Goal: Task Accomplishment & Management: Manage account settings

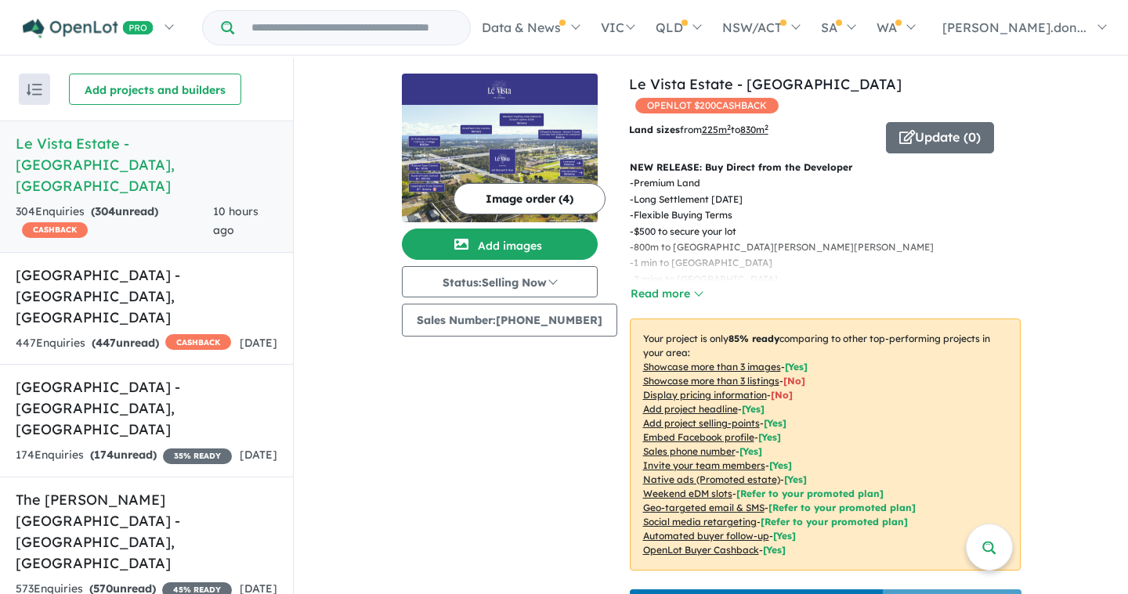
click at [507, 207] on button "Image order ( 4 )" at bounding box center [529, 198] width 152 height 31
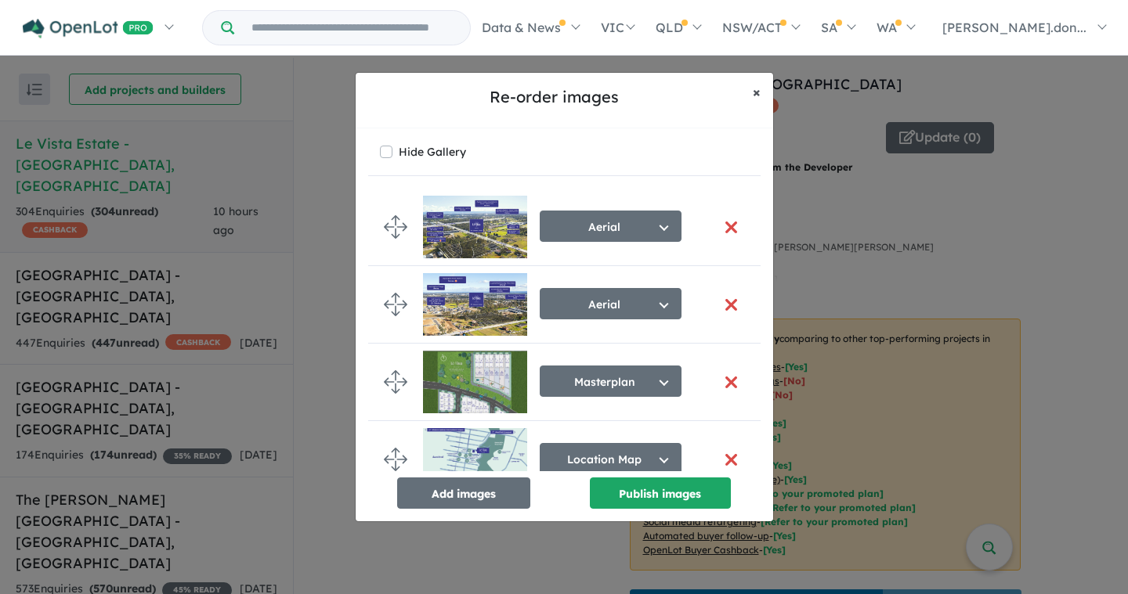
drag, startPoint x: 756, startPoint y: 93, endPoint x: 855, endPoint y: 98, distance: 98.8
click at [760, 92] on span "×" at bounding box center [757, 92] width 8 height 18
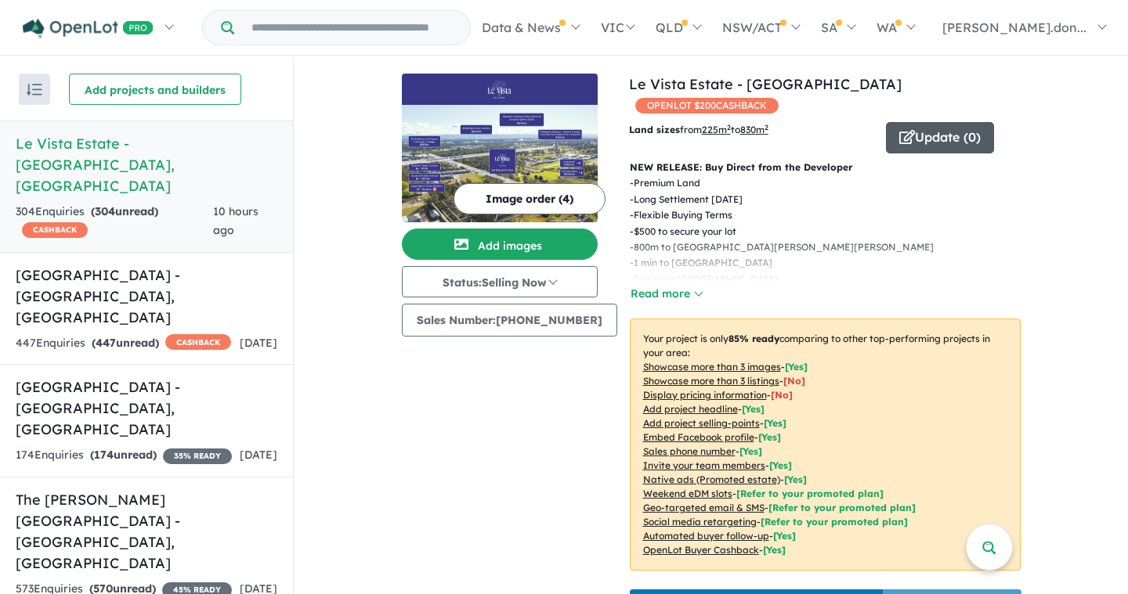
click at [908, 122] on button "Update ( 0 )" at bounding box center [940, 137] width 108 height 31
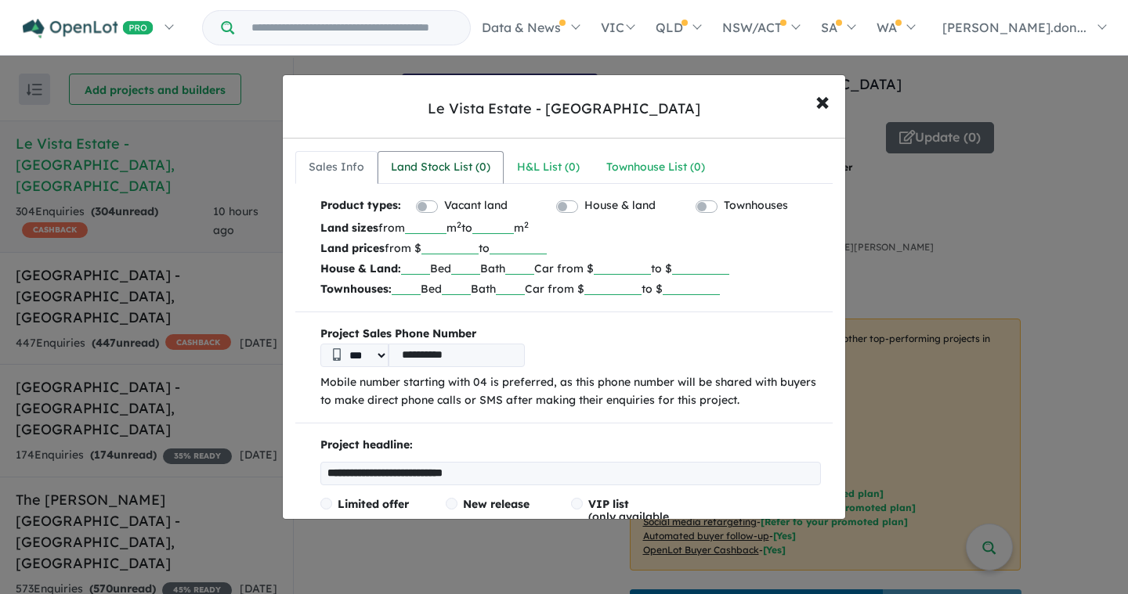
click at [449, 168] on div "Land Stock List ( 0 )" at bounding box center [440, 167] width 99 height 19
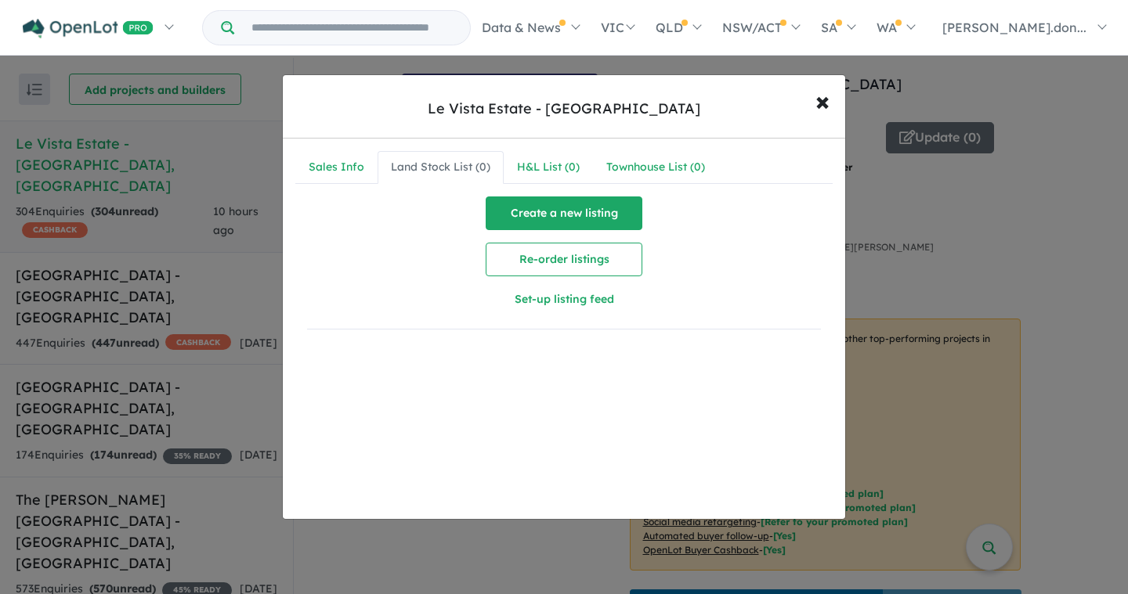
click at [608, 211] on button "Create a new listing" at bounding box center [564, 214] width 157 height 34
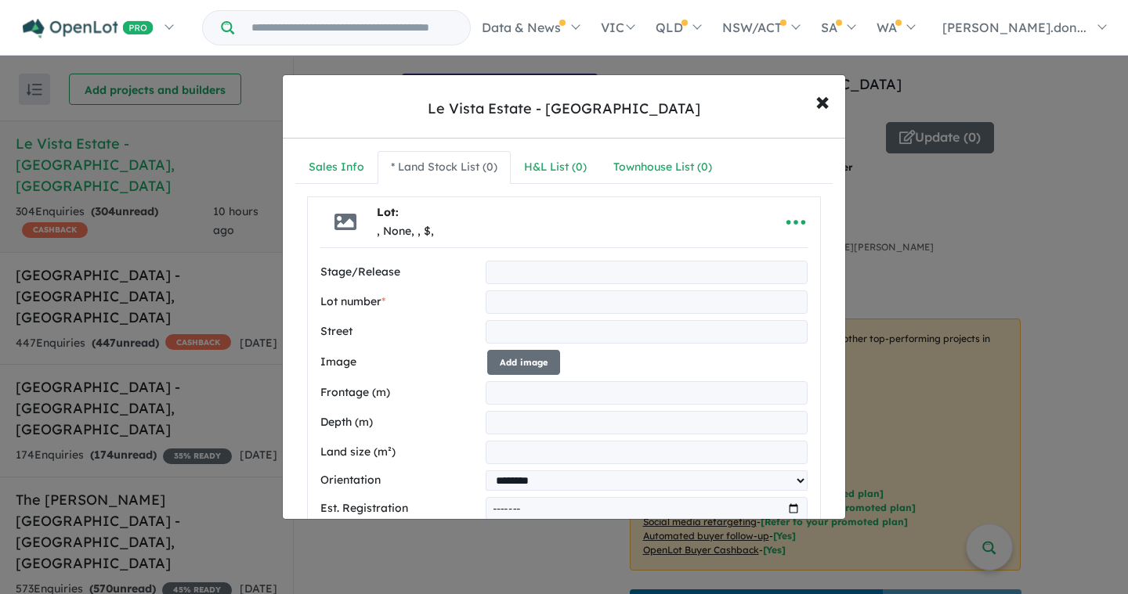
click at [515, 297] on input "text" at bounding box center [647, 302] width 322 height 23
type input "*"
click at [524, 335] on input "text" at bounding box center [647, 331] width 322 height 23
type input "**********"
click at [523, 392] on input "number" at bounding box center [647, 392] width 322 height 23
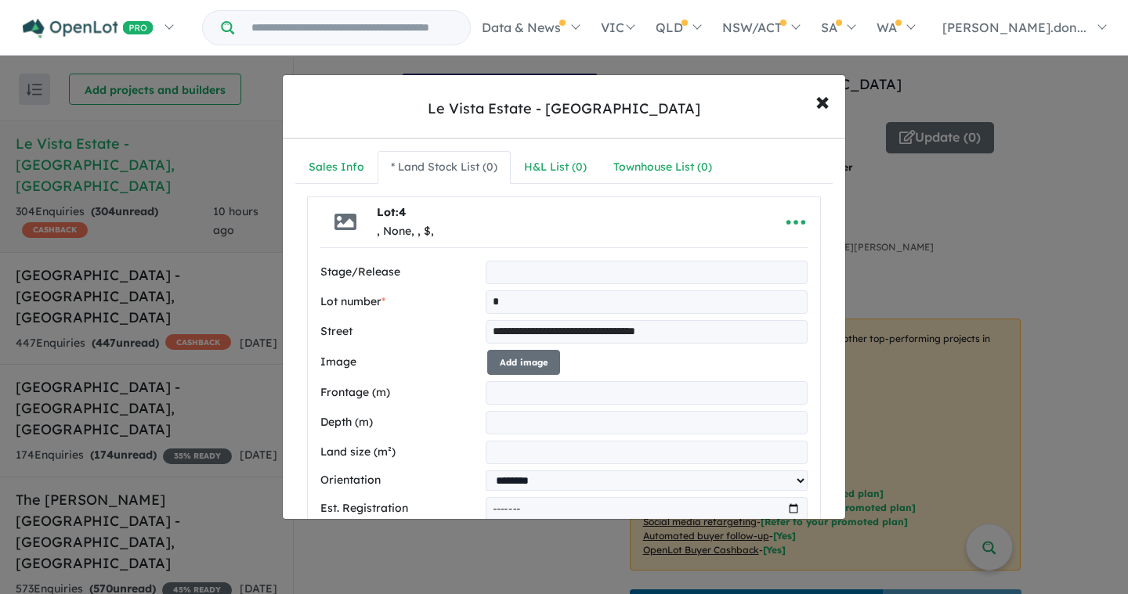
type input "*****"
click at [523, 430] on input "number" at bounding box center [647, 422] width 322 height 23
type input "*****"
drag, startPoint x: 537, startPoint y: 449, endPoint x: 453, endPoint y: 575, distance: 151.8
click at [537, 449] on input "number" at bounding box center [647, 452] width 322 height 23
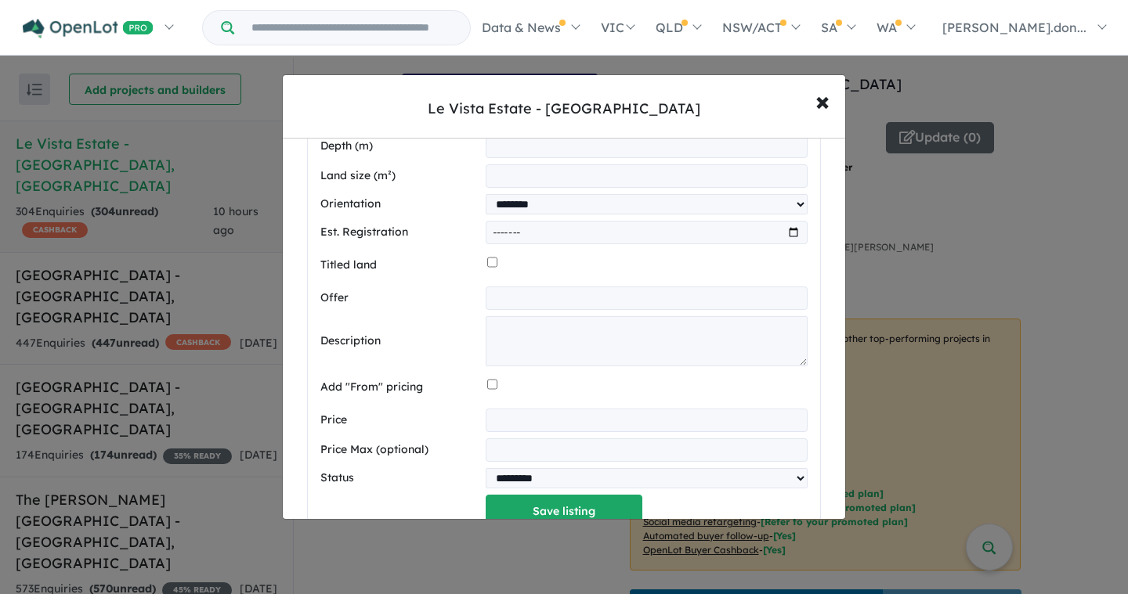
scroll to position [288, 0]
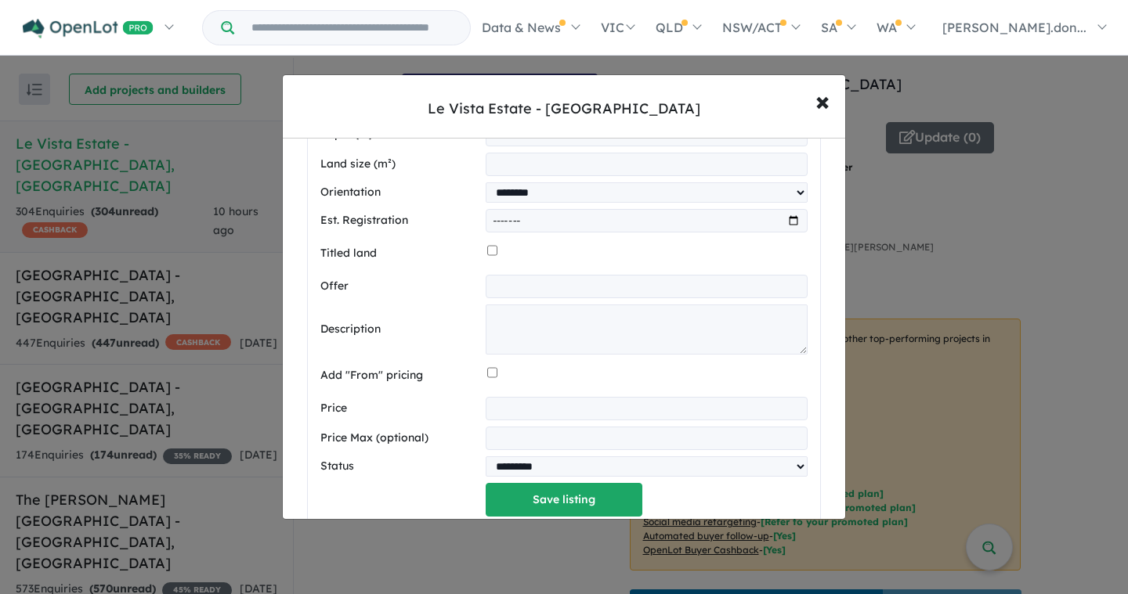
type input "*****"
click at [495, 374] on div at bounding box center [647, 376] width 320 height 30
click at [516, 408] on input "number" at bounding box center [647, 408] width 322 height 23
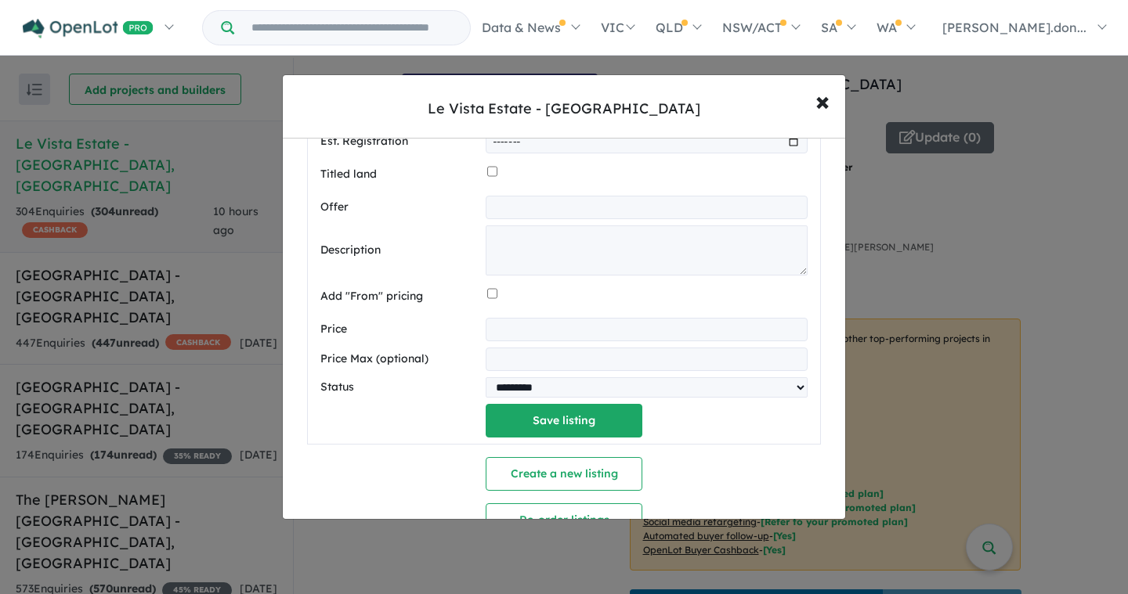
scroll to position [371, 0]
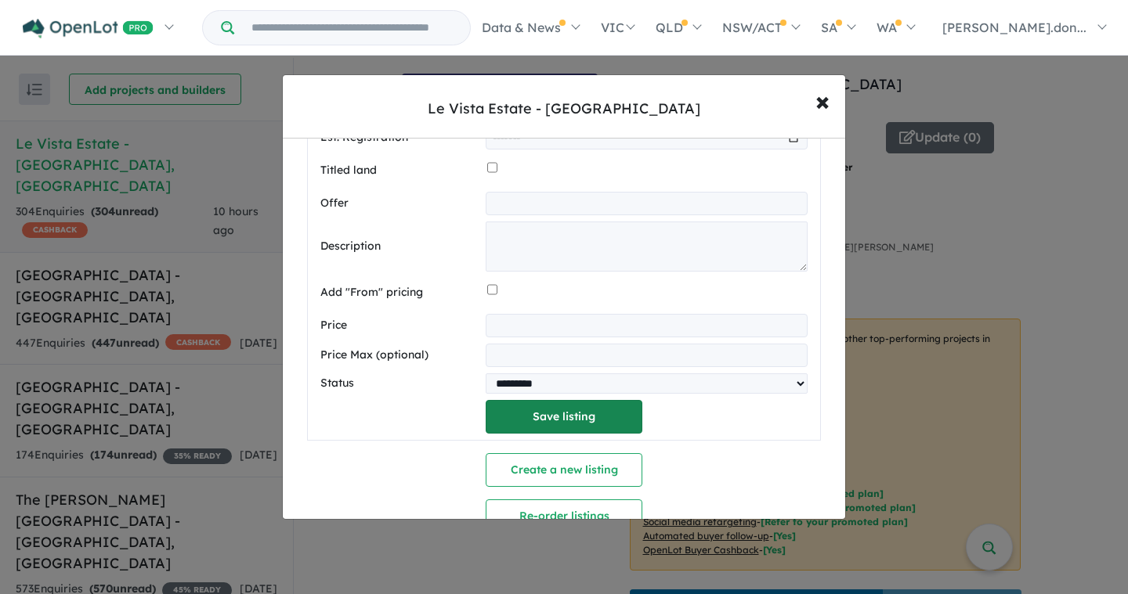
type input "******"
click at [537, 425] on button "Save listing" at bounding box center [564, 417] width 157 height 34
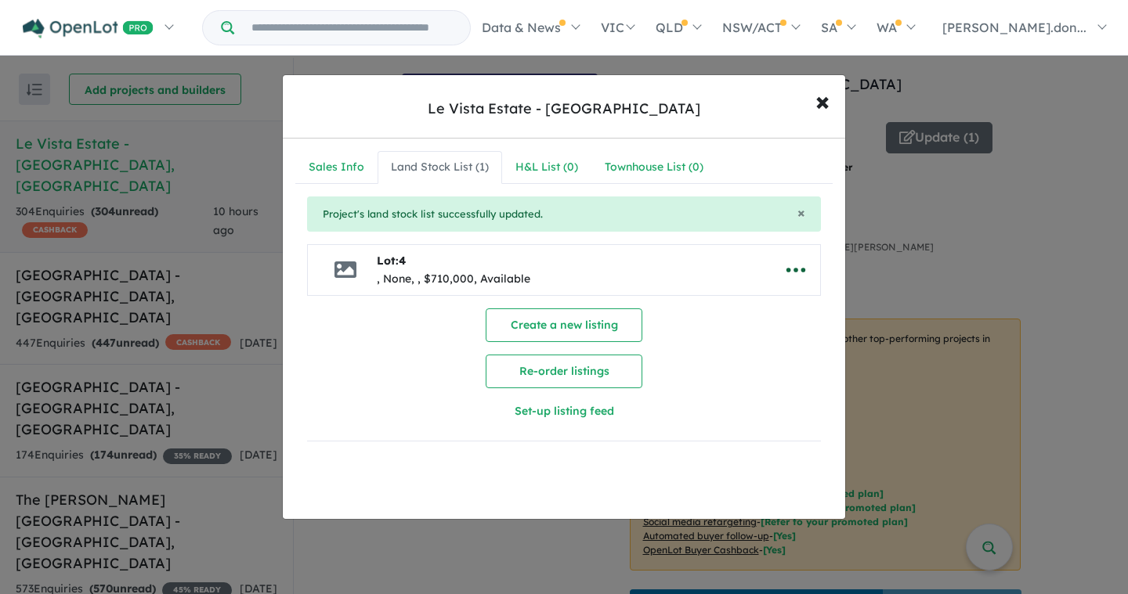
click at [784, 273] on icon "button" at bounding box center [795, 269] width 23 height 23
click at [734, 315] on link "Edit" at bounding box center [761, 309] width 116 height 36
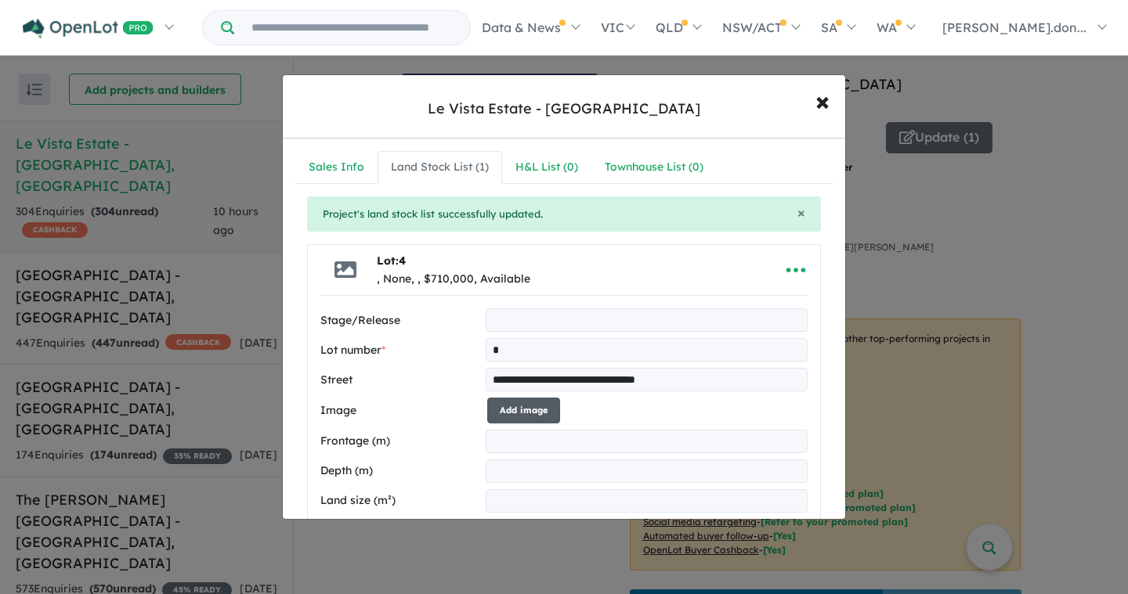
click at [538, 408] on button "Add image" at bounding box center [523, 411] width 73 height 26
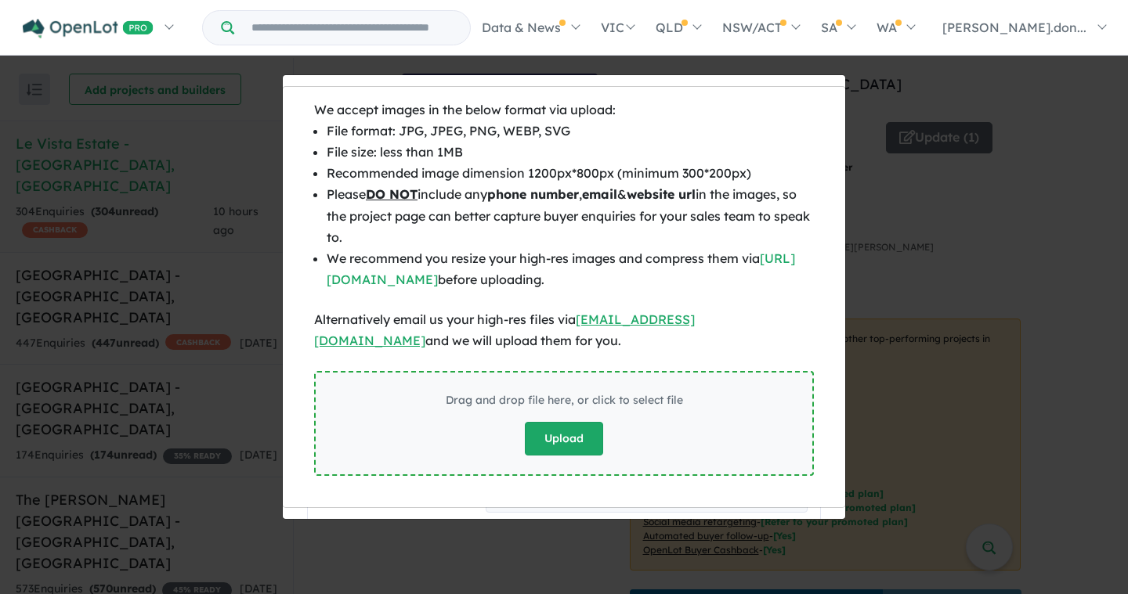
click at [566, 437] on button "Upload" at bounding box center [564, 439] width 78 height 34
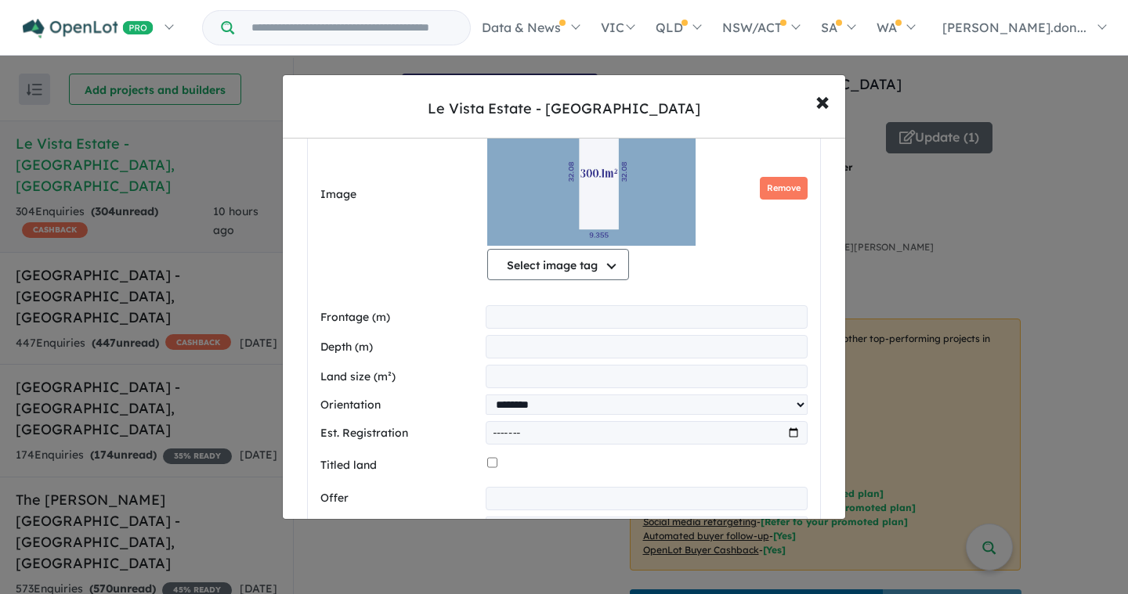
scroll to position [305, 0]
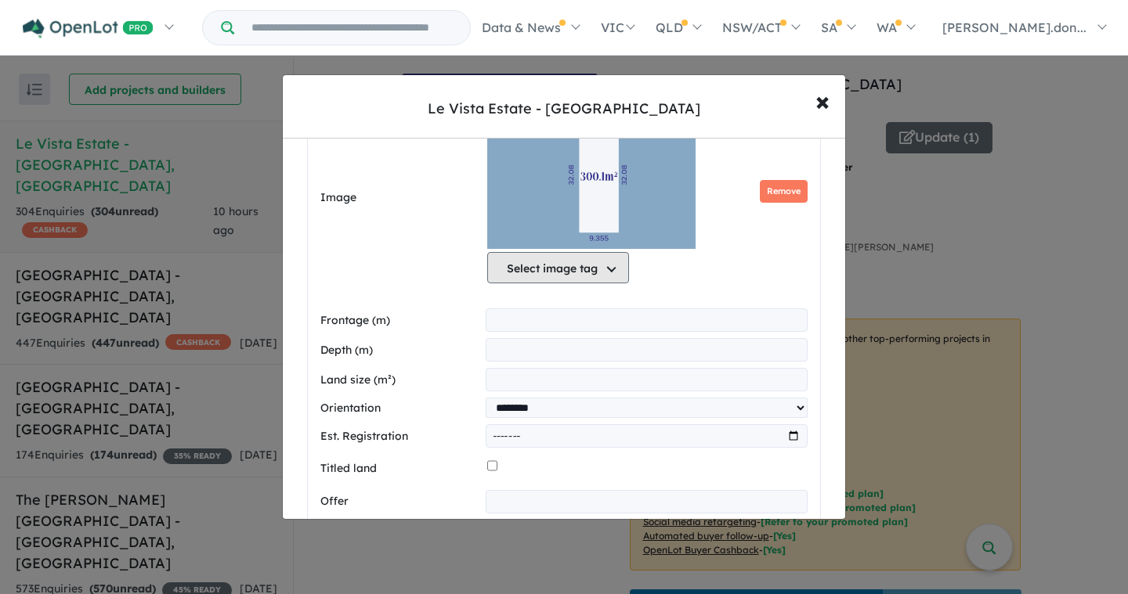
click at [505, 269] on button "Select image tag" at bounding box center [558, 267] width 142 height 31
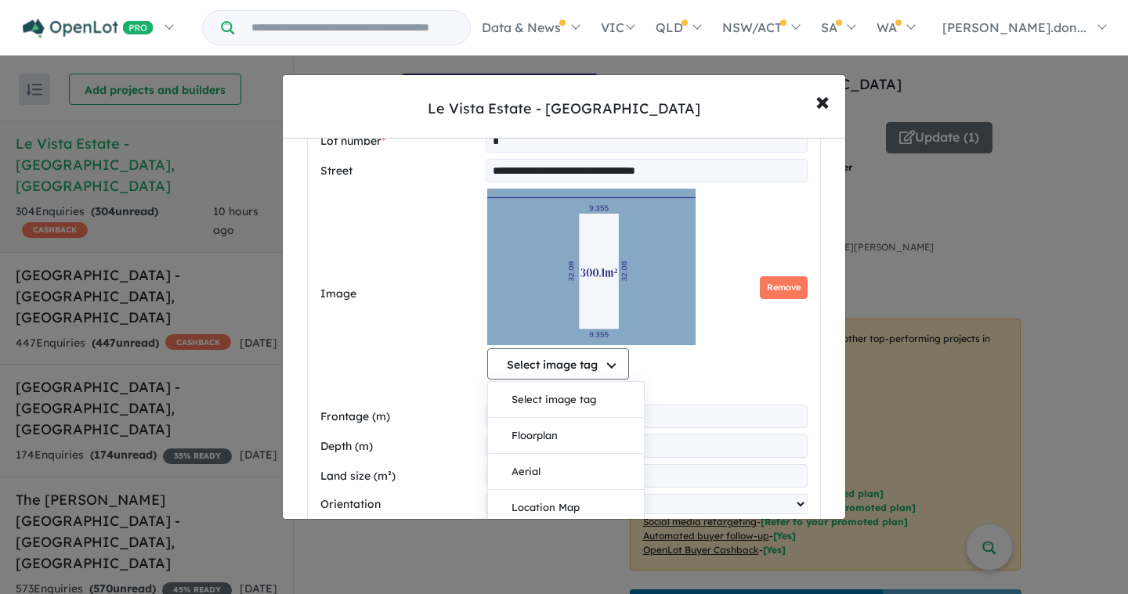
scroll to position [0, 0]
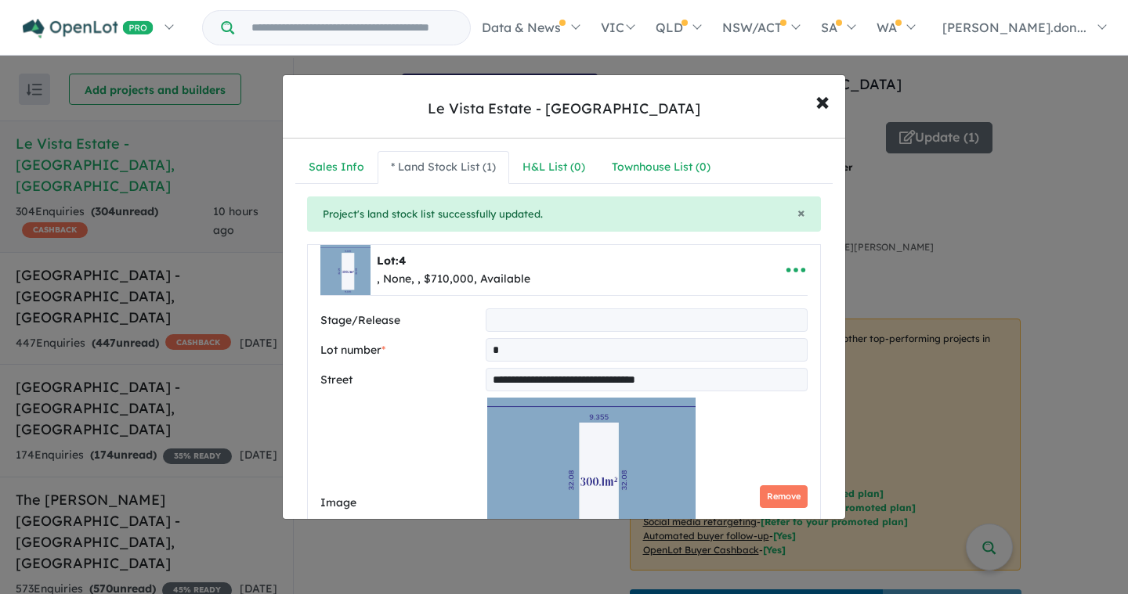
click at [760, 446] on div "Select image tag Select image tag Floorplan Aerial Location Map Masterplan Life…" at bounding box center [647, 496] width 320 height 197
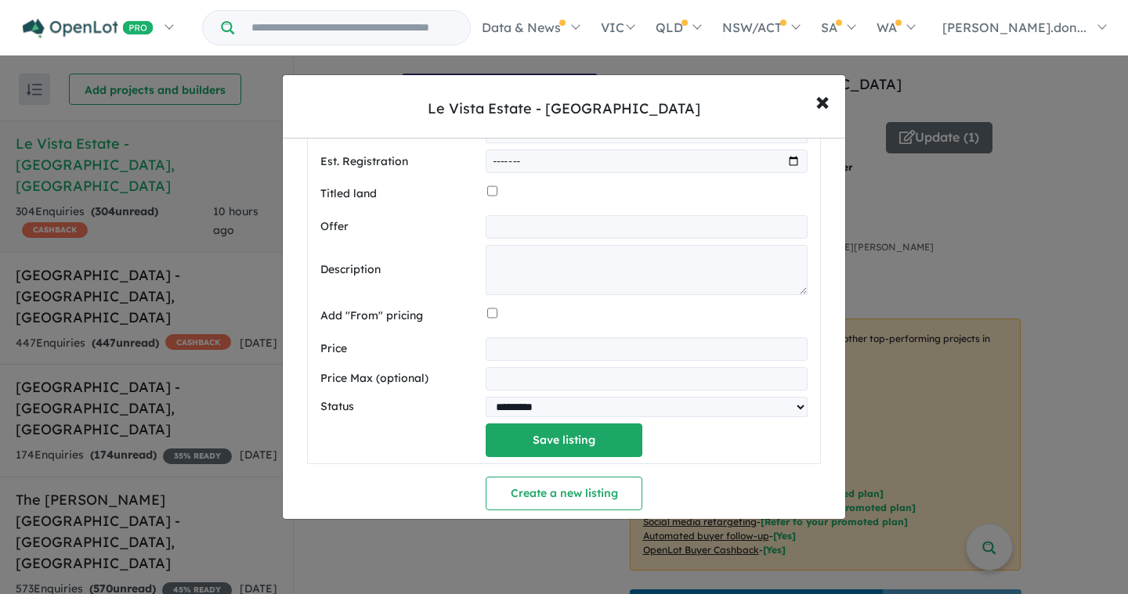
scroll to position [708, 0]
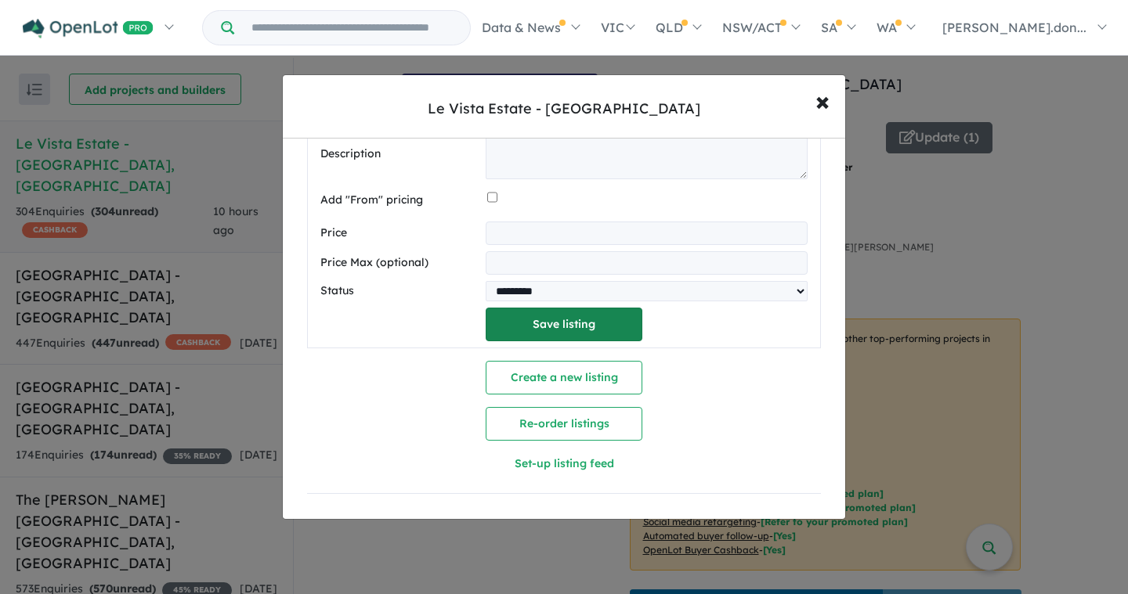
click at [555, 320] on button "Save listing" at bounding box center [564, 325] width 157 height 34
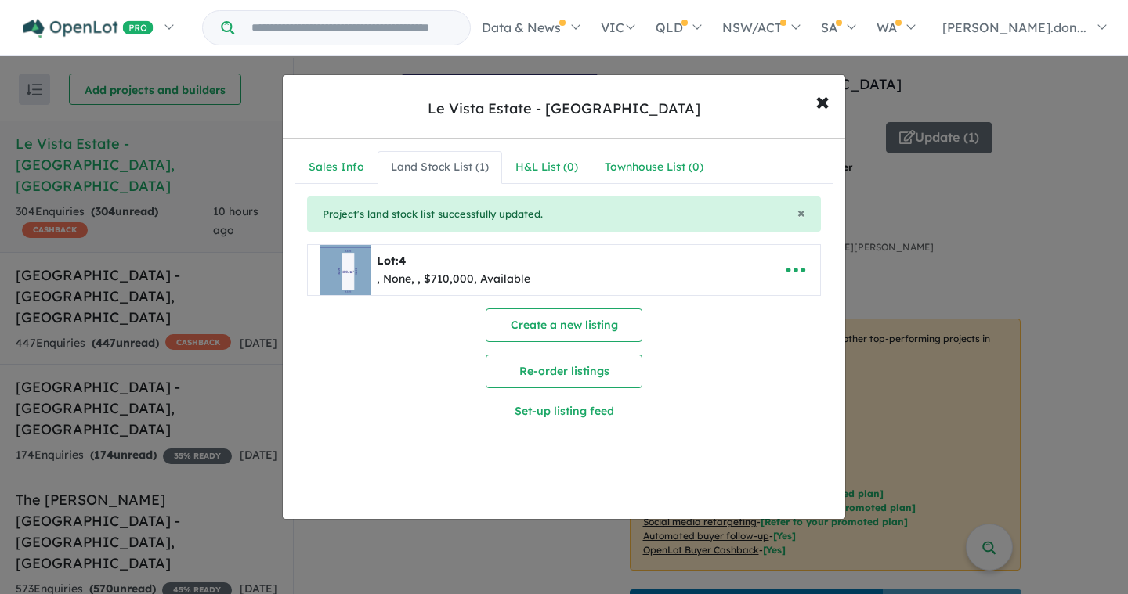
click at [348, 267] on img at bounding box center [345, 270] width 50 height 50
click at [784, 272] on icon "button" at bounding box center [795, 269] width 23 height 23
click at [766, 304] on link "Edit" at bounding box center [761, 309] width 116 height 36
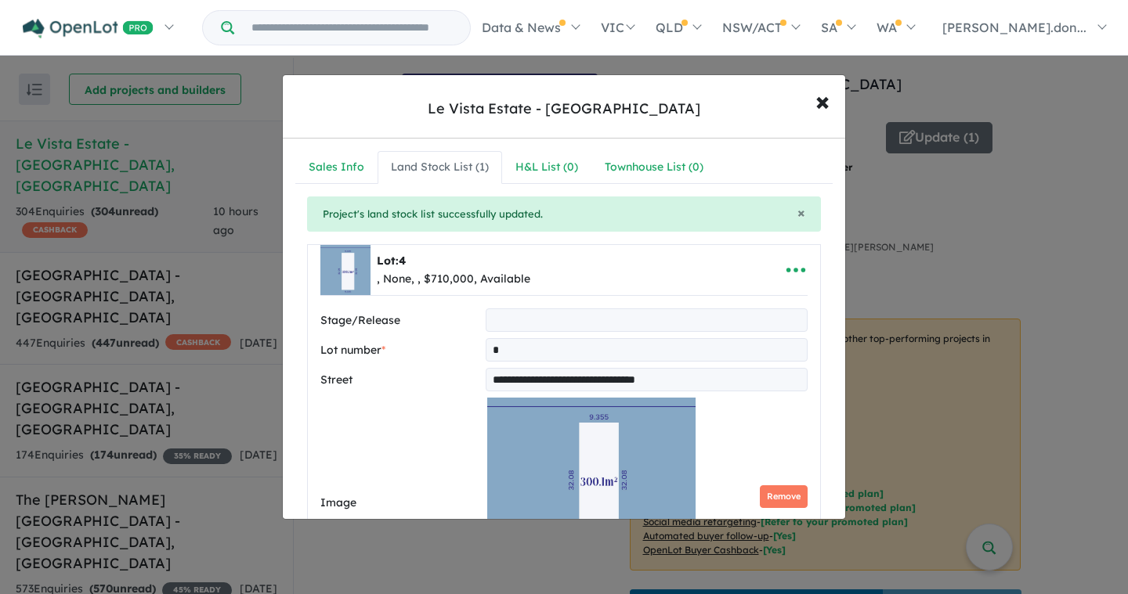
scroll to position [92, 0]
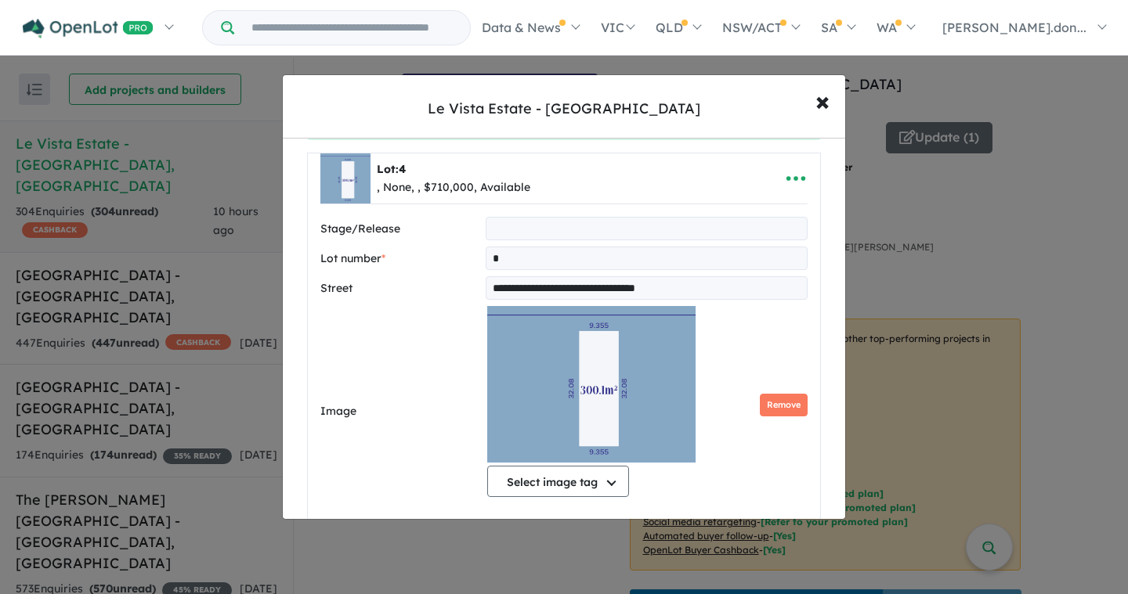
click at [557, 413] on img at bounding box center [591, 384] width 208 height 157
click at [553, 376] on img at bounding box center [591, 384] width 208 height 157
click at [626, 410] on img at bounding box center [591, 384] width 208 height 157
click at [546, 484] on button "Select image tag" at bounding box center [558, 481] width 142 height 31
click at [771, 409] on button "Remove" at bounding box center [784, 405] width 48 height 23
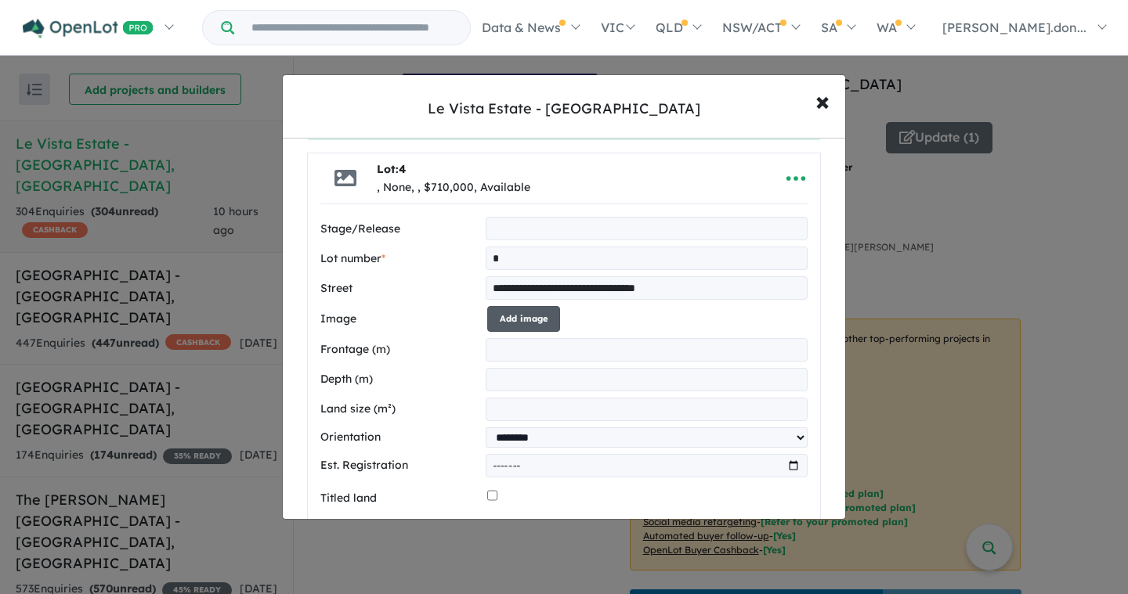
click at [529, 320] on button "Add image" at bounding box center [523, 319] width 73 height 26
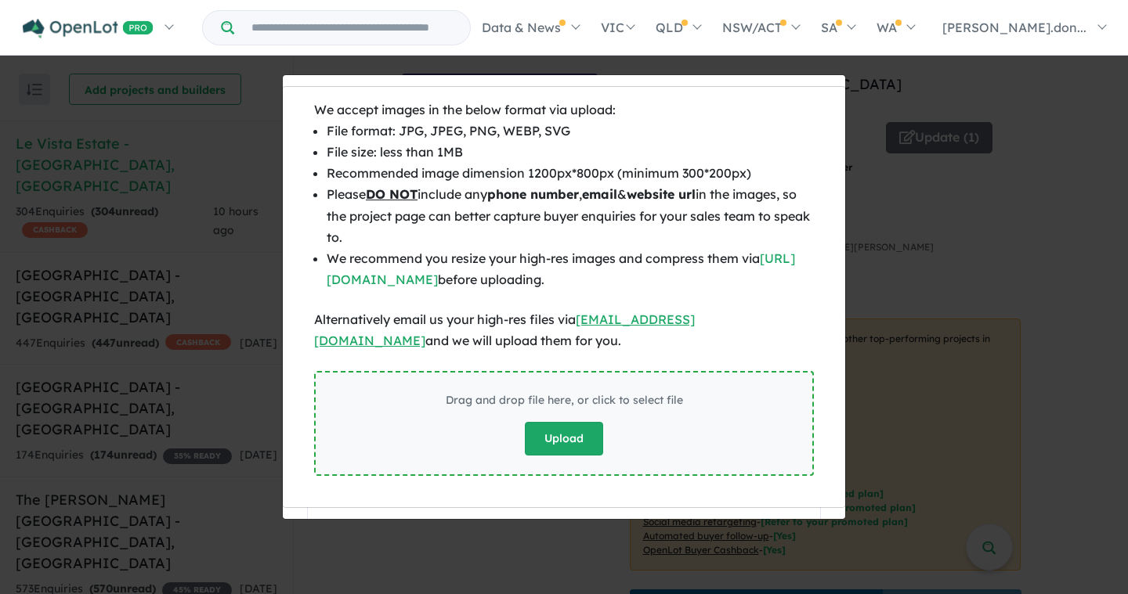
click at [579, 446] on button "Upload" at bounding box center [564, 439] width 78 height 34
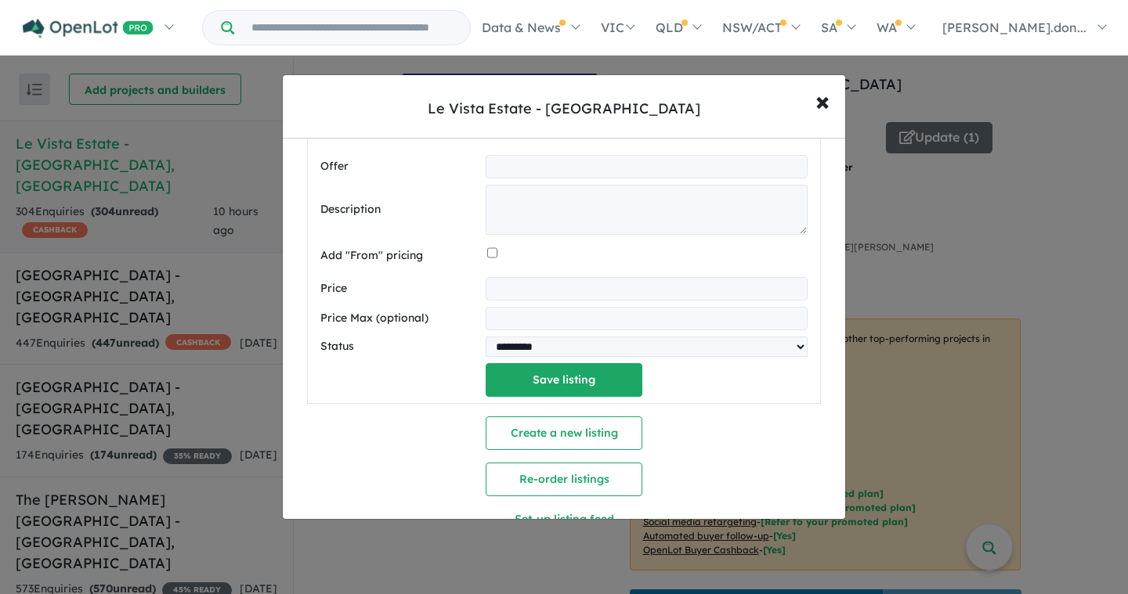
scroll to position [708, 0]
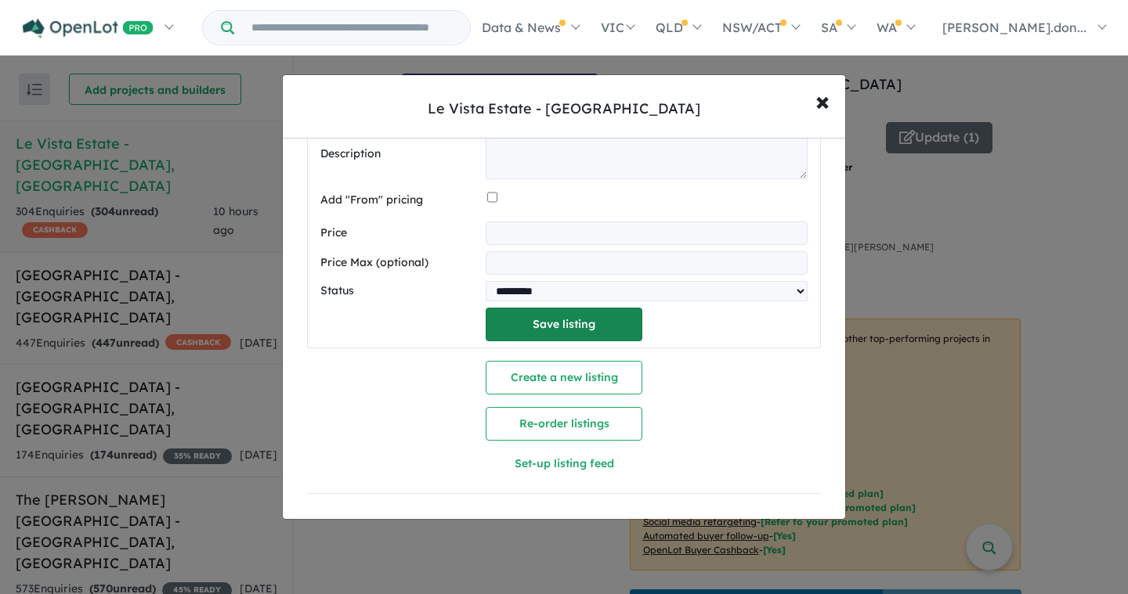
click at [579, 322] on button "Save listing" at bounding box center [564, 325] width 157 height 34
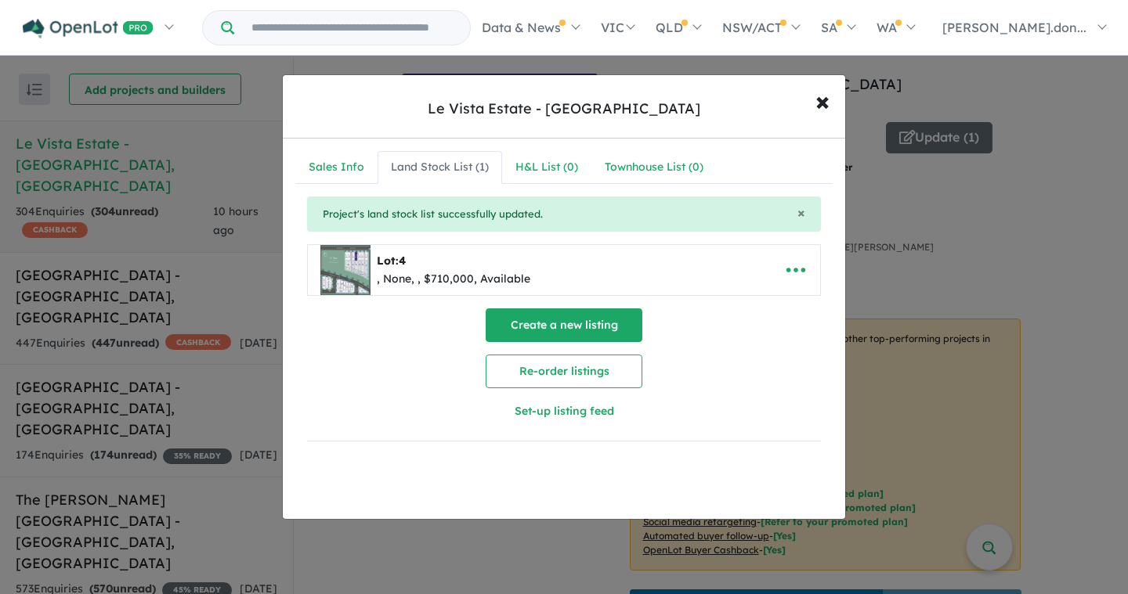
click at [569, 322] on button "Create a new listing" at bounding box center [564, 326] width 157 height 34
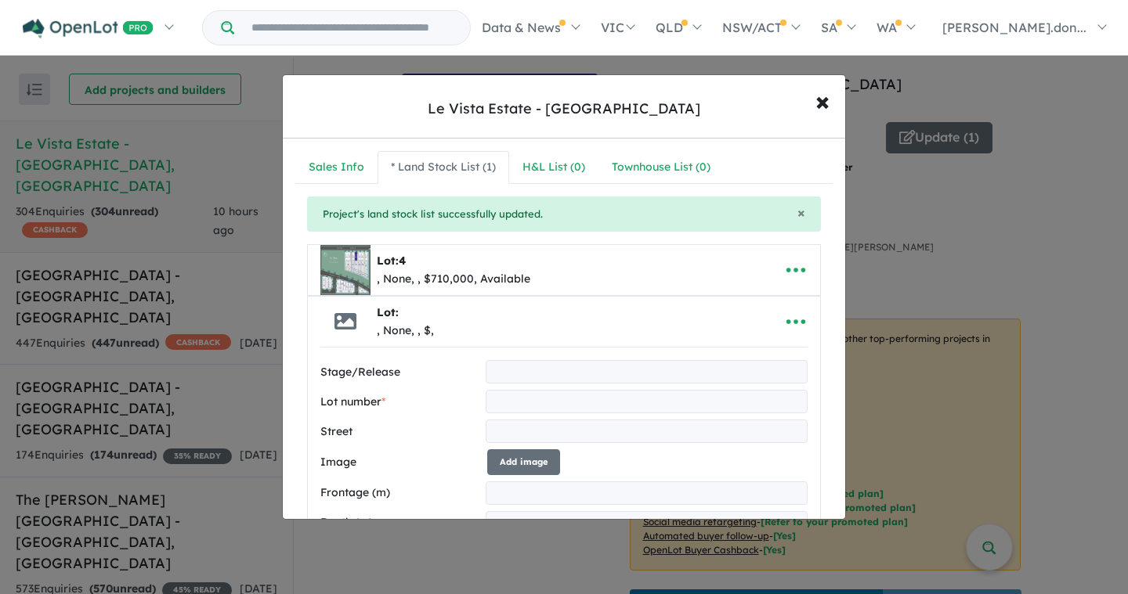
click at [506, 402] on input "text" at bounding box center [647, 401] width 322 height 23
type input "**"
click at [506, 435] on input "text" at bounding box center [647, 431] width 322 height 23
type input "**********"
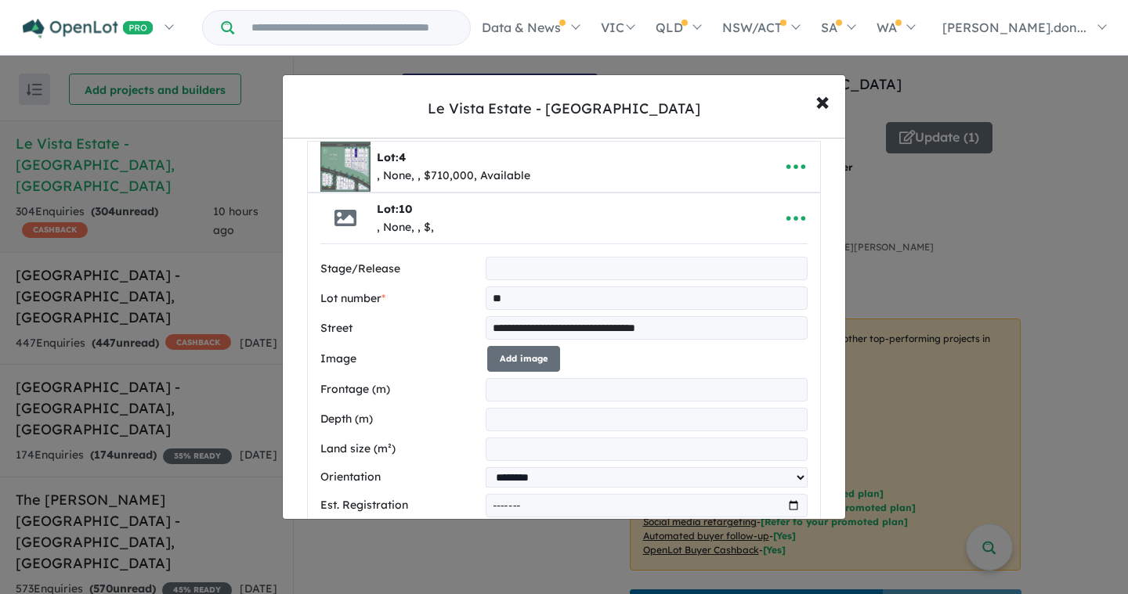
scroll to position [106, 0]
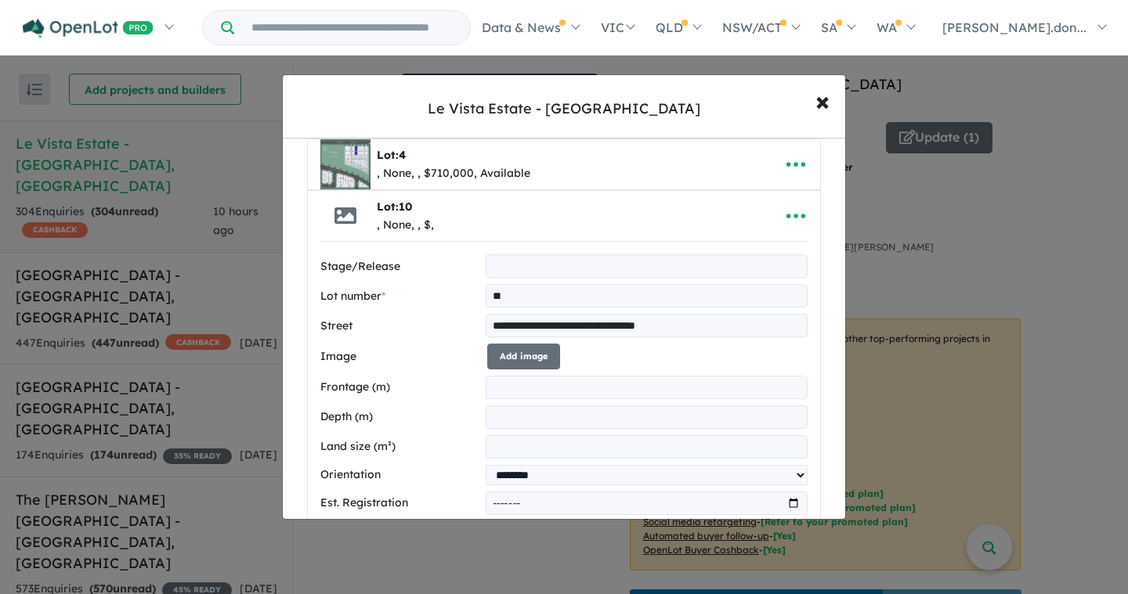
click at [529, 388] on input "number" at bounding box center [647, 387] width 322 height 23
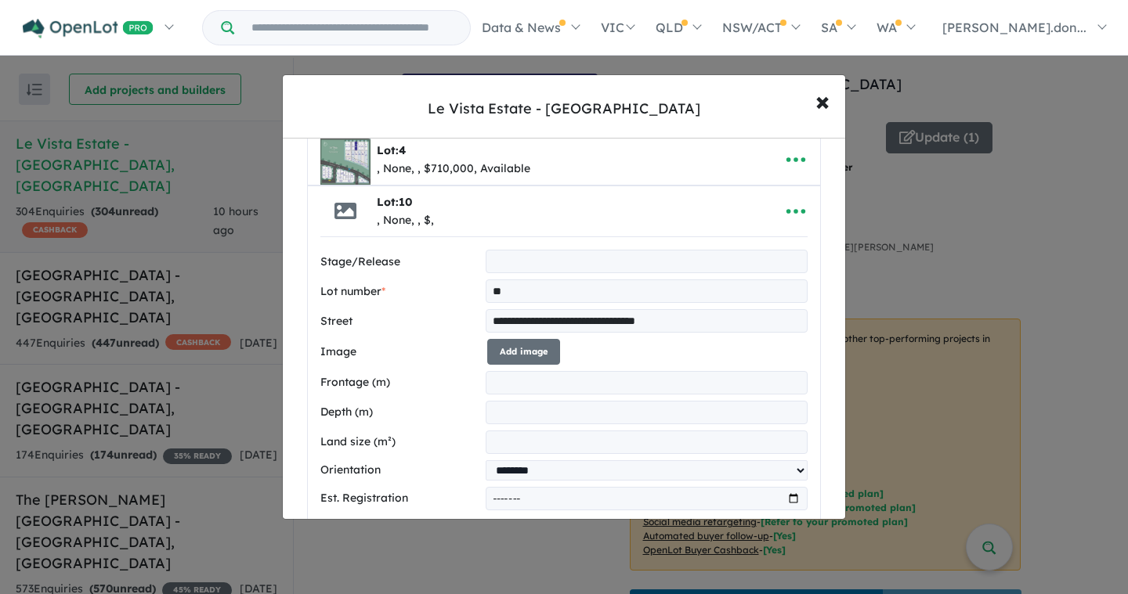
scroll to position [111, 0]
click at [529, 439] on input "number" at bounding box center [647, 441] width 322 height 23
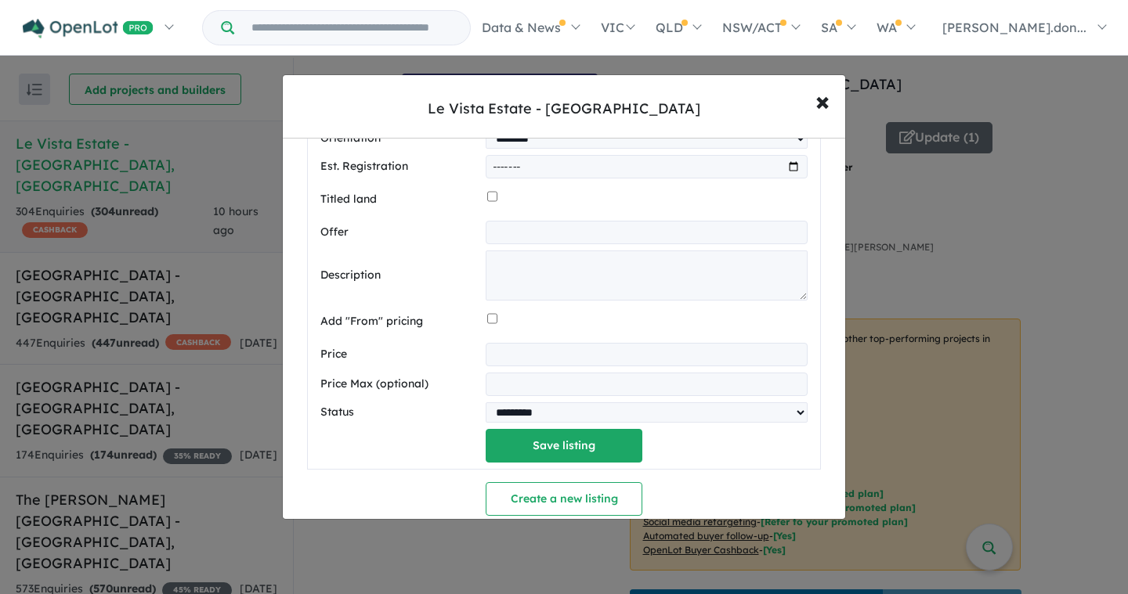
scroll to position [445, 0]
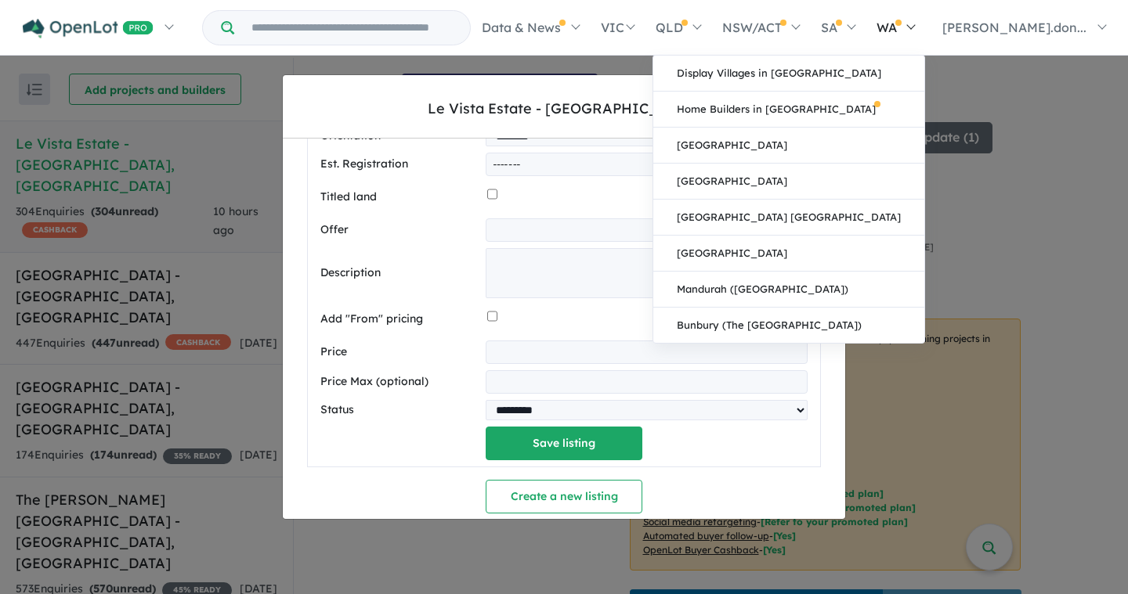
type input "*****"
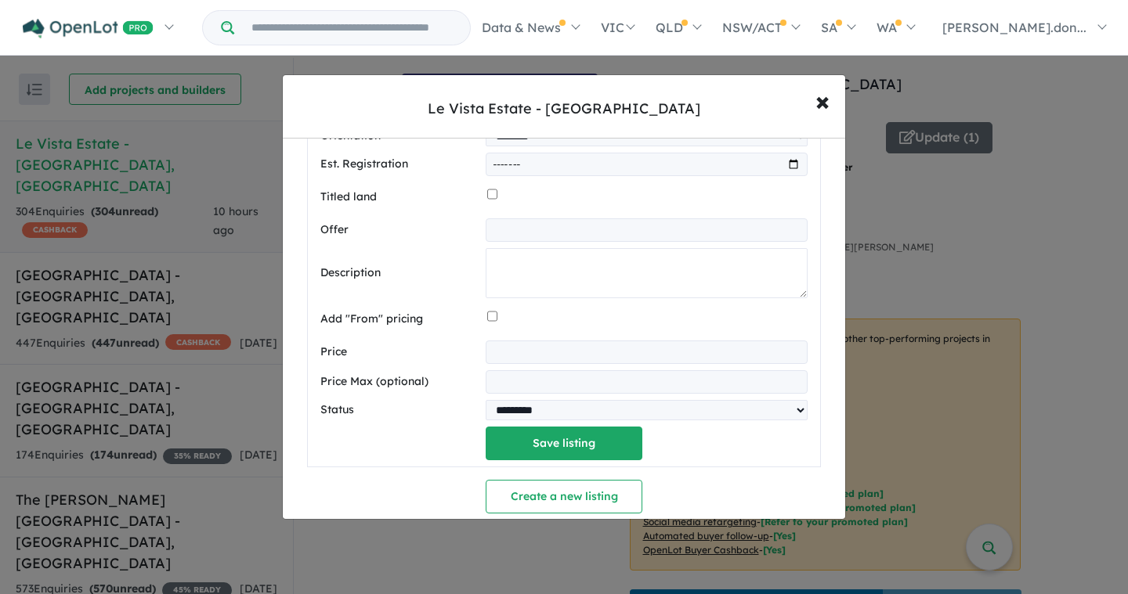
click at [547, 262] on textarea at bounding box center [647, 273] width 322 height 50
paste textarea "**********"
drag, startPoint x: 495, startPoint y: 266, endPoint x: 471, endPoint y: 265, distance: 24.3
click at [471, 265] on div "**********" at bounding box center [563, 273] width 487 height 50
type textarea "**********"
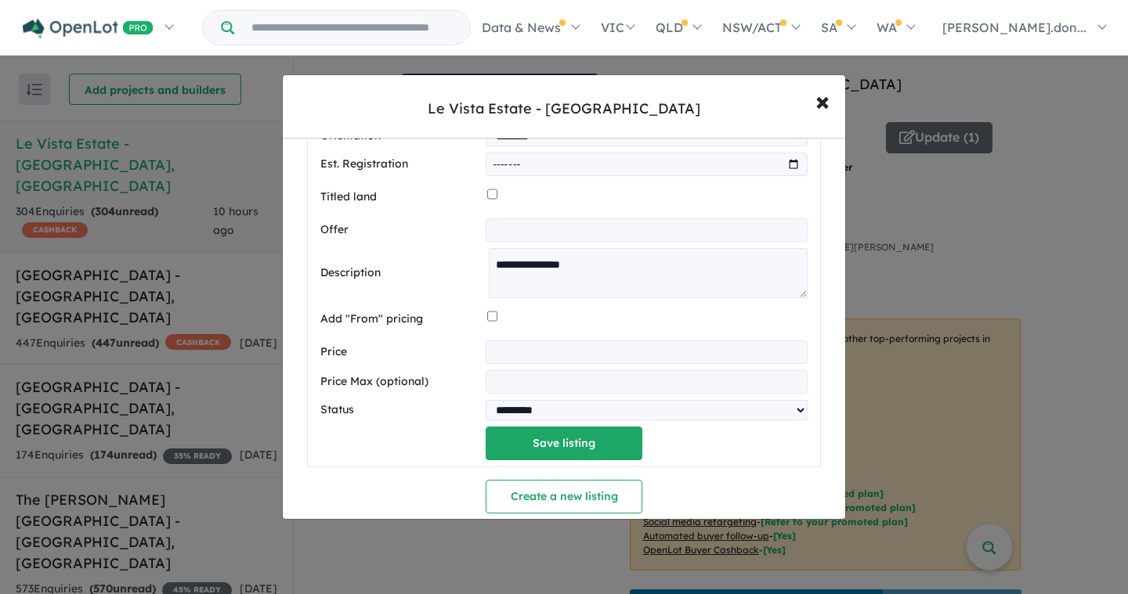
click at [493, 345] on input "number" at bounding box center [647, 352] width 322 height 23
type input "******"
click at [554, 449] on button "Save listing" at bounding box center [564, 444] width 157 height 34
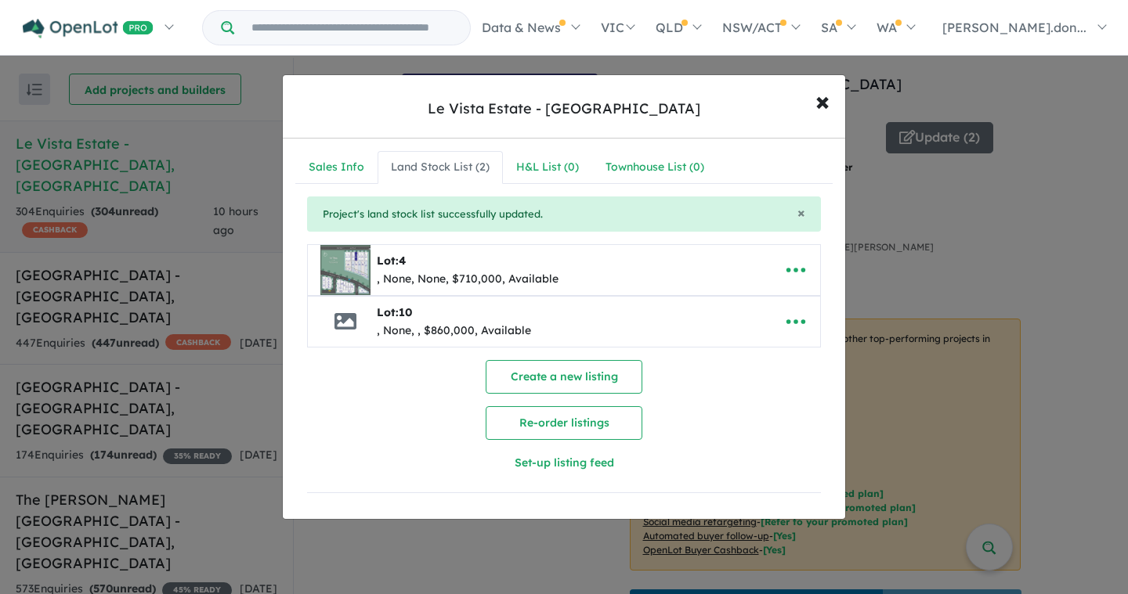
scroll to position [0, 0]
click at [786, 269] on icon "button" at bounding box center [795, 271] width 19 height 5
click at [731, 308] on link "Edit" at bounding box center [761, 309] width 116 height 36
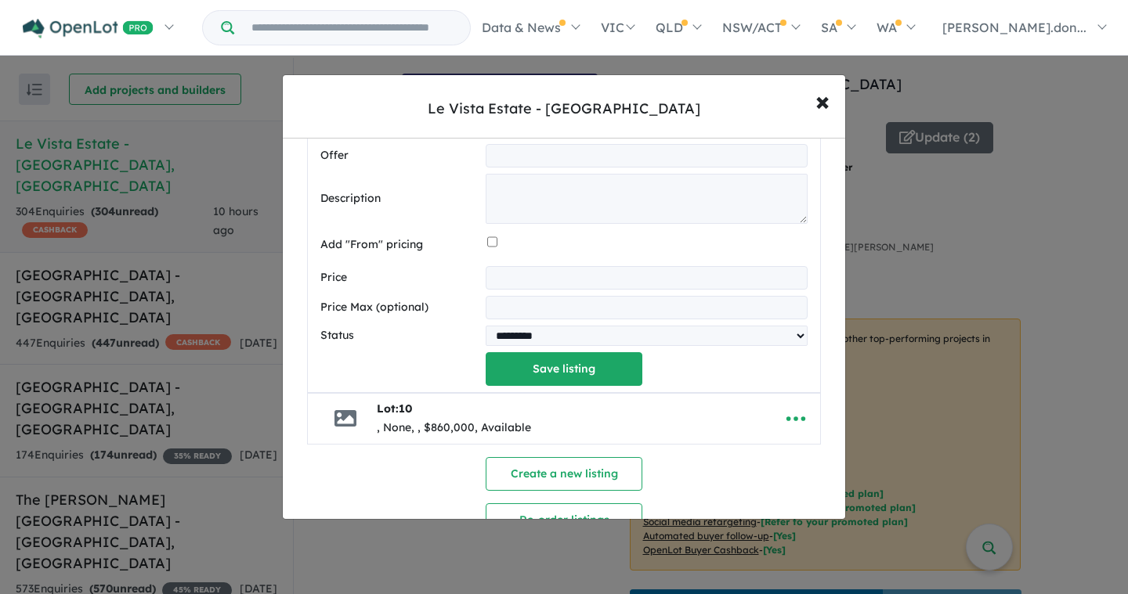
scroll to position [662, 0]
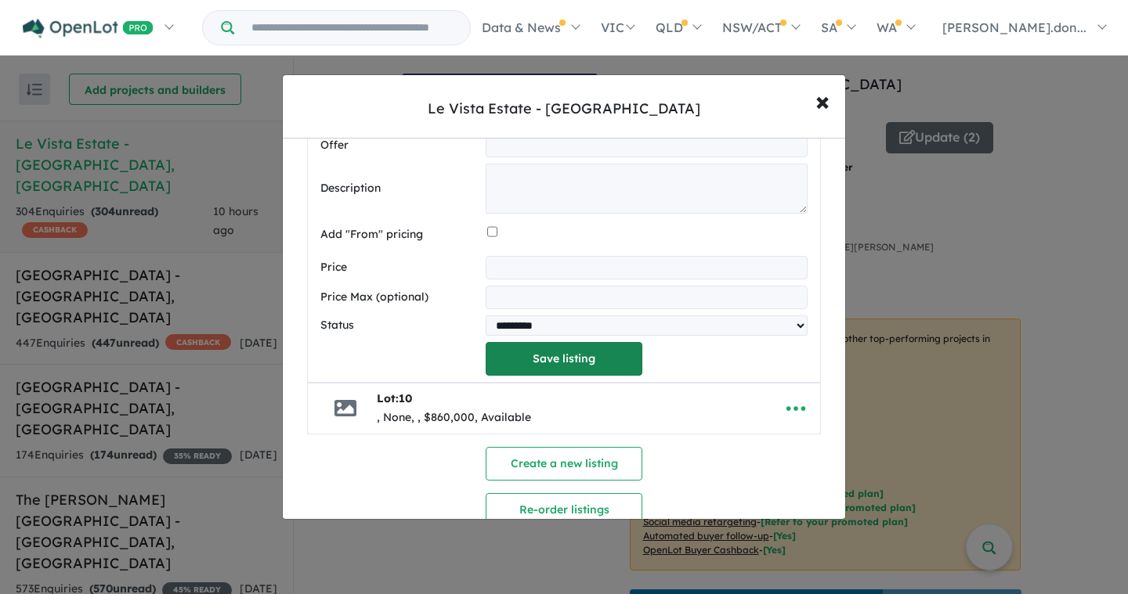
click at [587, 366] on button "Save listing" at bounding box center [564, 359] width 157 height 34
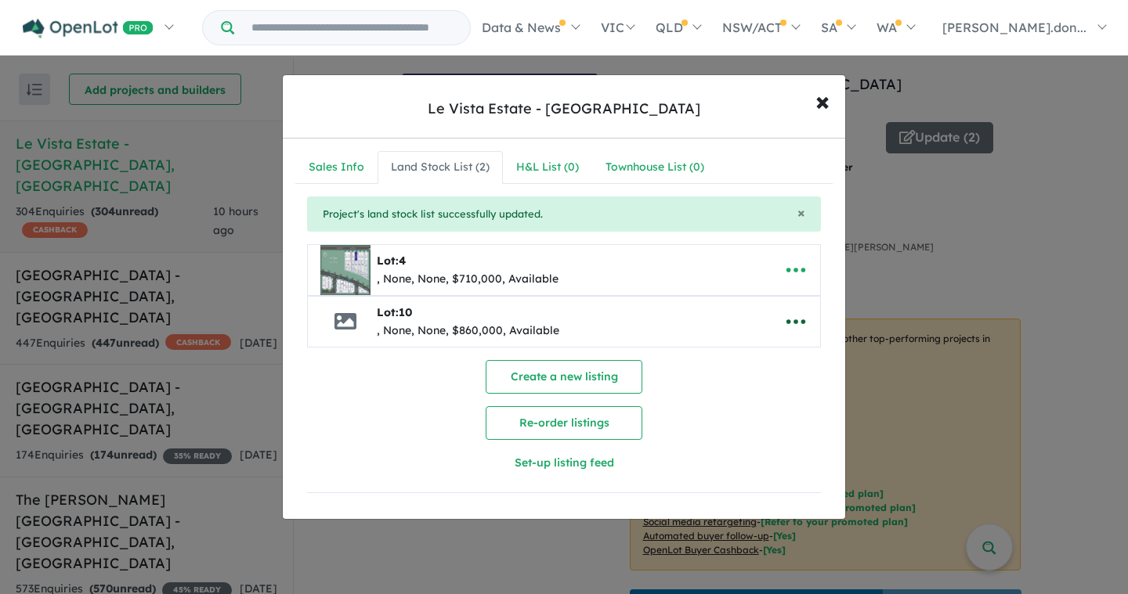
click at [795, 322] on icon "button" at bounding box center [795, 322] width 19 height 5
click at [790, 354] on link "Edit" at bounding box center [761, 361] width 116 height 36
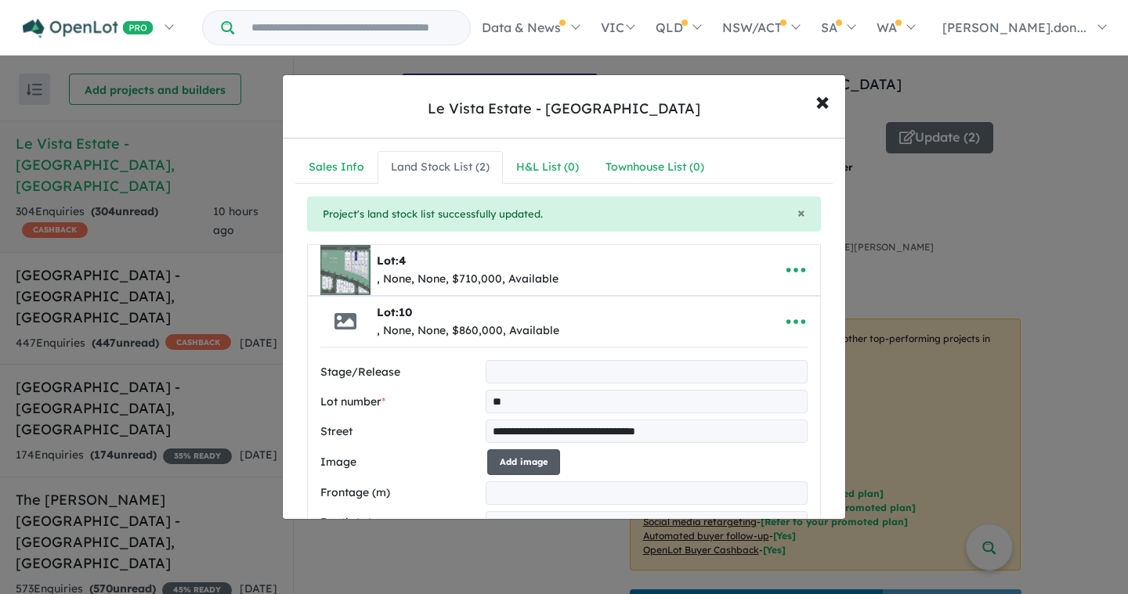
click at [526, 462] on button "Add image" at bounding box center [523, 462] width 73 height 26
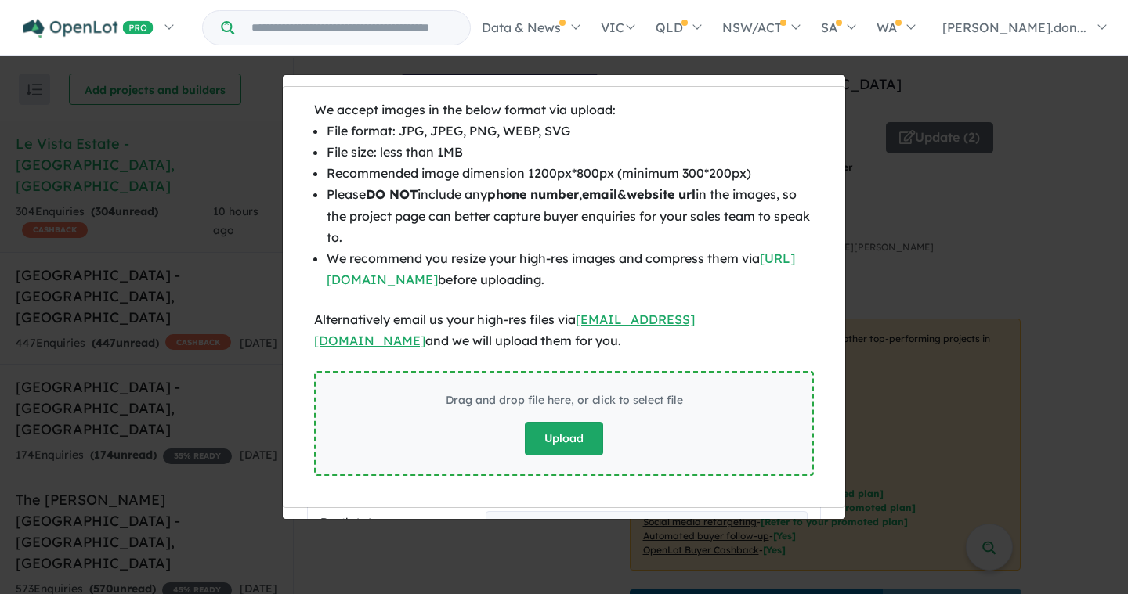
click at [535, 445] on button "Upload" at bounding box center [564, 439] width 78 height 34
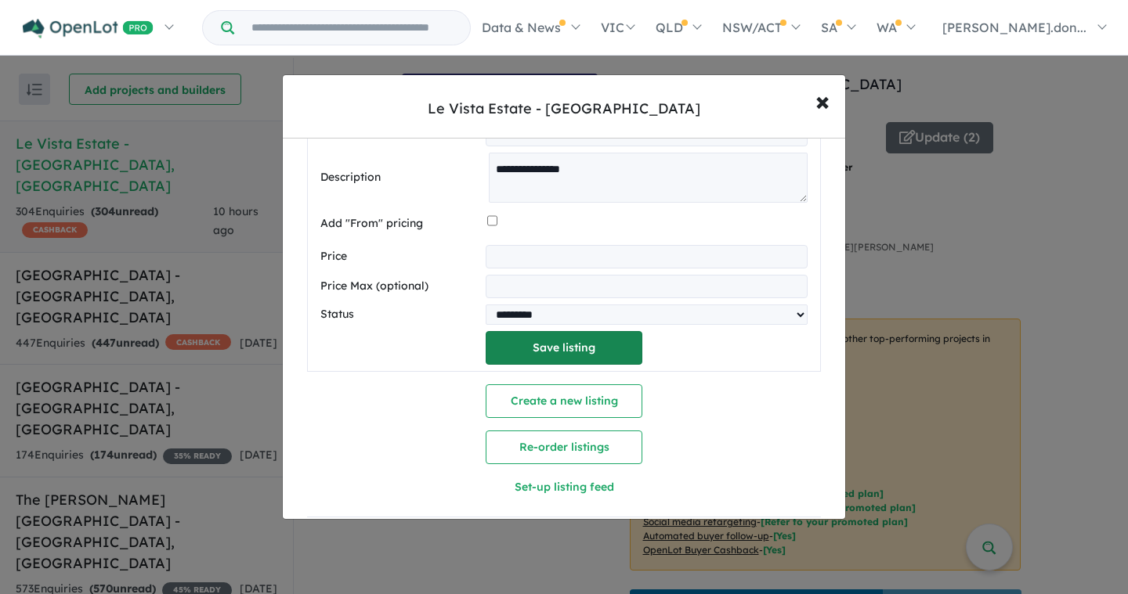
click at [566, 355] on button "Save listing" at bounding box center [564, 348] width 157 height 34
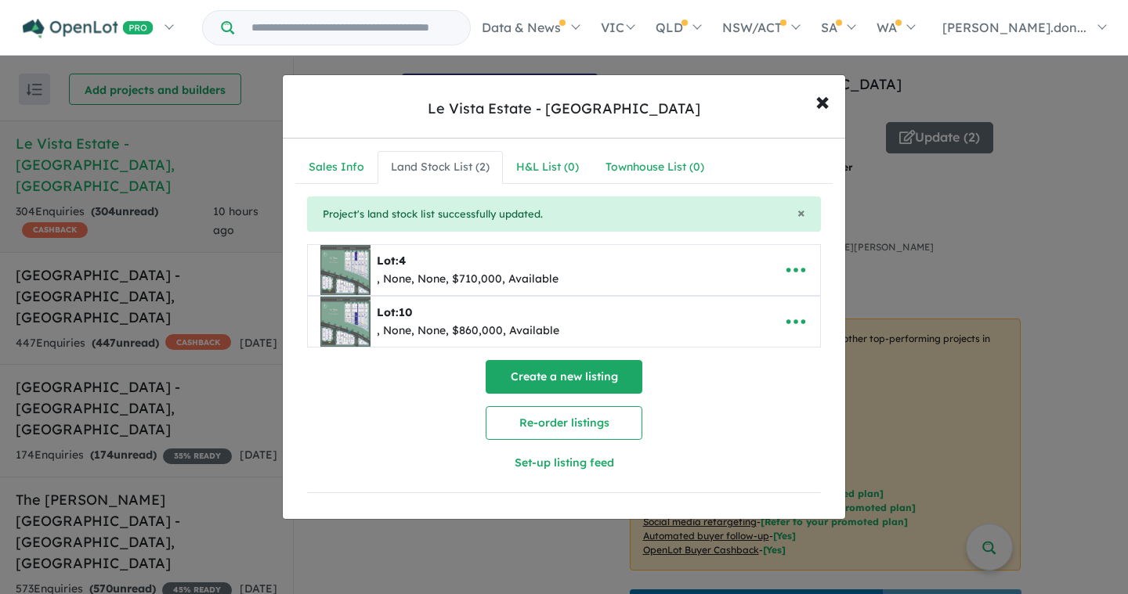
click at [562, 378] on button "Create a new listing" at bounding box center [564, 377] width 157 height 34
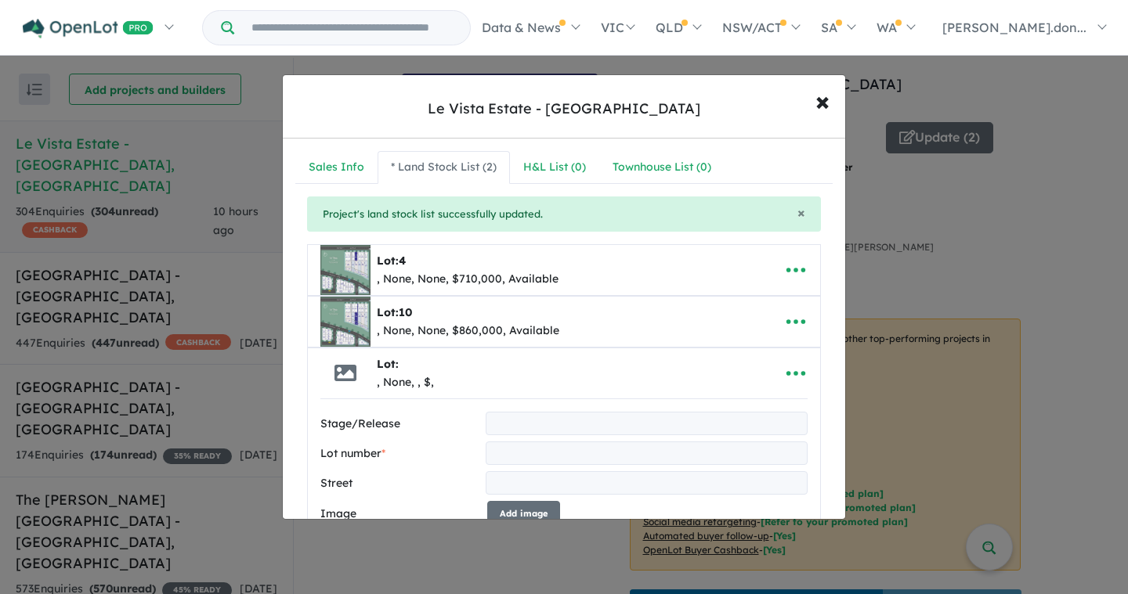
click at [500, 458] on input "text" at bounding box center [647, 453] width 322 height 23
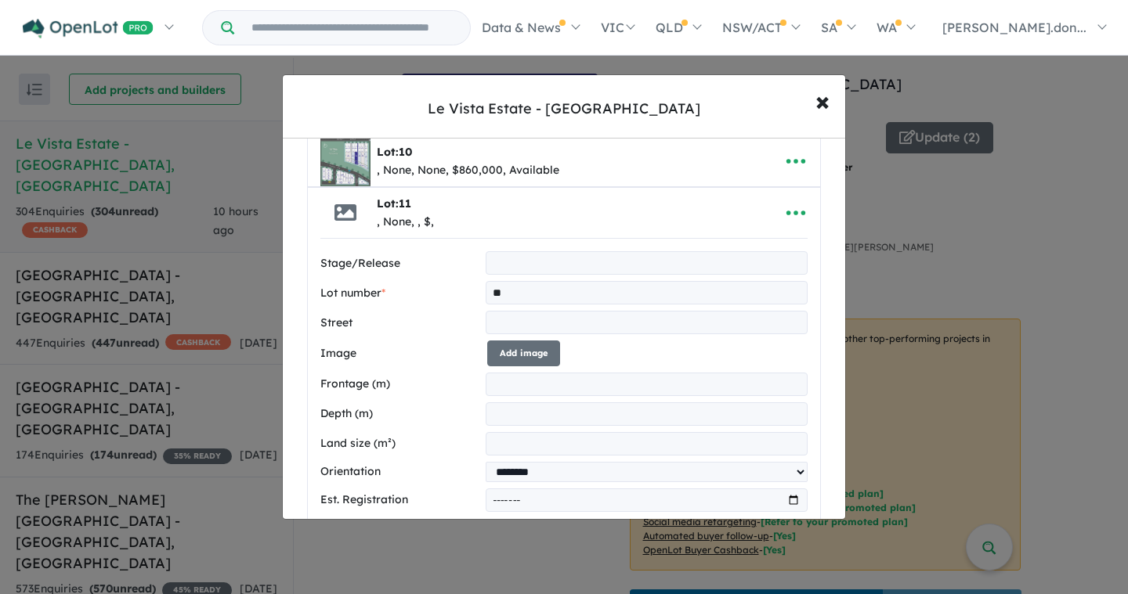
scroll to position [162, 0]
type input "**"
click at [566, 326] on input "text" at bounding box center [647, 320] width 322 height 23
type input "**********"
click at [512, 360] on button "Add image" at bounding box center [523, 352] width 73 height 26
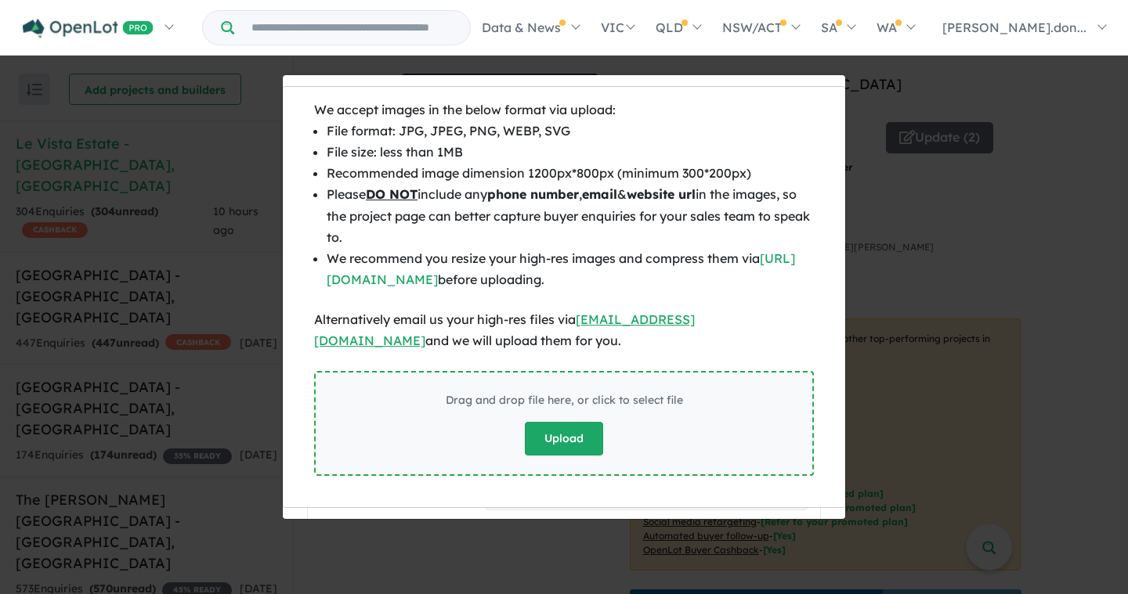
click at [583, 449] on button "Upload" at bounding box center [564, 439] width 78 height 34
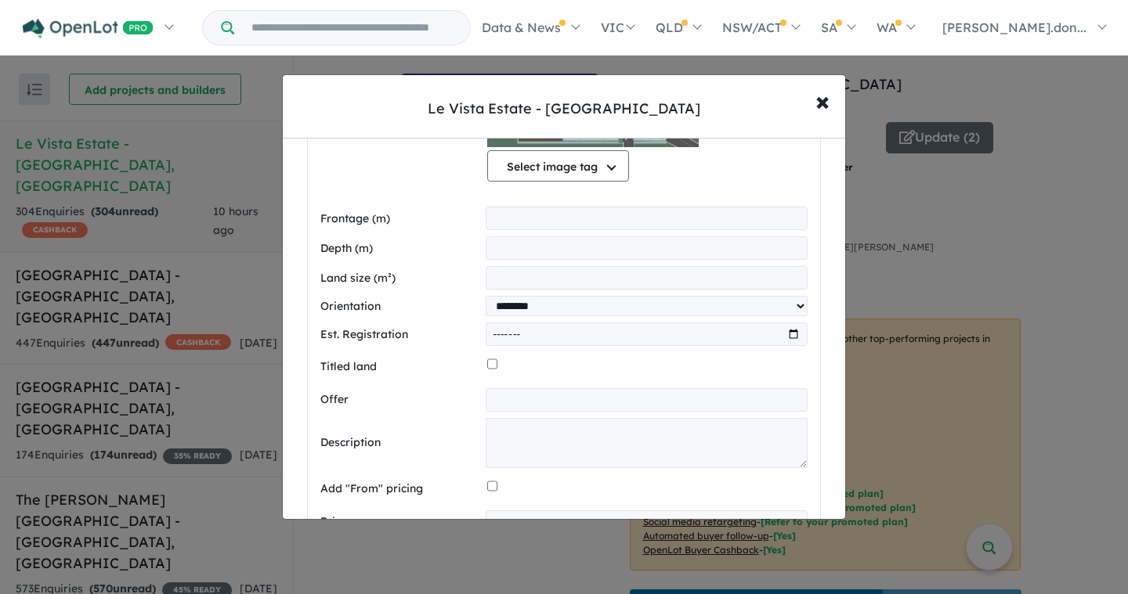
scroll to position [541, 0]
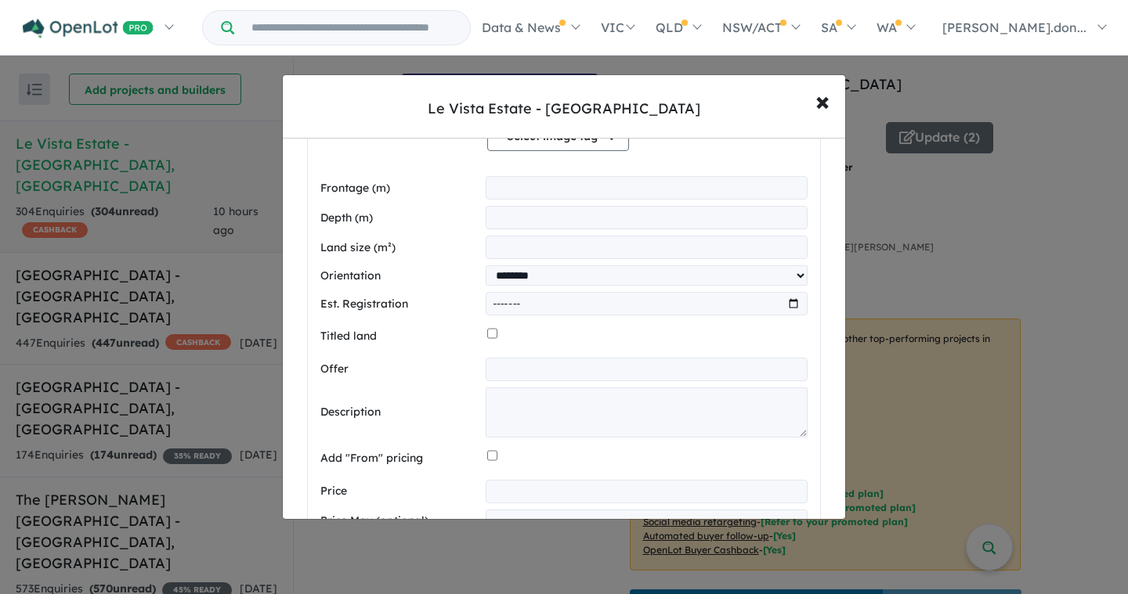
click at [530, 367] on input "text" at bounding box center [647, 369] width 322 height 23
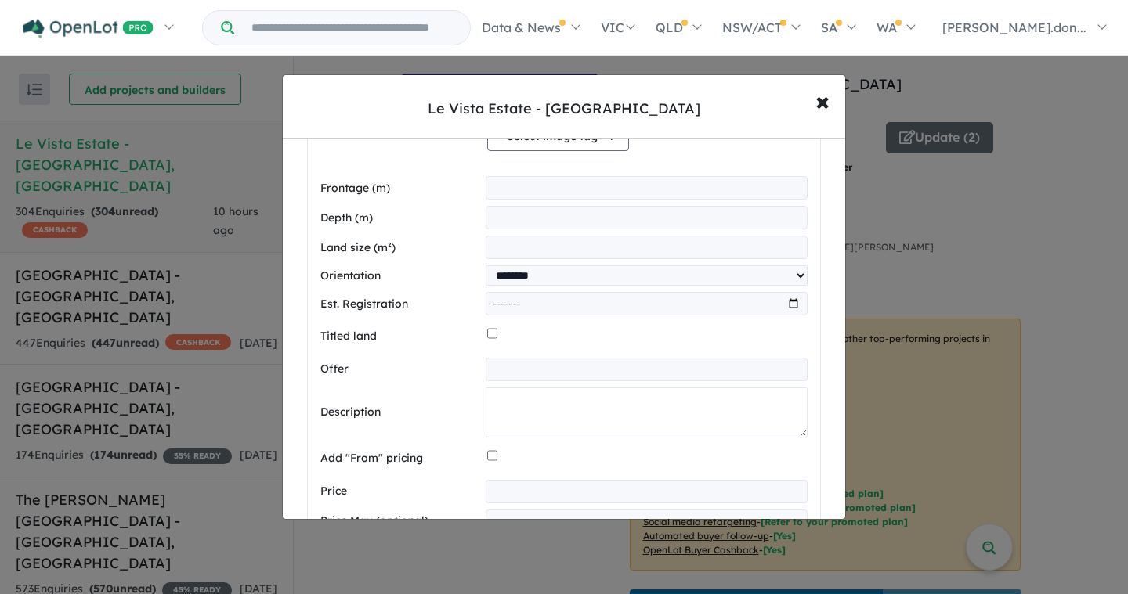
click at [499, 406] on textarea at bounding box center [647, 413] width 322 height 50
paste textarea "**********"
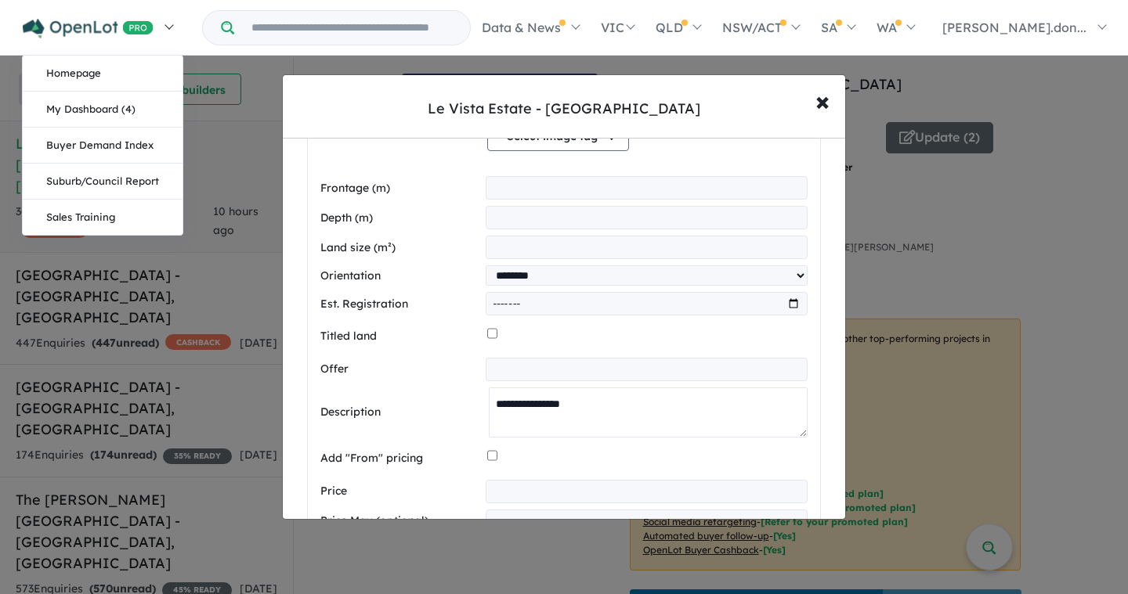
type textarea "**********"
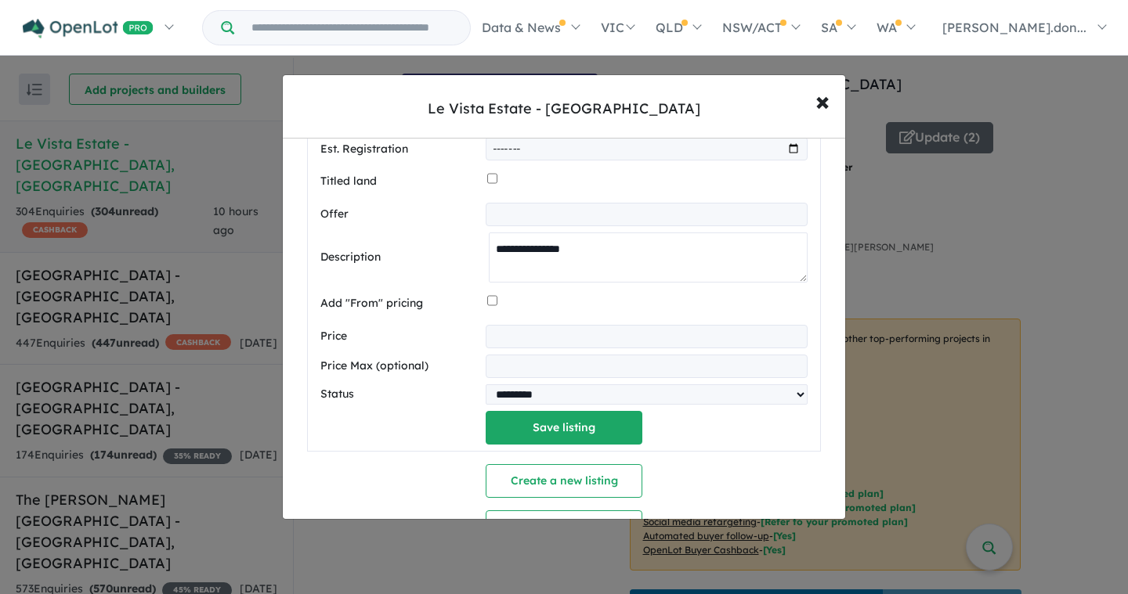
scroll to position [695, 0]
click at [554, 336] on input "number" at bounding box center [647, 337] width 322 height 23
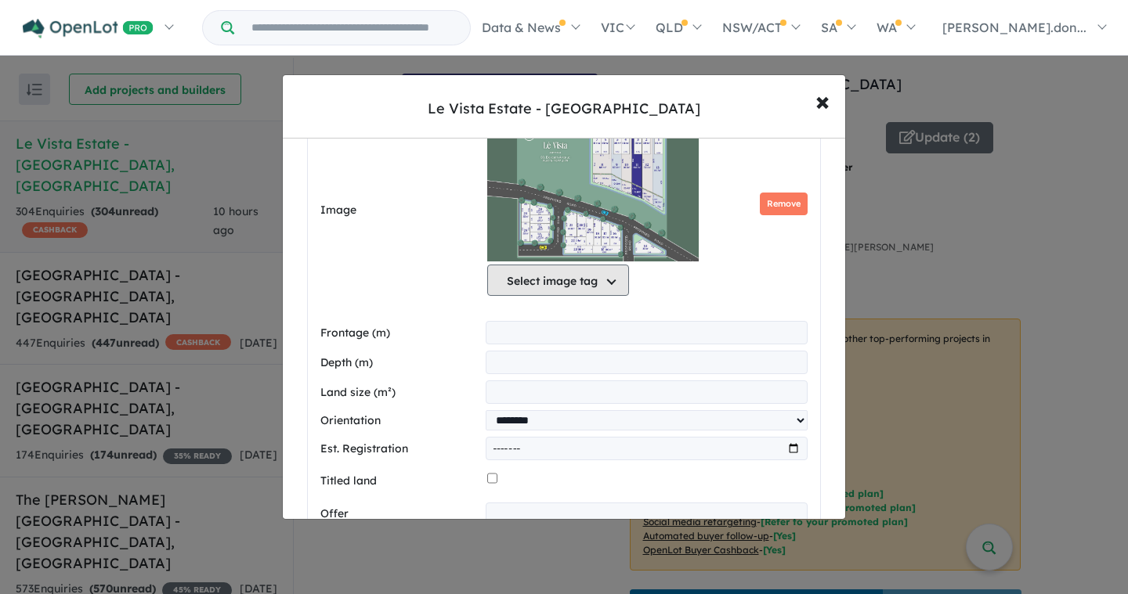
scroll to position [435, 0]
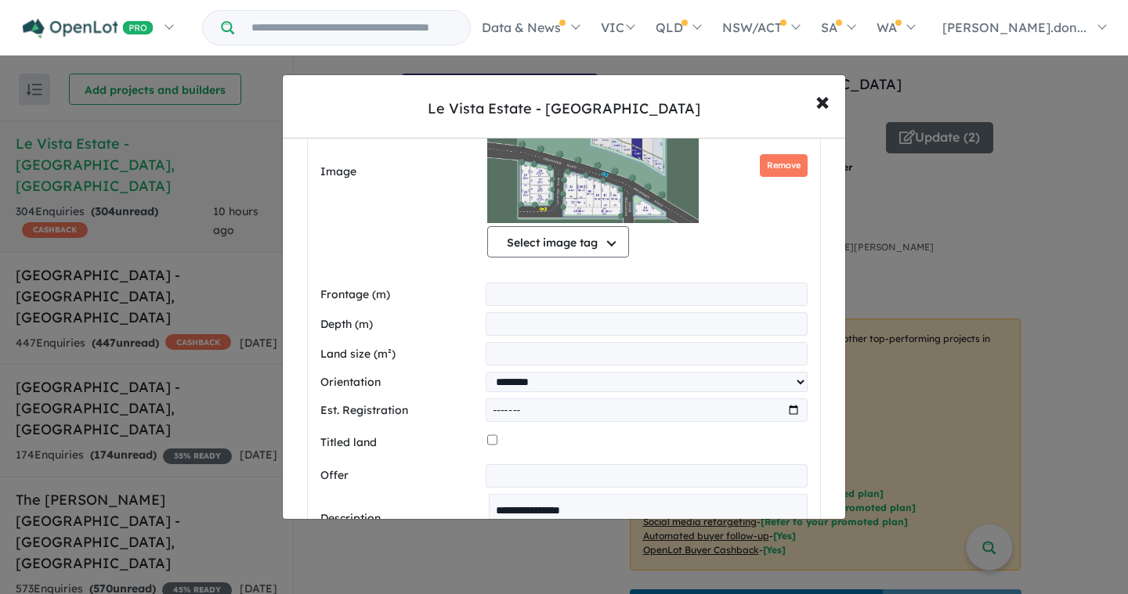
type input "******"
click at [514, 363] on input "number" at bounding box center [647, 353] width 322 height 23
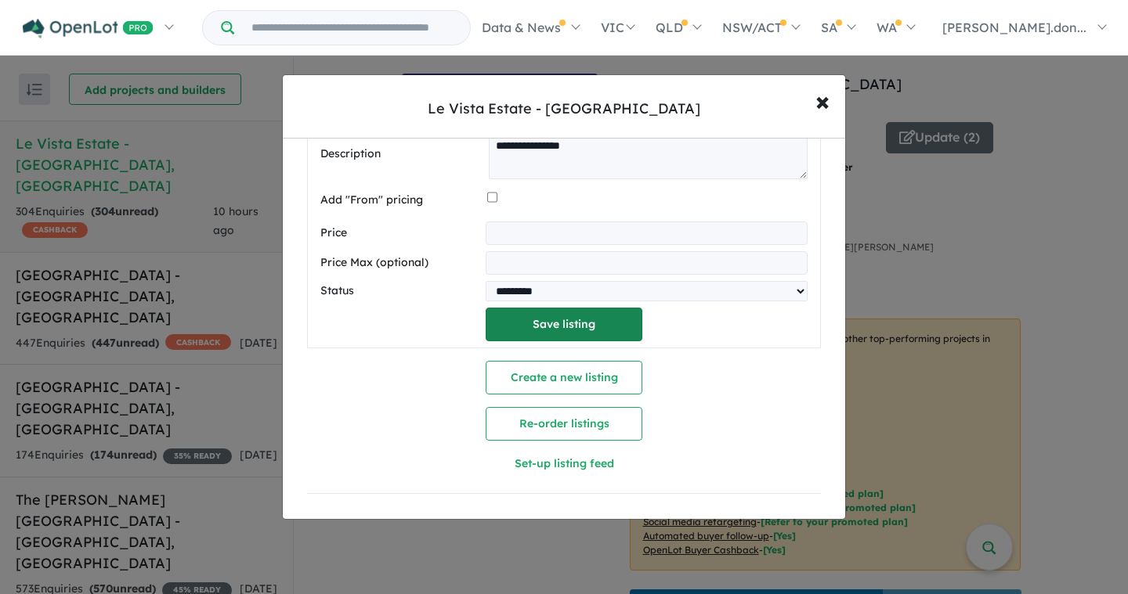
type input "*****"
click at [550, 319] on button "Save listing" at bounding box center [564, 325] width 157 height 34
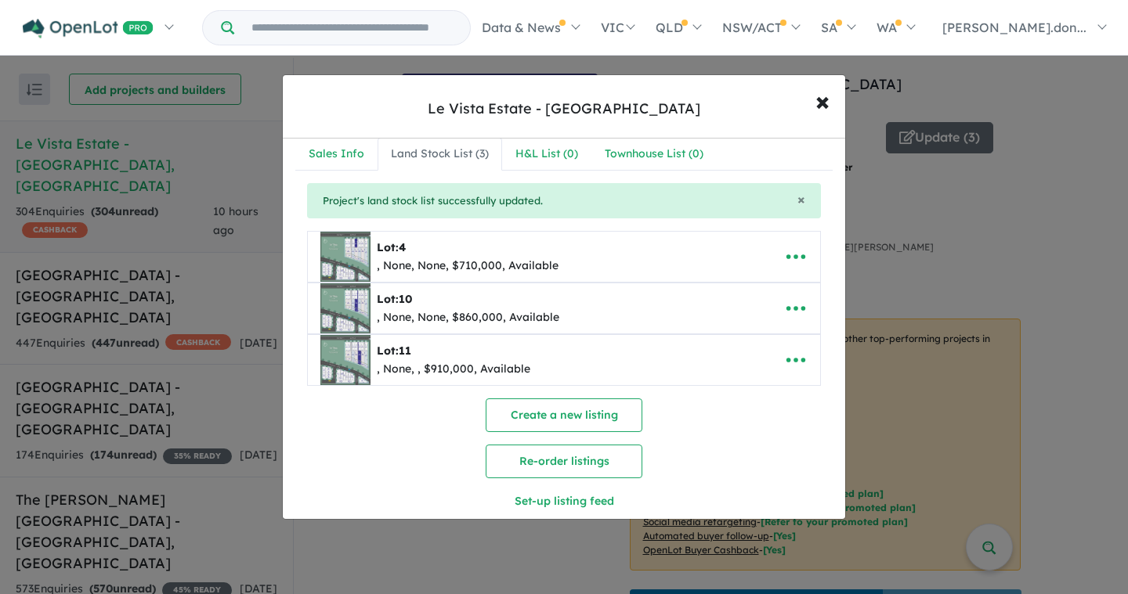
scroll to position [0, 0]
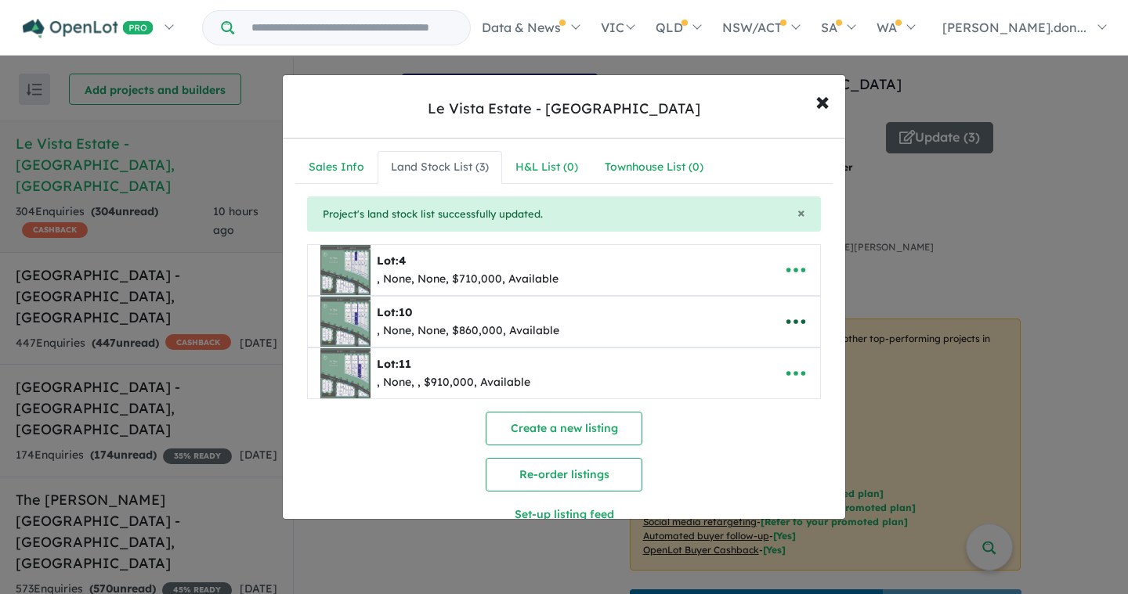
click at [790, 321] on icon "button" at bounding box center [795, 322] width 19 height 5
click at [745, 359] on link "Edit" at bounding box center [761, 361] width 116 height 36
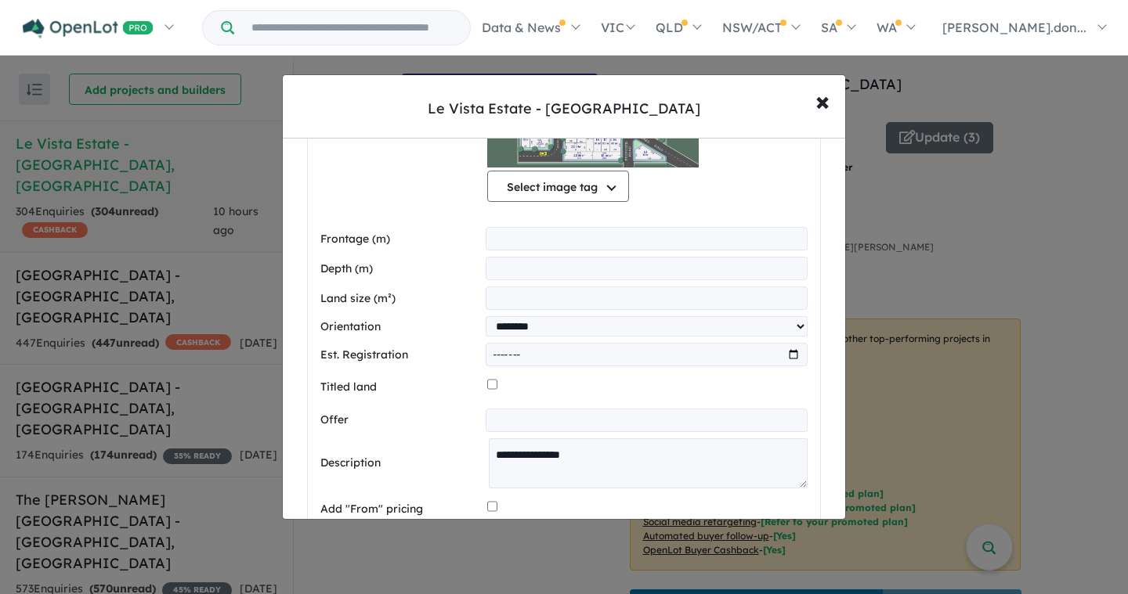
scroll to position [440, 0]
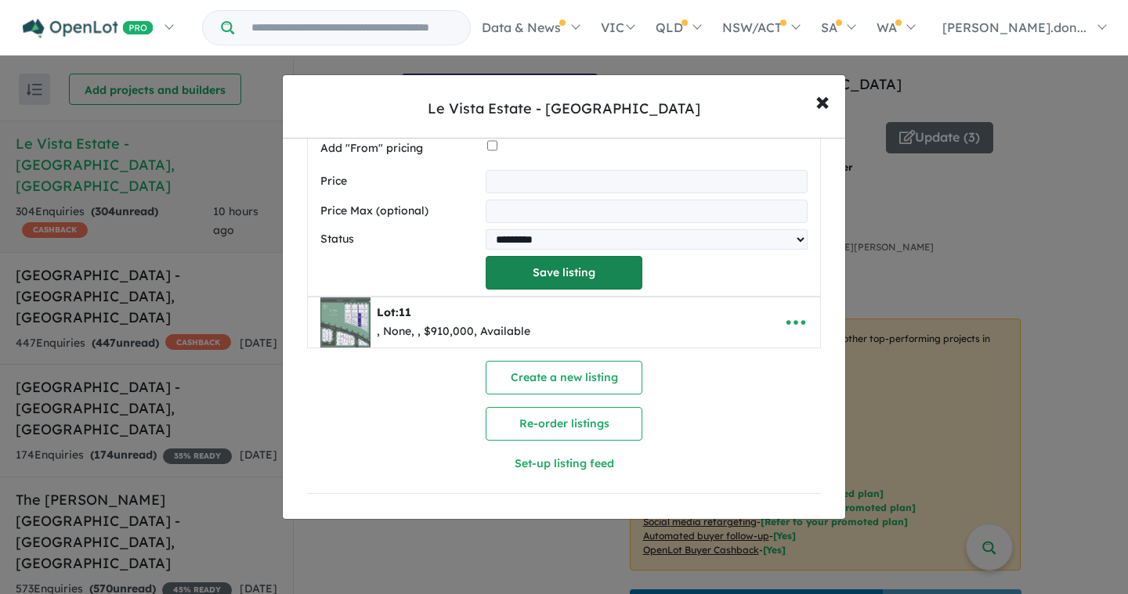
click at [575, 261] on button "Save listing" at bounding box center [564, 273] width 157 height 34
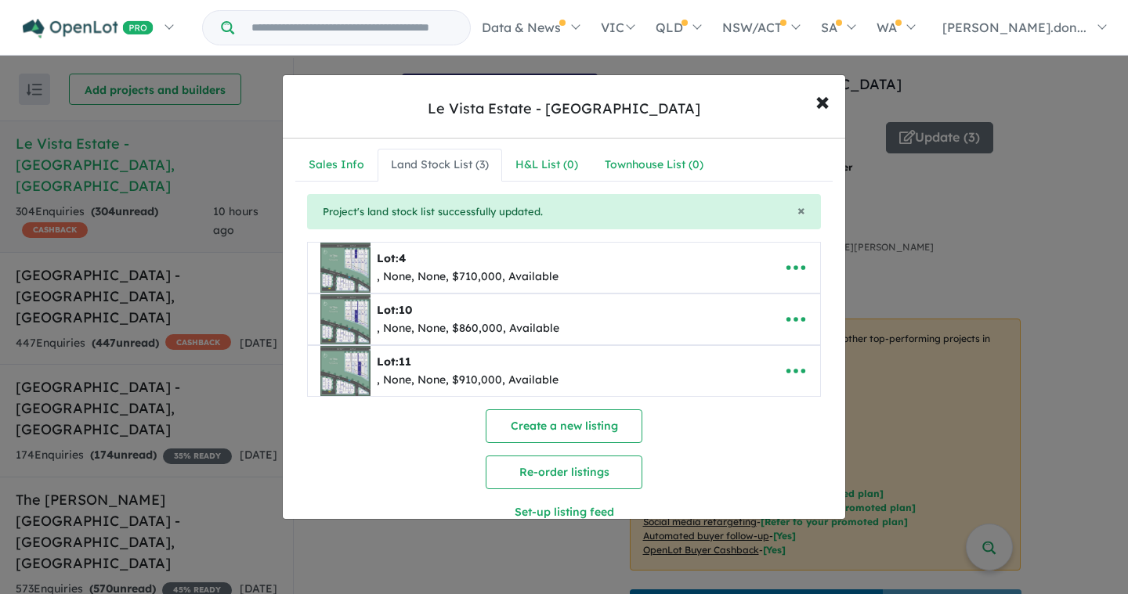
scroll to position [0, 0]
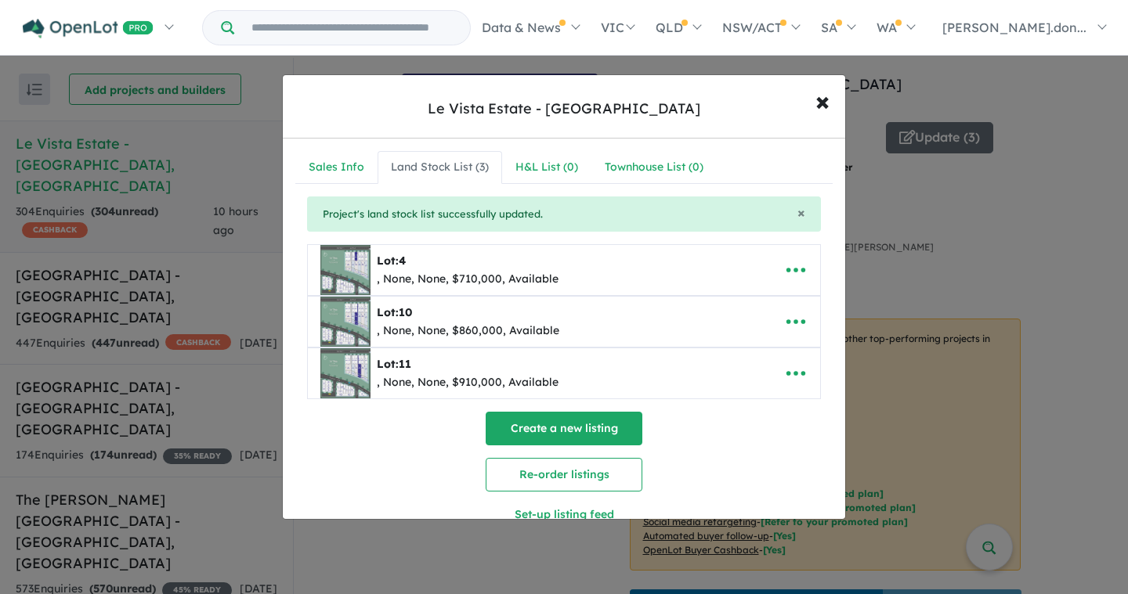
click at [519, 435] on button "Create a new listing" at bounding box center [564, 429] width 157 height 34
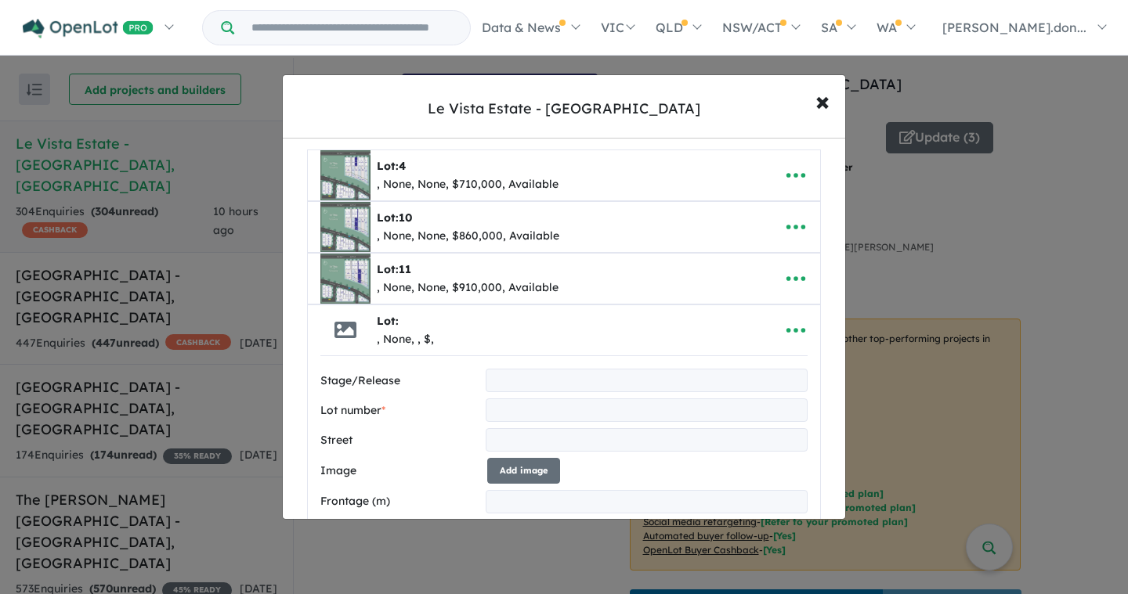
scroll to position [96, 0]
click at [511, 410] on input "text" at bounding box center [647, 408] width 322 height 23
type input "**"
click at [517, 436] on input "text" at bounding box center [647, 438] width 322 height 23
type input "**********"
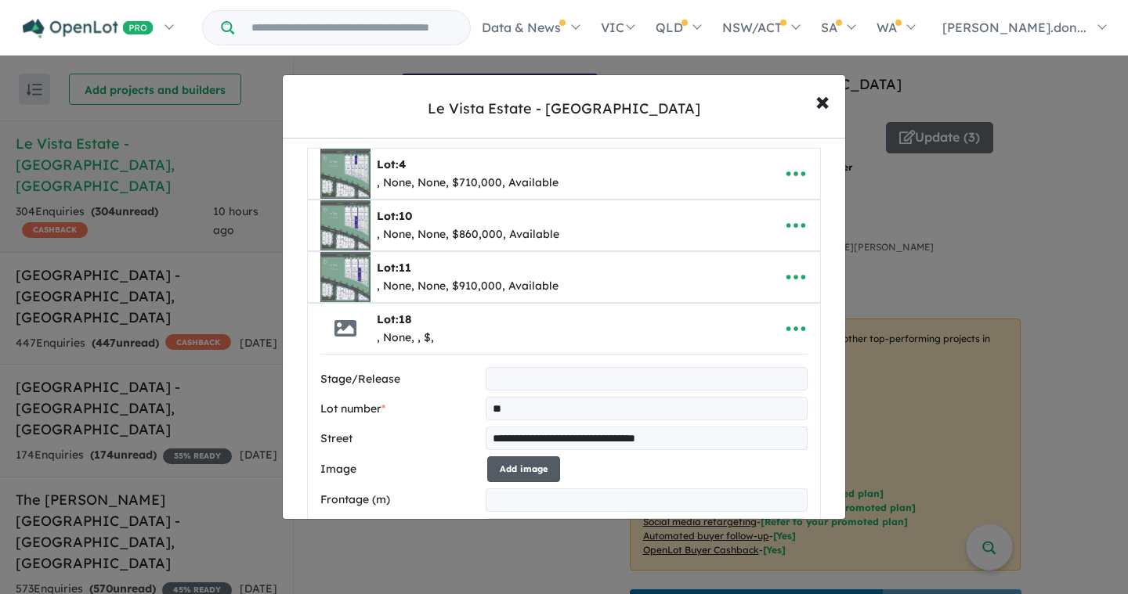
click at [515, 475] on button "Add image" at bounding box center [523, 470] width 73 height 26
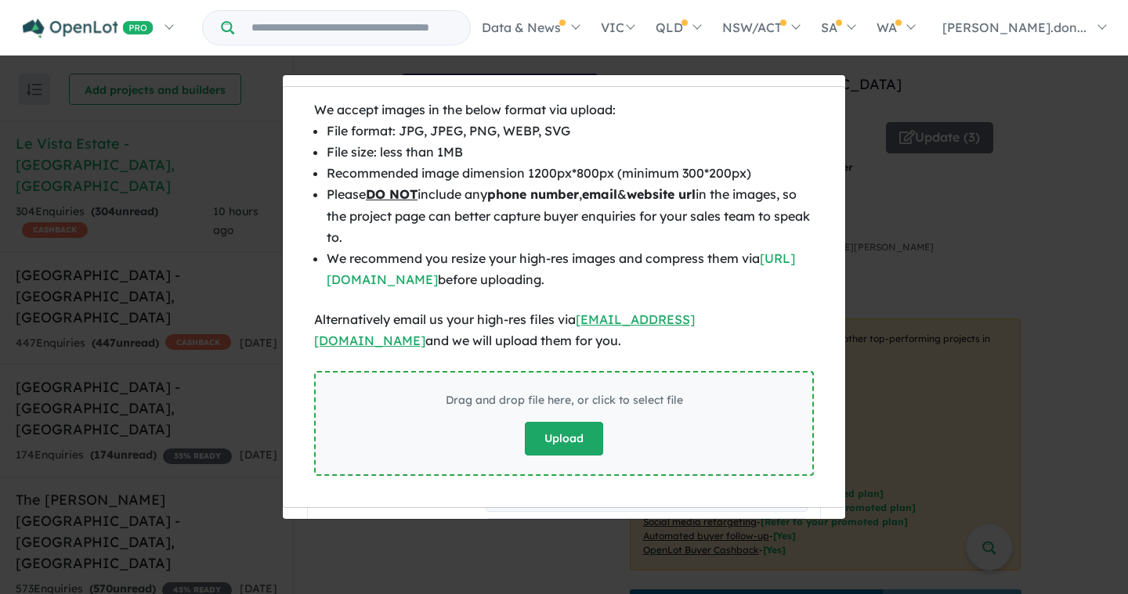
click at [579, 435] on button "Upload" at bounding box center [564, 439] width 78 height 34
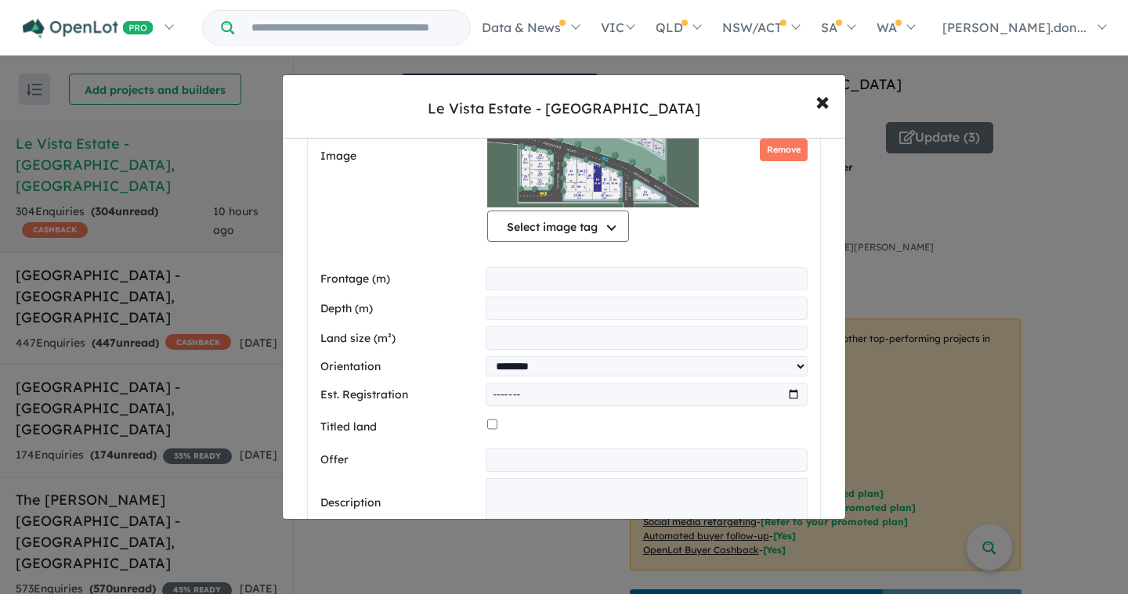
scroll to position [506, 0]
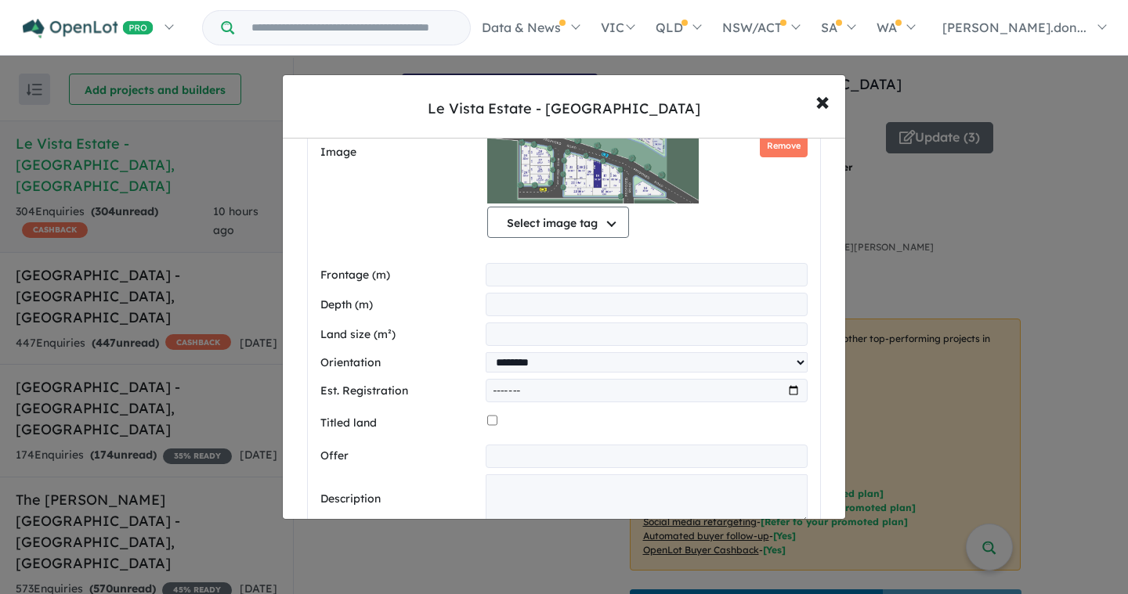
click at [523, 278] on input "number" at bounding box center [647, 274] width 322 height 23
type input "******"
click at [535, 306] on input "number" at bounding box center [647, 304] width 322 height 23
drag, startPoint x: 437, startPoint y: 277, endPoint x: 428, endPoint y: 277, distance: 8.6
click at [428, 277] on div "Frontage (m) ******" at bounding box center [563, 274] width 487 height 23
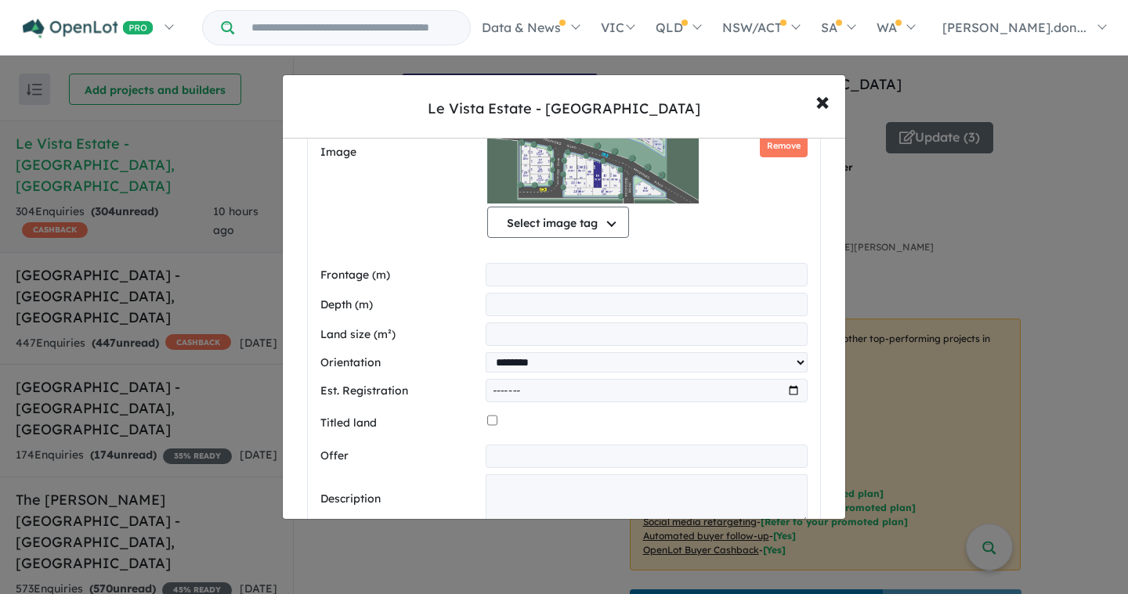
click at [507, 300] on input "number" at bounding box center [647, 304] width 322 height 23
type input "******"
drag, startPoint x: 452, startPoint y: 276, endPoint x: 415, endPoint y: 273, distance: 37.0
click at [415, 273] on div "Frontage (m) ******" at bounding box center [563, 274] width 487 height 23
type input "*****"
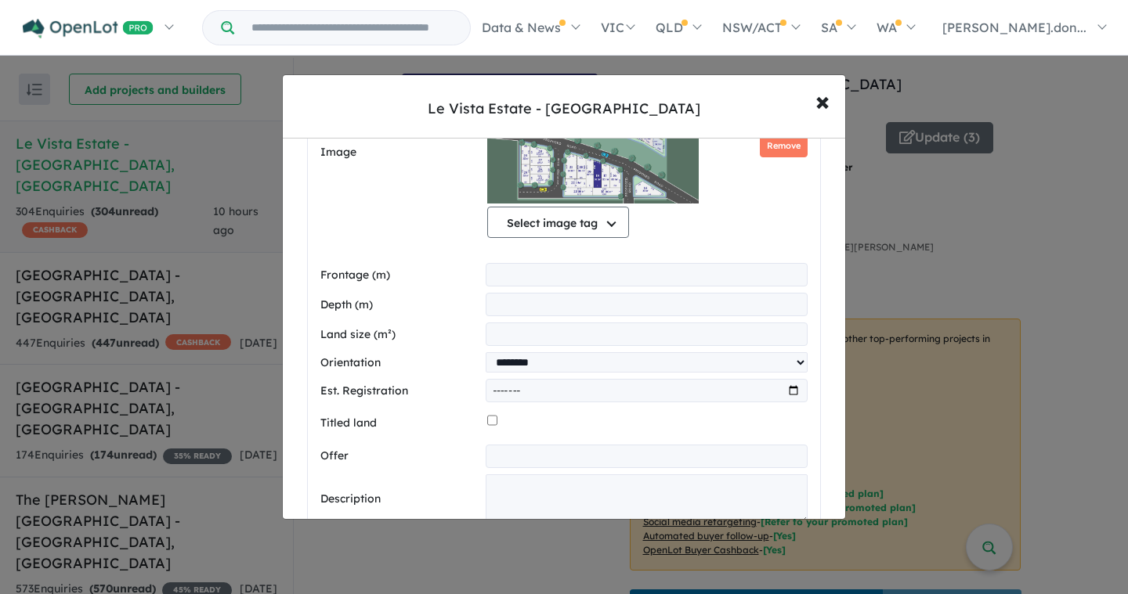
click at [514, 337] on input "number" at bounding box center [647, 334] width 322 height 23
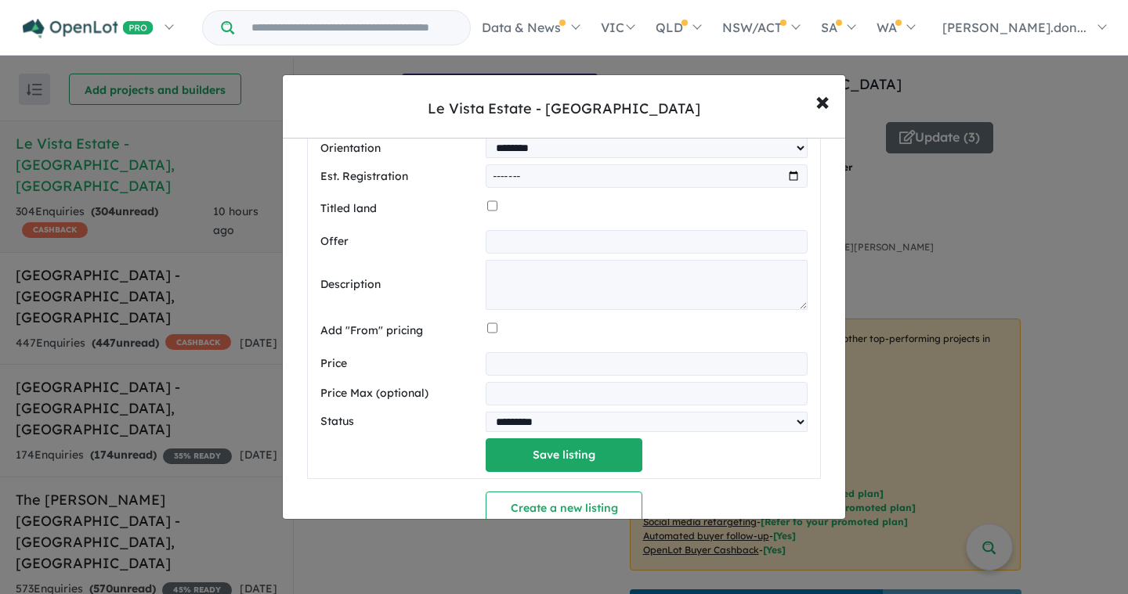
scroll to position [732, 0]
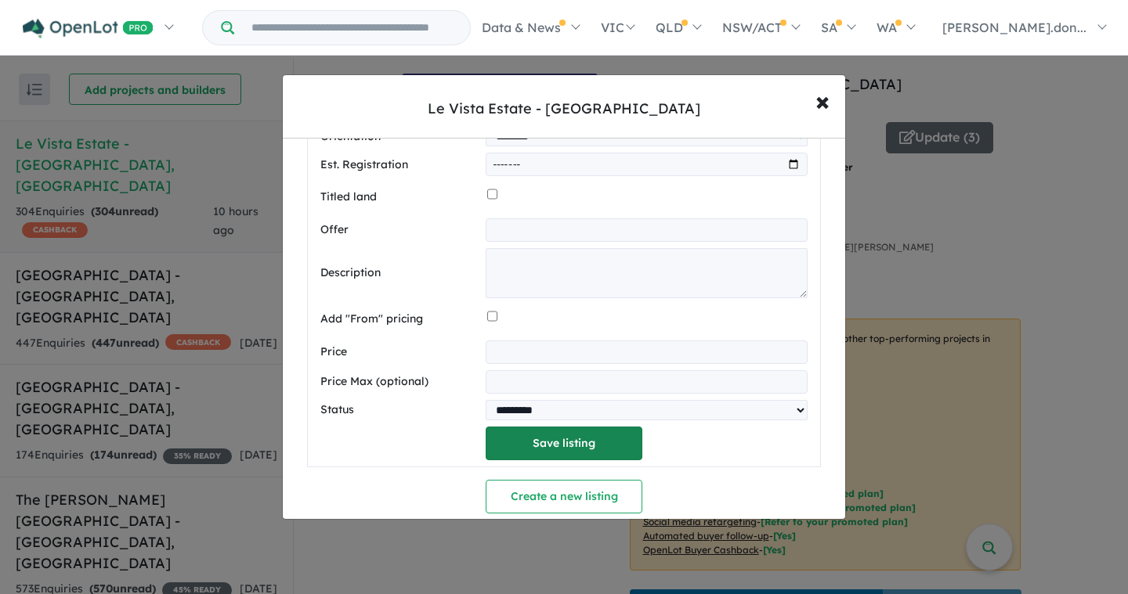
type input "*****"
click at [552, 451] on button "Save listing" at bounding box center [564, 444] width 157 height 34
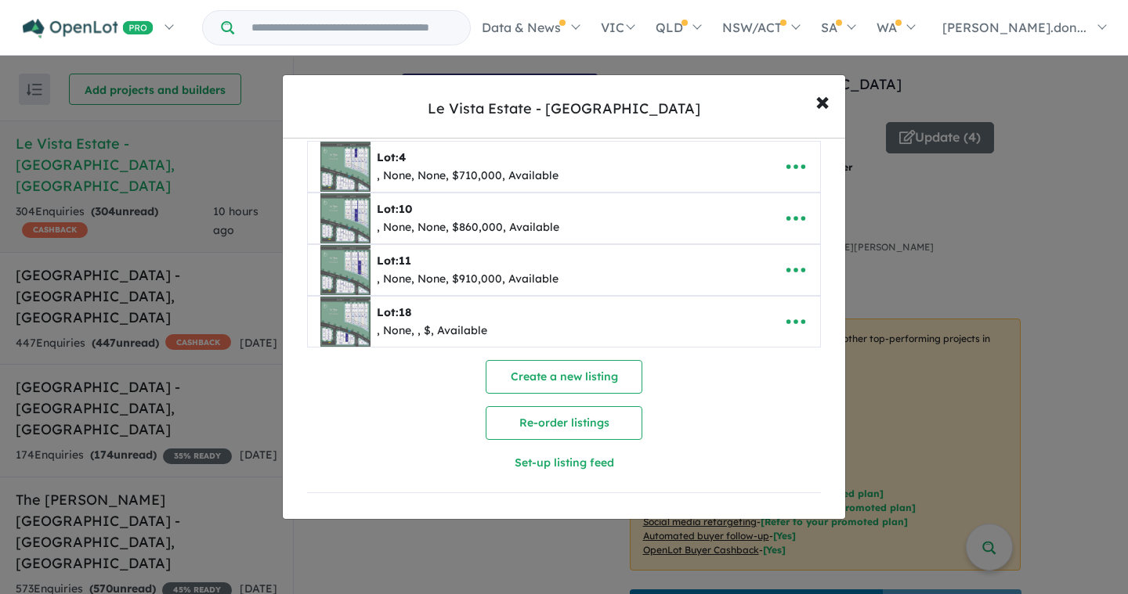
scroll to position [0, 0]
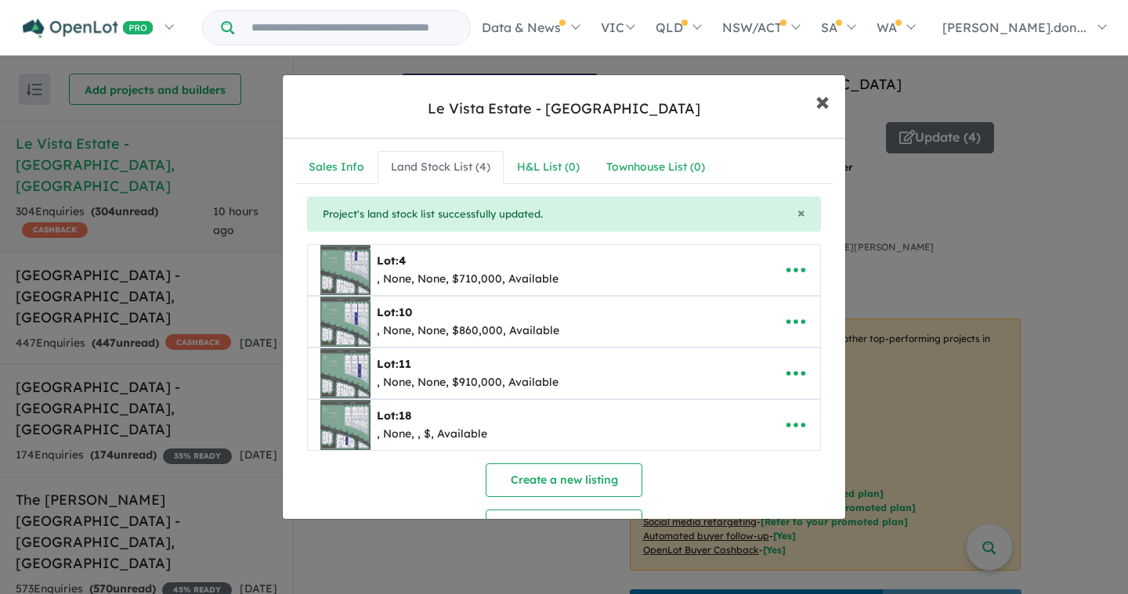
click at [820, 101] on span "×" at bounding box center [822, 101] width 14 height 34
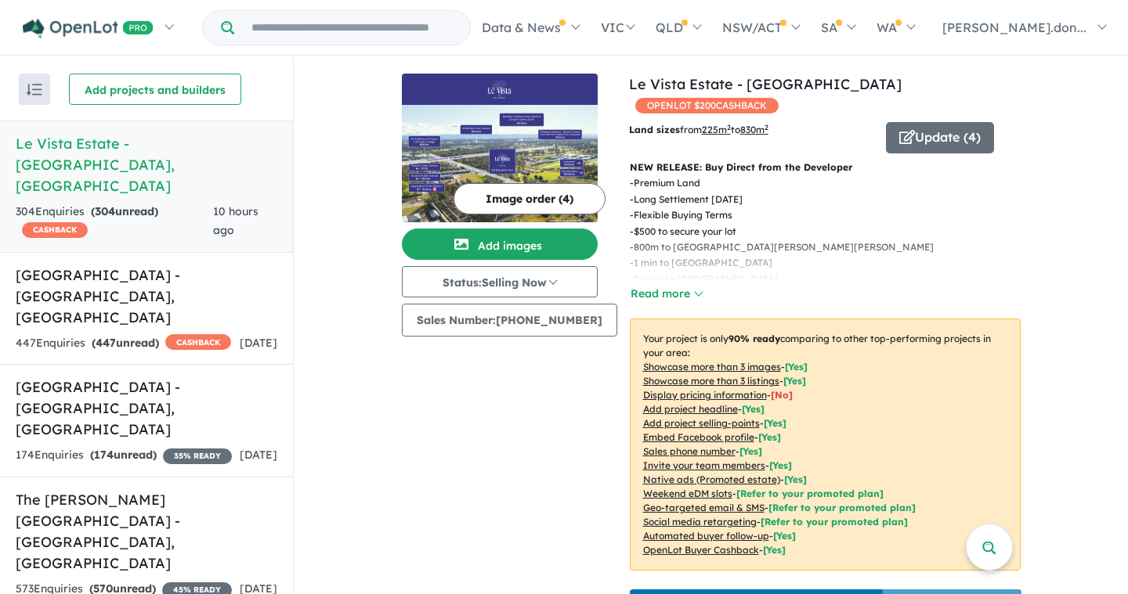
click at [484, 143] on img at bounding box center [500, 163] width 196 height 117
click at [926, 122] on button "Update ( 4 )" at bounding box center [940, 137] width 108 height 31
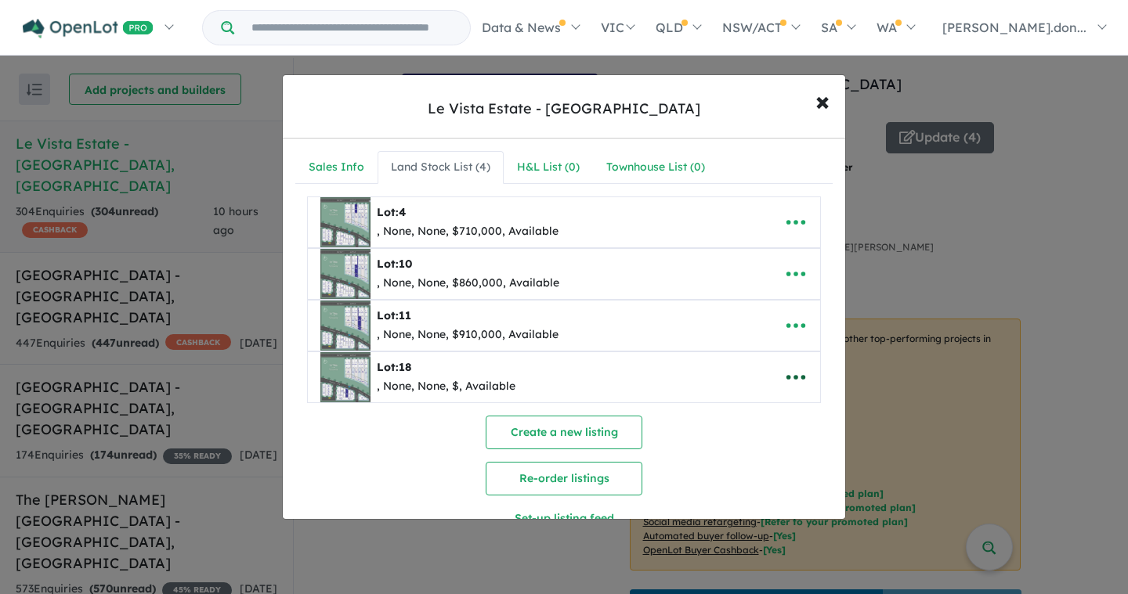
click at [786, 376] on icon "button" at bounding box center [795, 377] width 19 height 5
click at [750, 408] on link "Edit" at bounding box center [761, 417] width 116 height 36
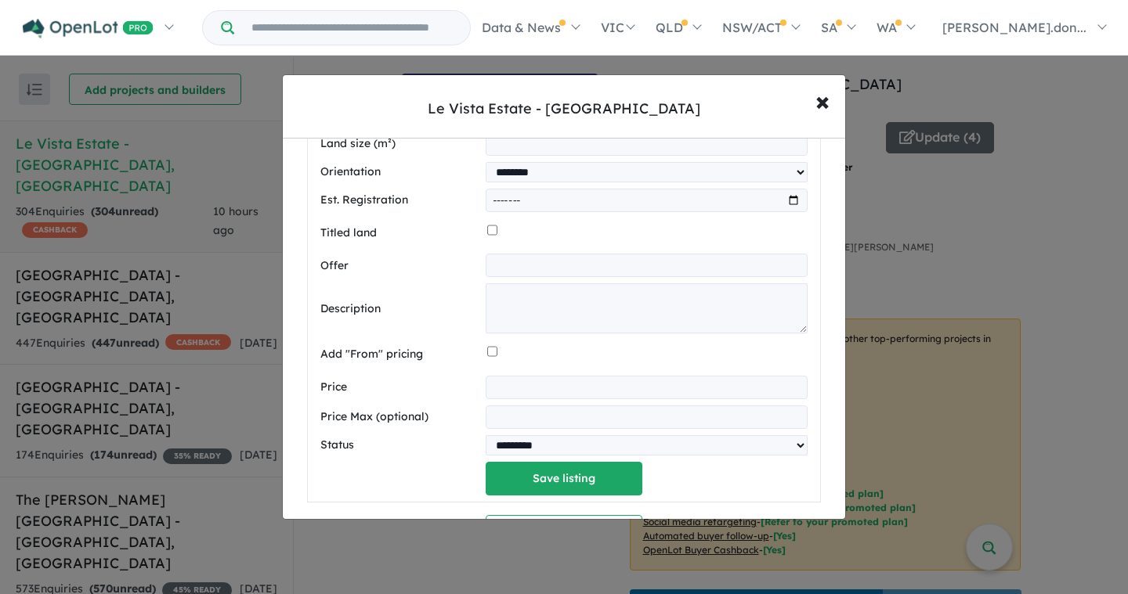
scroll to position [650, 0]
click at [540, 384] on input "number" at bounding box center [647, 385] width 322 height 23
type input "******"
click at [585, 473] on button "Save listing" at bounding box center [564, 477] width 157 height 34
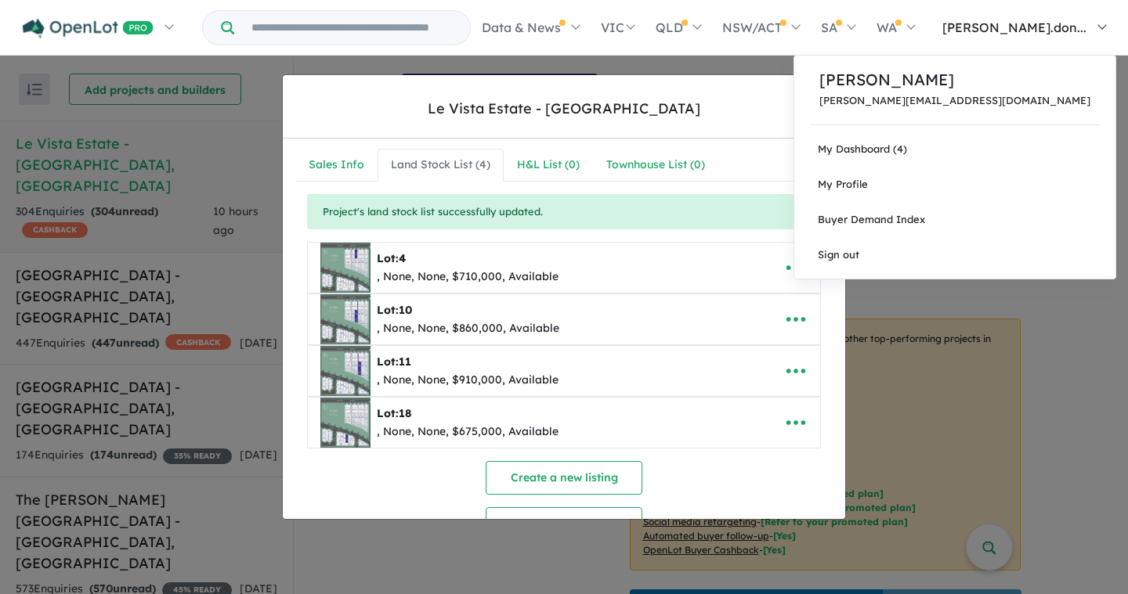
scroll to position [0, 0]
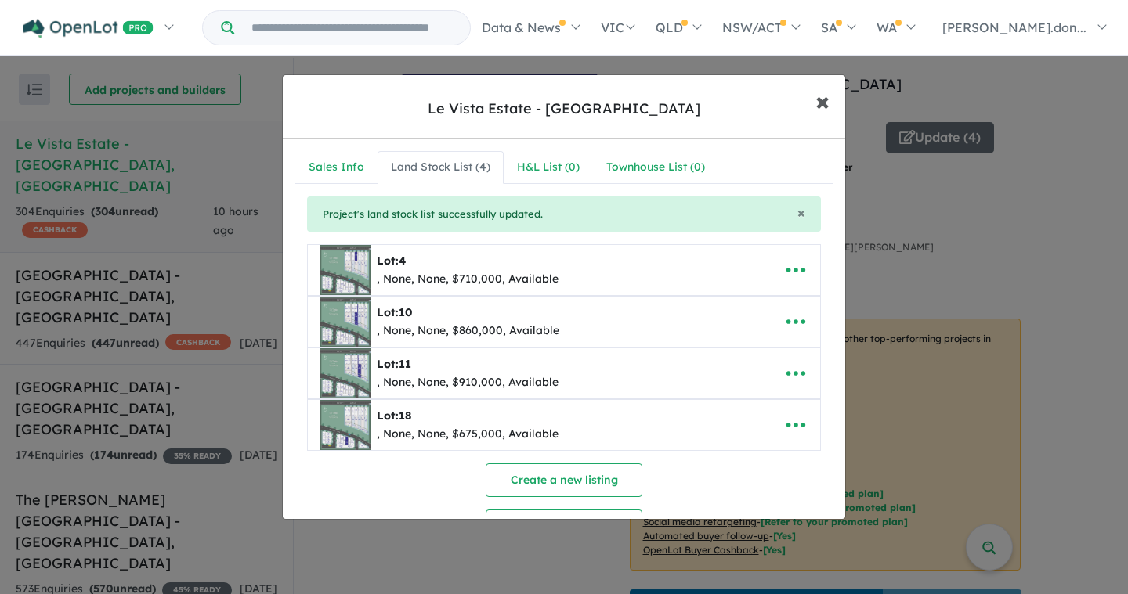
click at [819, 99] on span "×" at bounding box center [822, 101] width 14 height 34
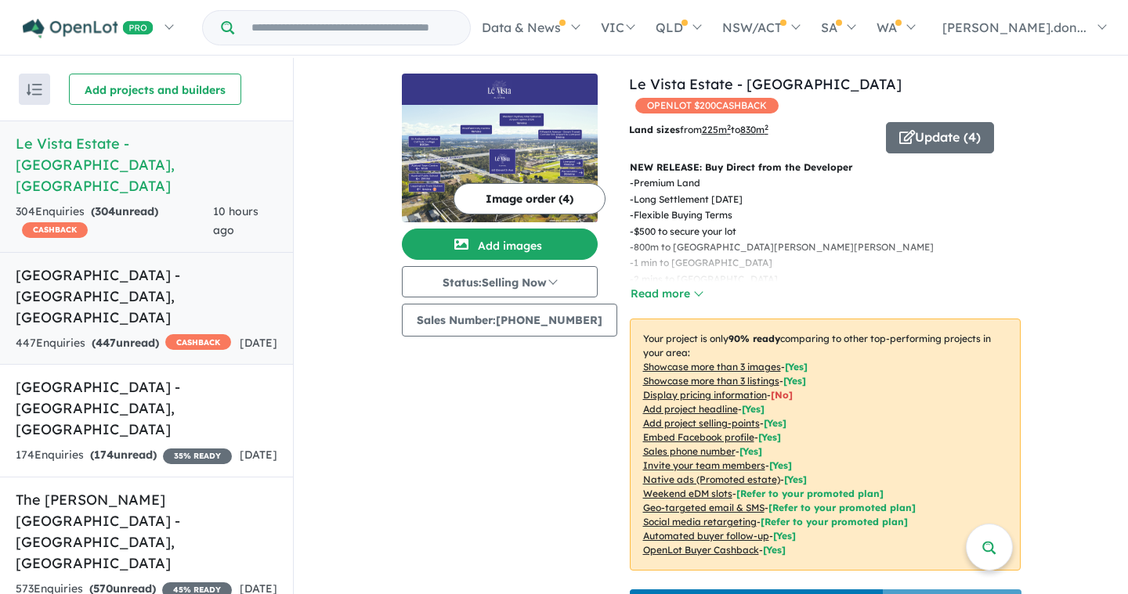
click at [103, 265] on h5 "[GEOGRAPHIC_DATA] - [GEOGRAPHIC_DATA] , [GEOGRAPHIC_DATA]" at bounding box center [147, 296] width 262 height 63
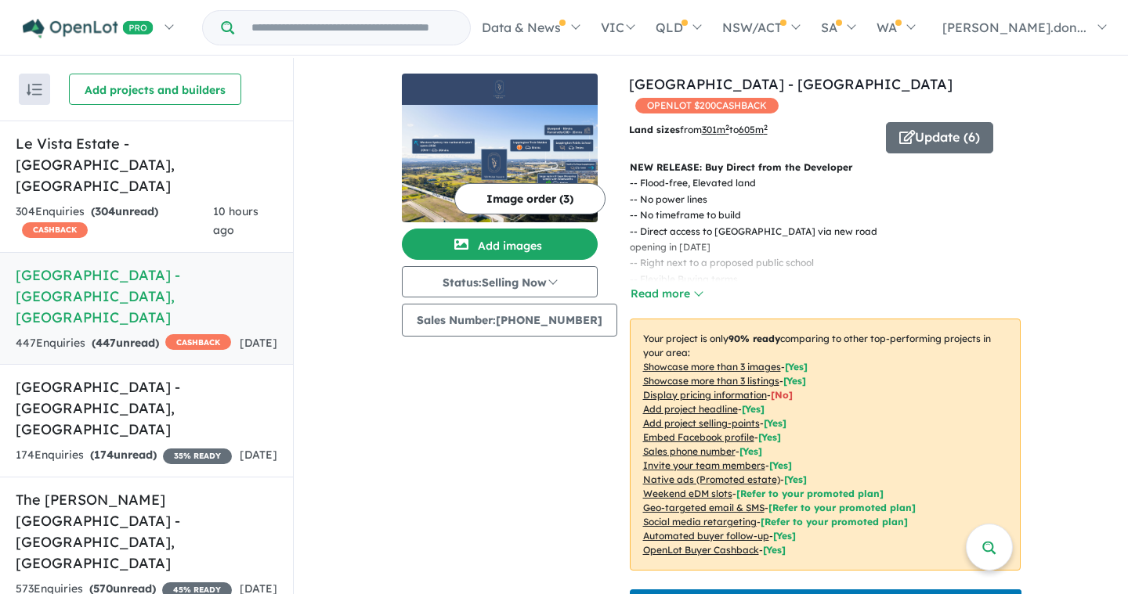
scroll to position [2, 0]
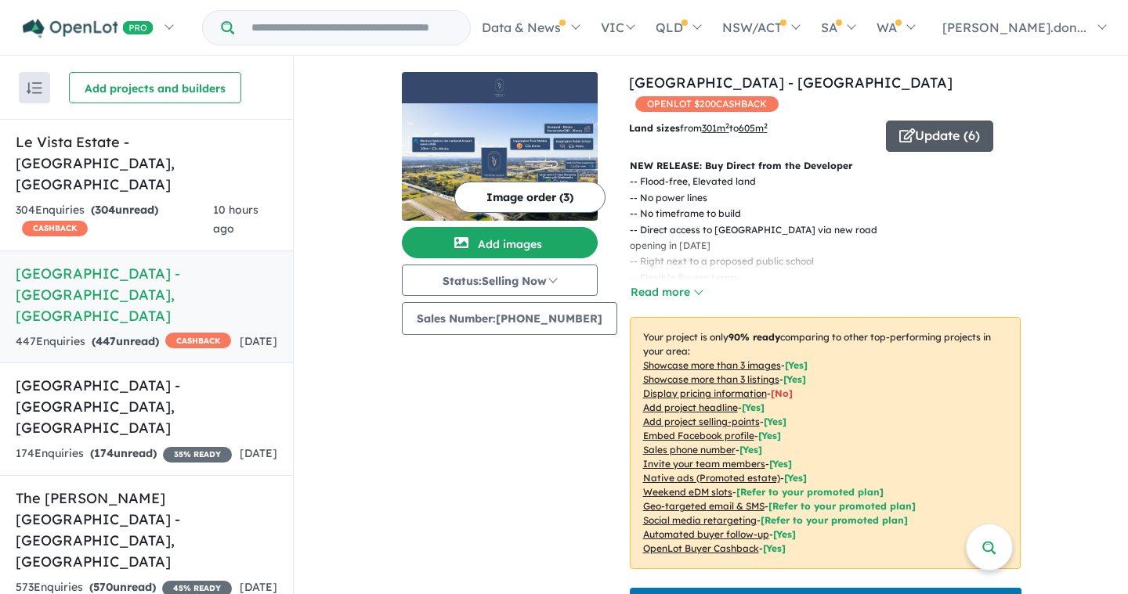
click at [907, 137] on button "Update ( 6 )" at bounding box center [939, 136] width 107 height 31
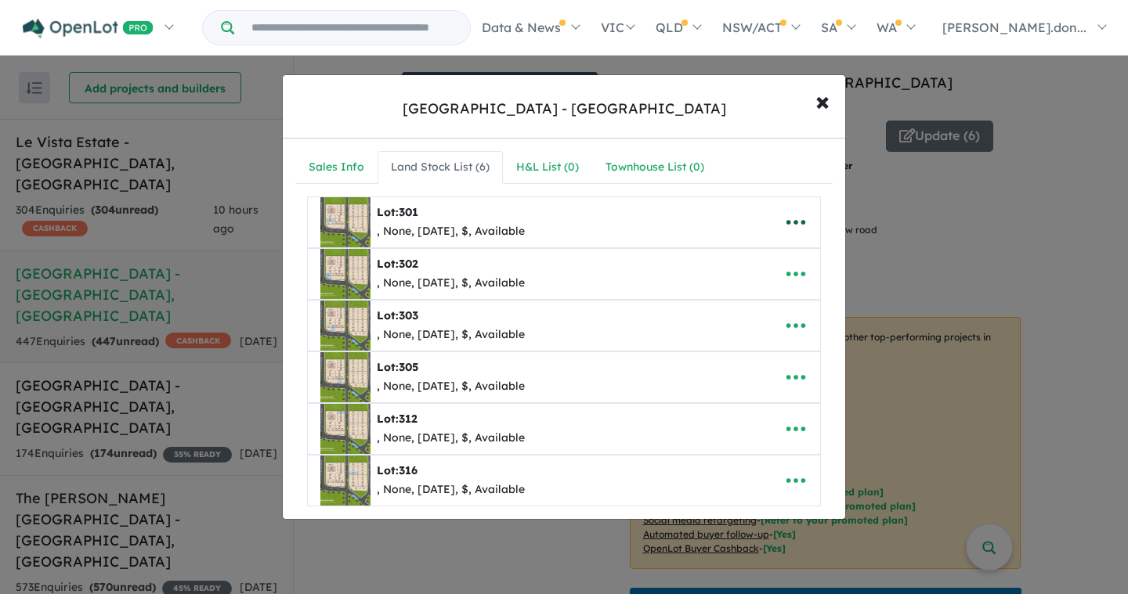
click at [795, 220] on icon "button" at bounding box center [795, 222] width 23 height 23
click at [641, 280] on div "Lot: 302 , None, [DATE], $, Available" at bounding box center [539, 274] width 439 height 50
click at [792, 269] on icon "button" at bounding box center [795, 273] width 23 height 23
click at [755, 350] on link "Remove" at bounding box center [761, 349] width 116 height 36
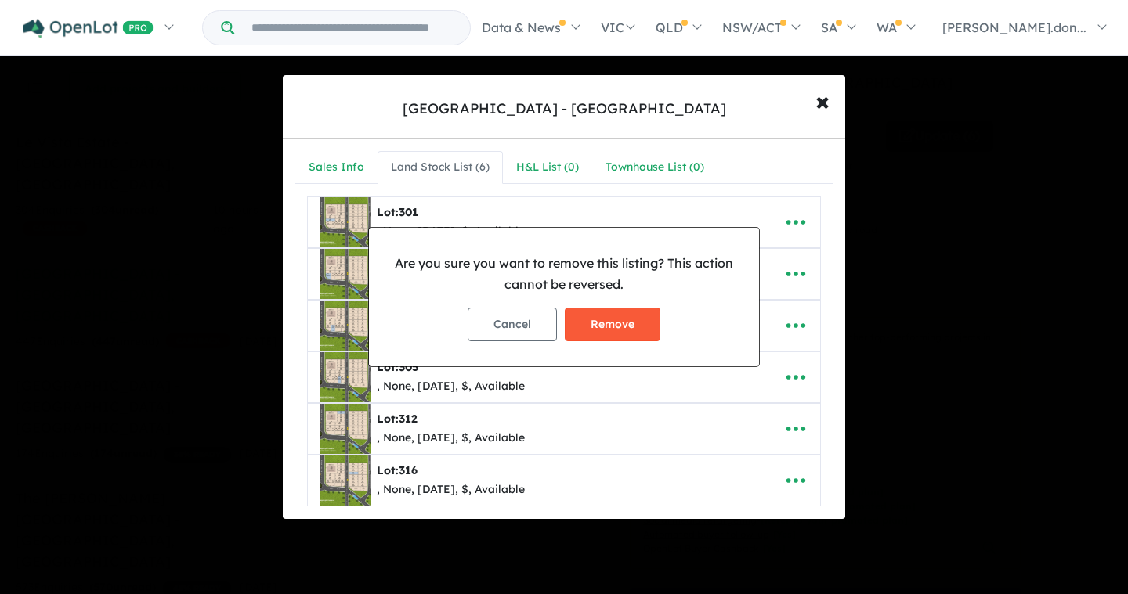
click at [638, 318] on button "Remove" at bounding box center [613, 325] width 96 height 34
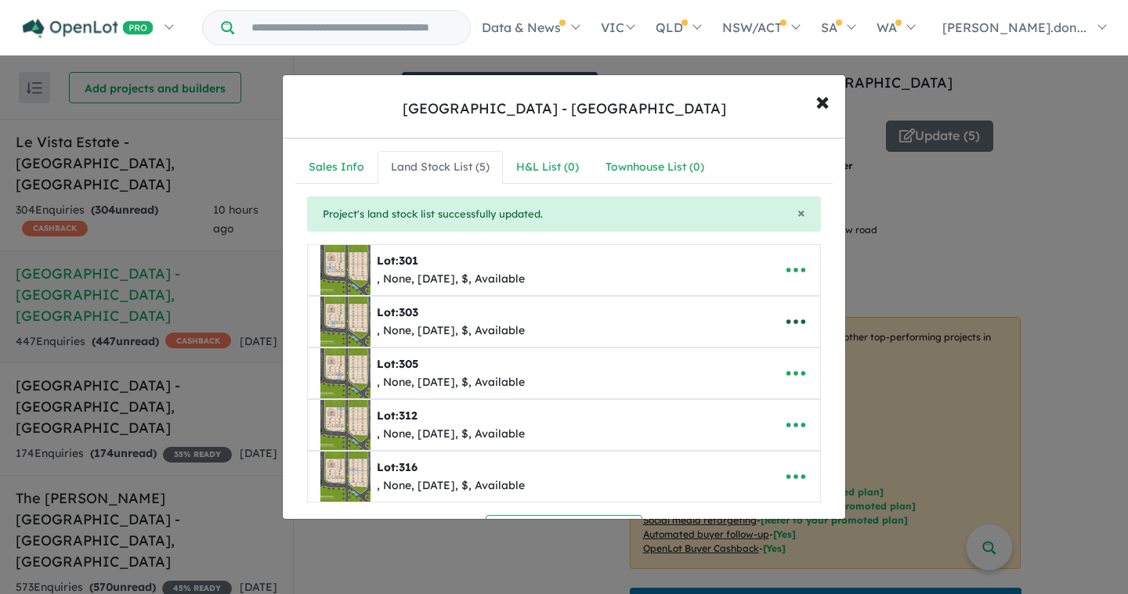
click at [788, 319] on icon "button" at bounding box center [795, 321] width 23 height 23
click at [739, 403] on link "Remove" at bounding box center [761, 397] width 116 height 36
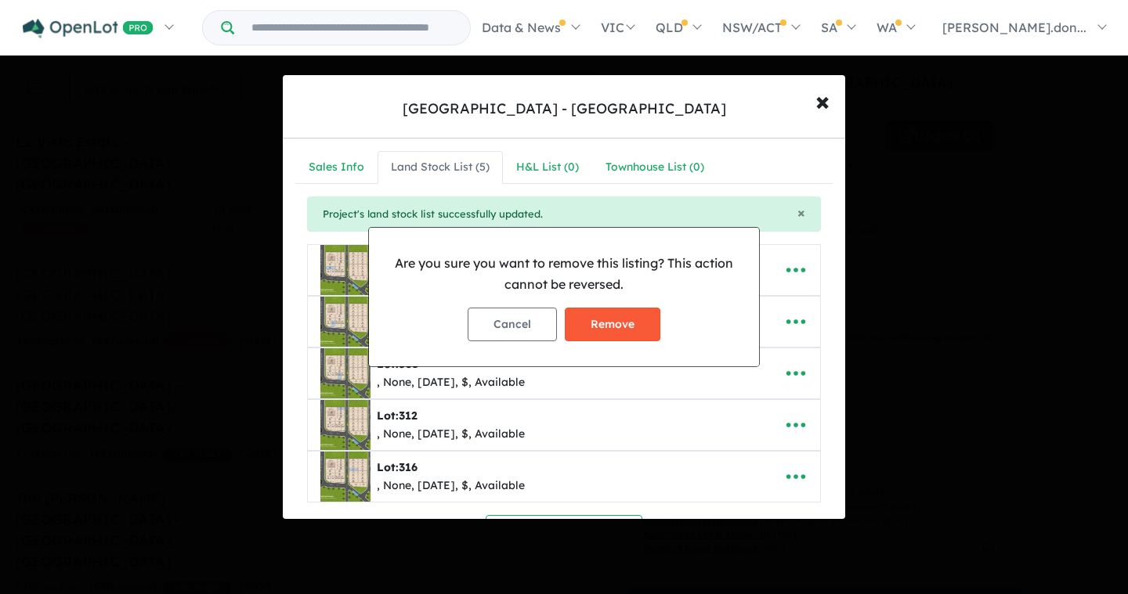
click at [616, 330] on button "Remove" at bounding box center [613, 325] width 96 height 34
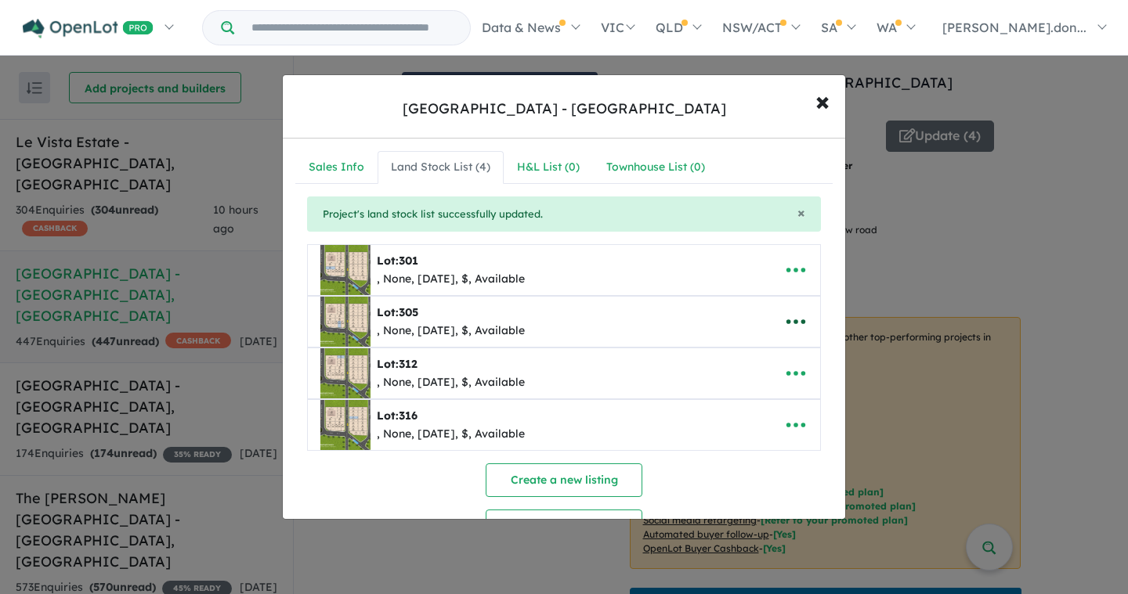
click at [787, 323] on icon "button" at bounding box center [795, 321] width 23 height 23
click at [746, 395] on link "Remove" at bounding box center [761, 397] width 116 height 36
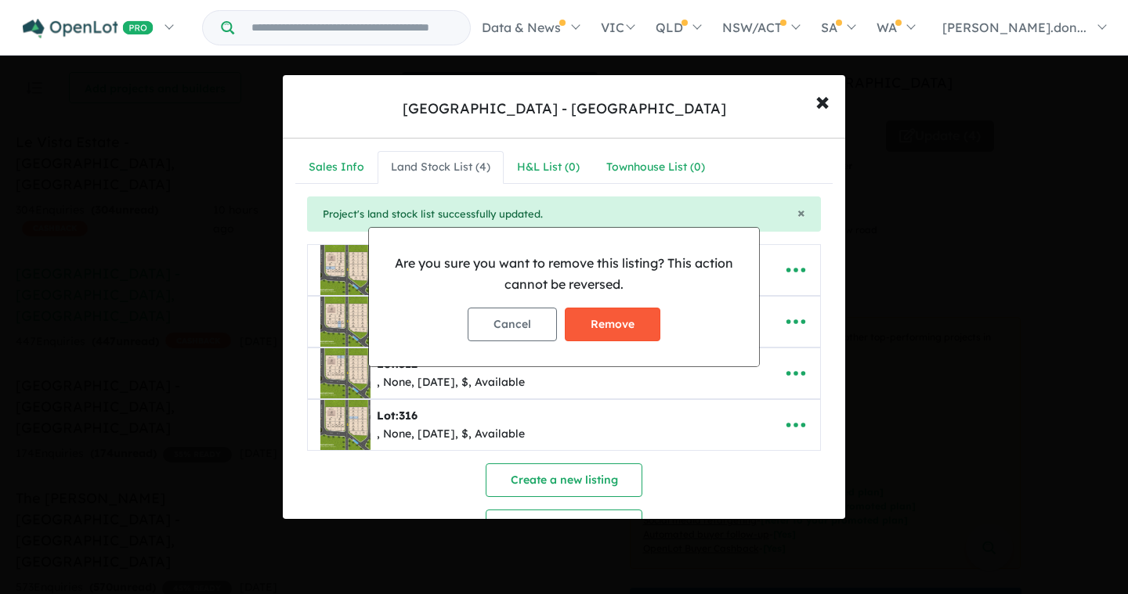
click at [618, 327] on button "Remove" at bounding box center [613, 325] width 96 height 34
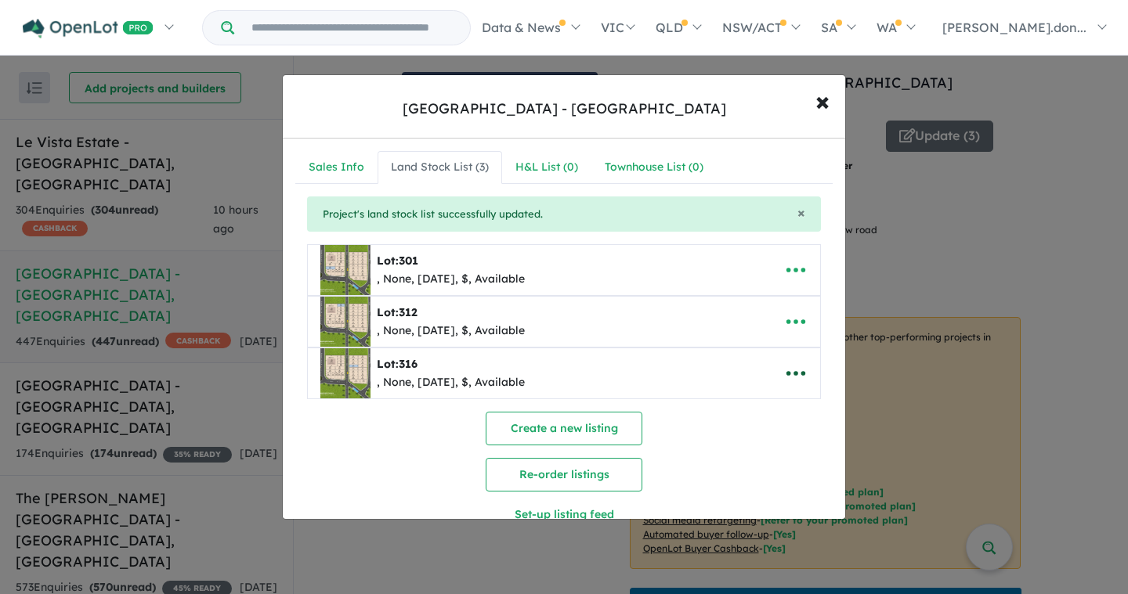
click at [792, 374] on icon "button" at bounding box center [795, 373] width 23 height 23
click at [727, 449] on link "Remove" at bounding box center [761, 449] width 116 height 36
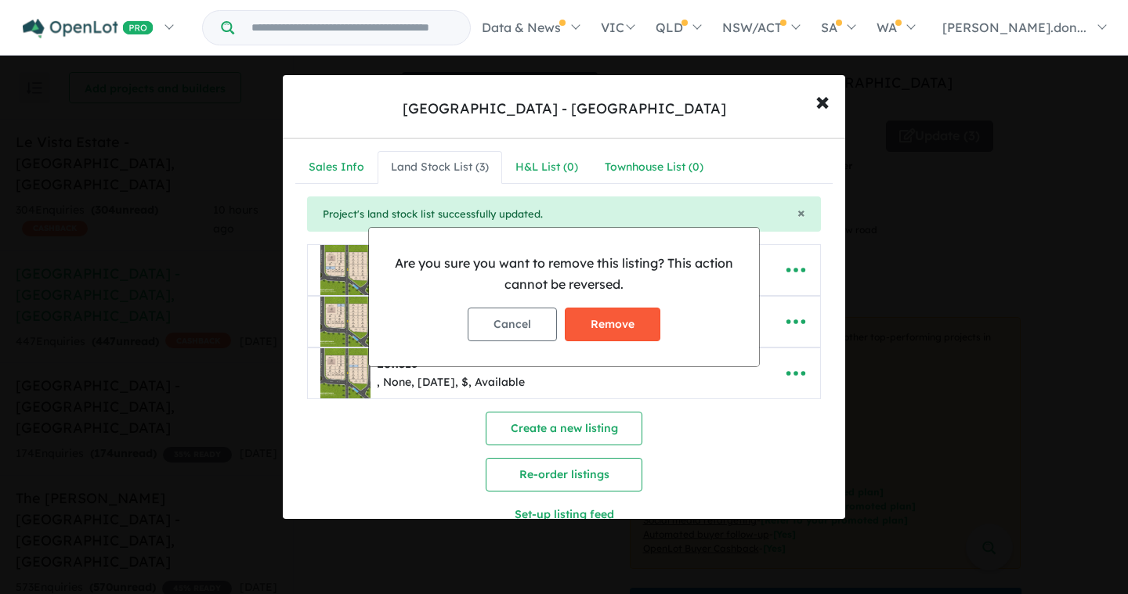
click at [634, 327] on button "Remove" at bounding box center [613, 325] width 96 height 34
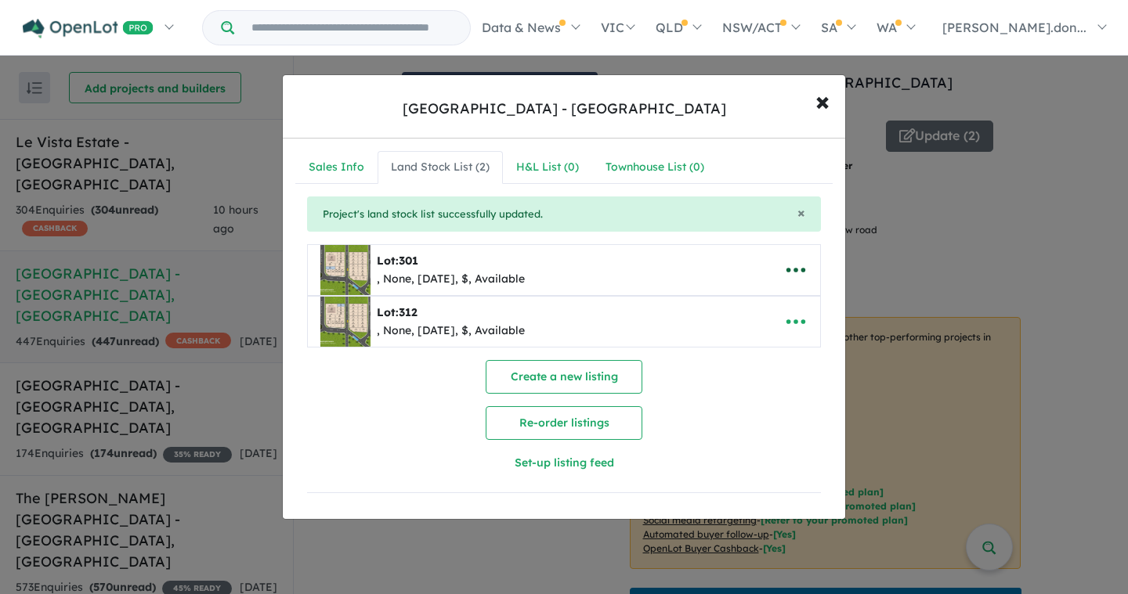
click at [792, 272] on icon "button" at bounding box center [795, 269] width 23 height 23
click at [747, 314] on link "Edit" at bounding box center [761, 309] width 116 height 36
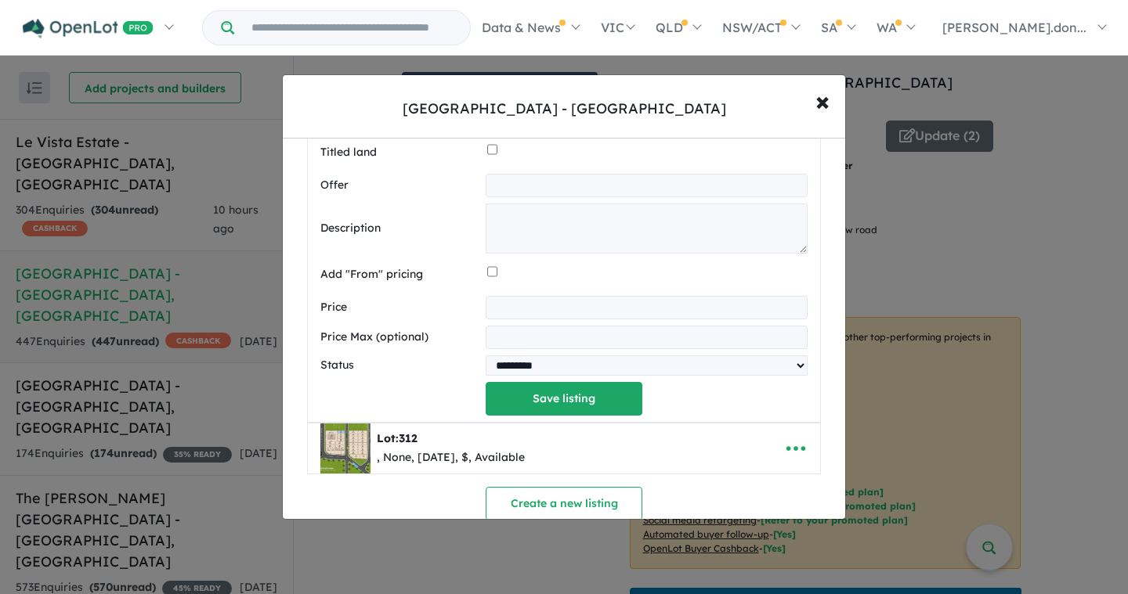
scroll to position [612, 0]
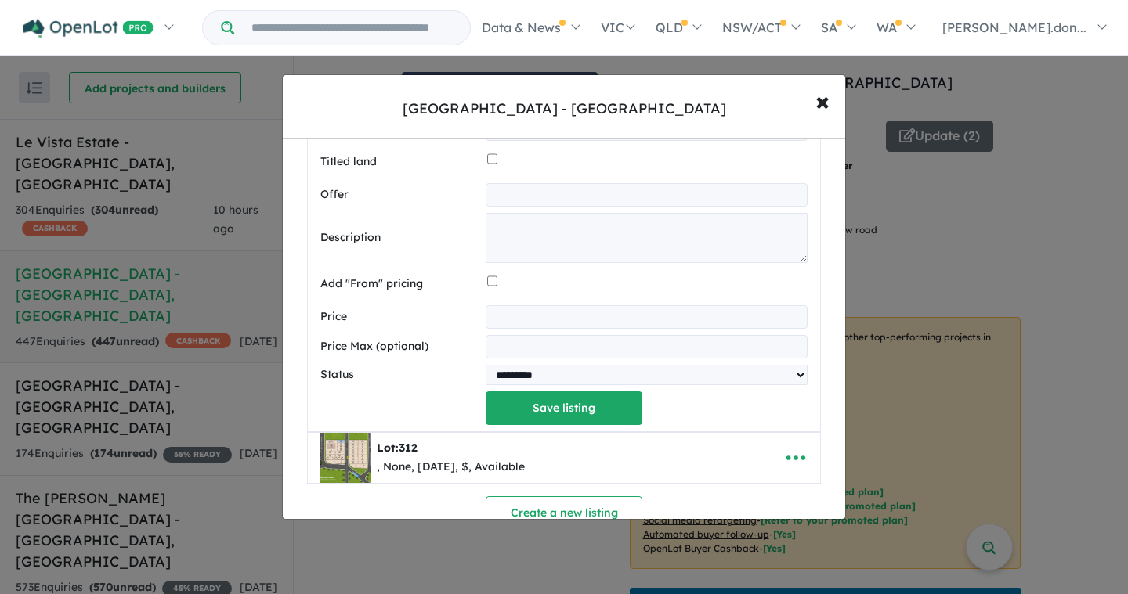
click at [548, 311] on input "number" at bounding box center [647, 316] width 322 height 23
type input "******"
click at [597, 417] on button "Save listing" at bounding box center [564, 409] width 157 height 34
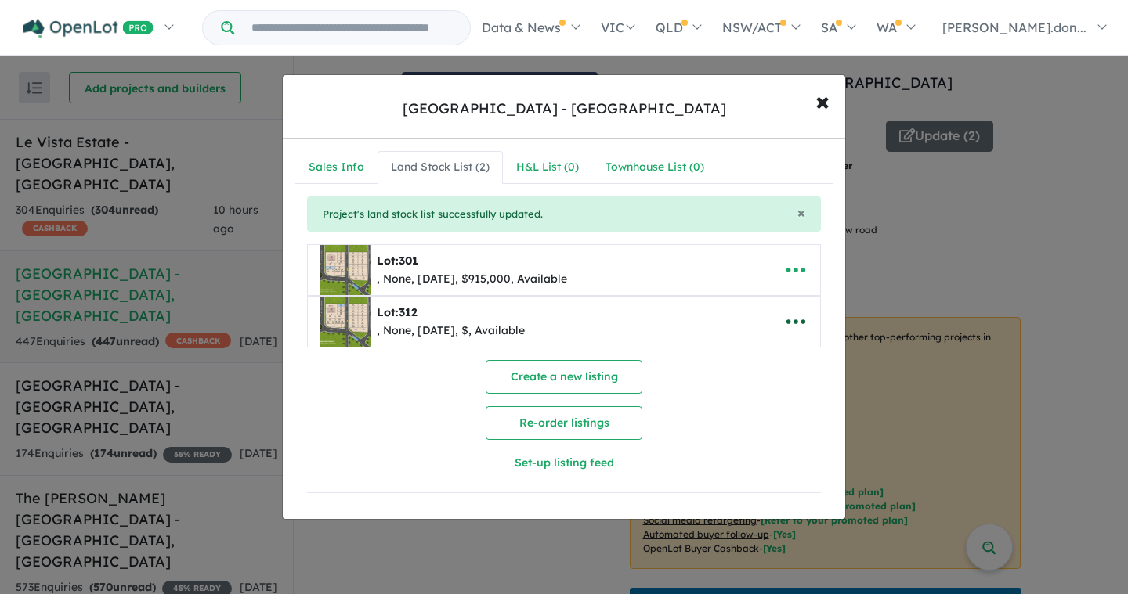
click at [785, 321] on icon "button" at bounding box center [795, 321] width 23 height 23
click at [731, 366] on link "Edit" at bounding box center [761, 361] width 116 height 36
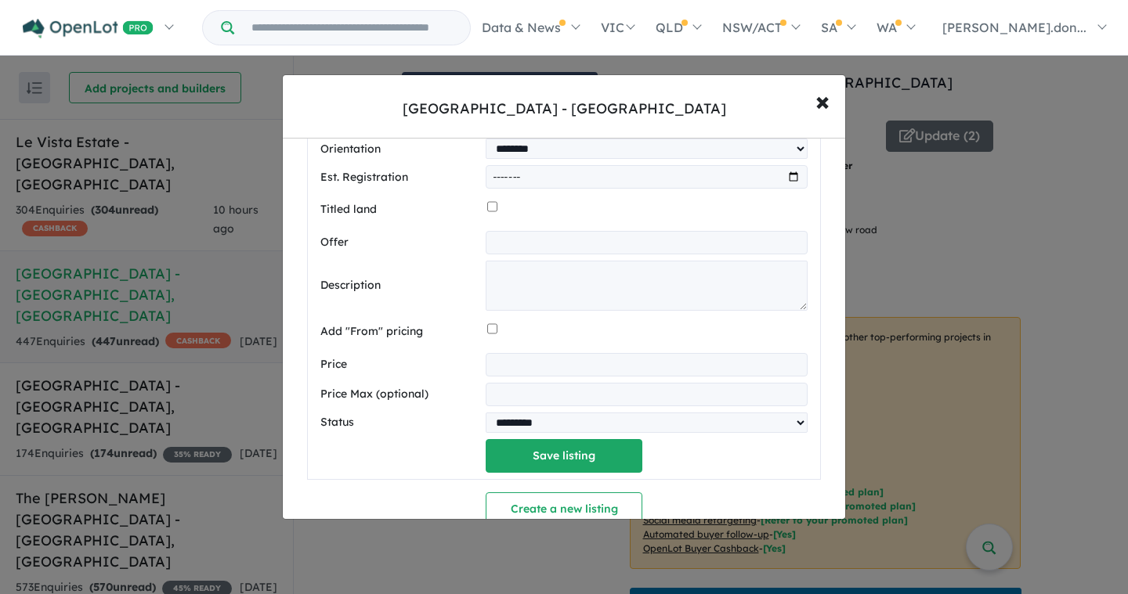
scroll to position [637, 0]
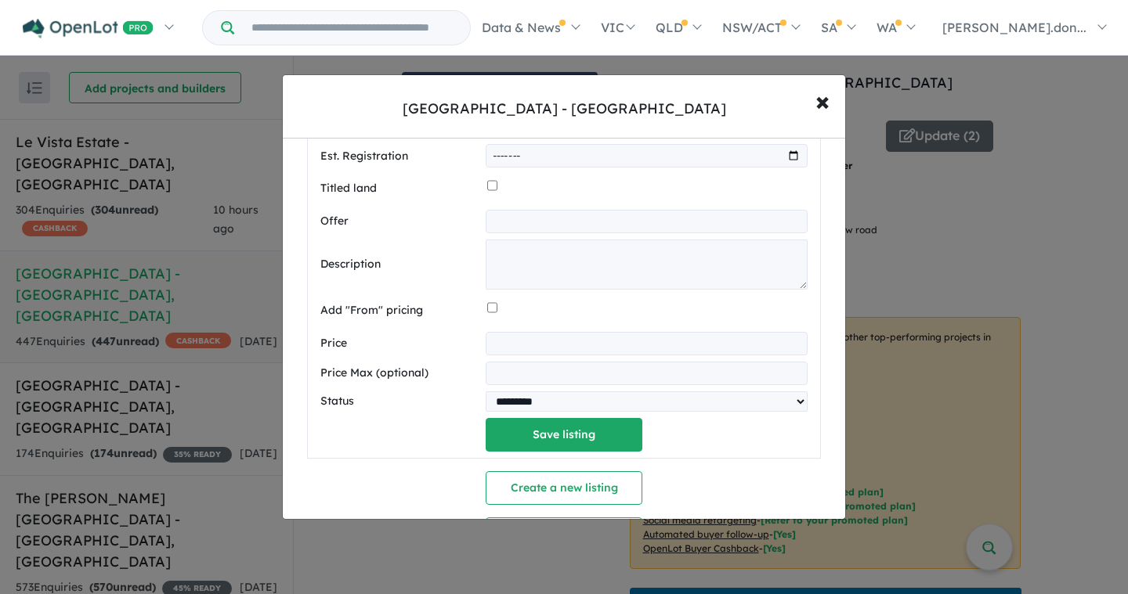
click at [523, 339] on input "number" at bounding box center [647, 343] width 322 height 23
type input "******"
click at [525, 441] on button "Save listing" at bounding box center [564, 435] width 157 height 34
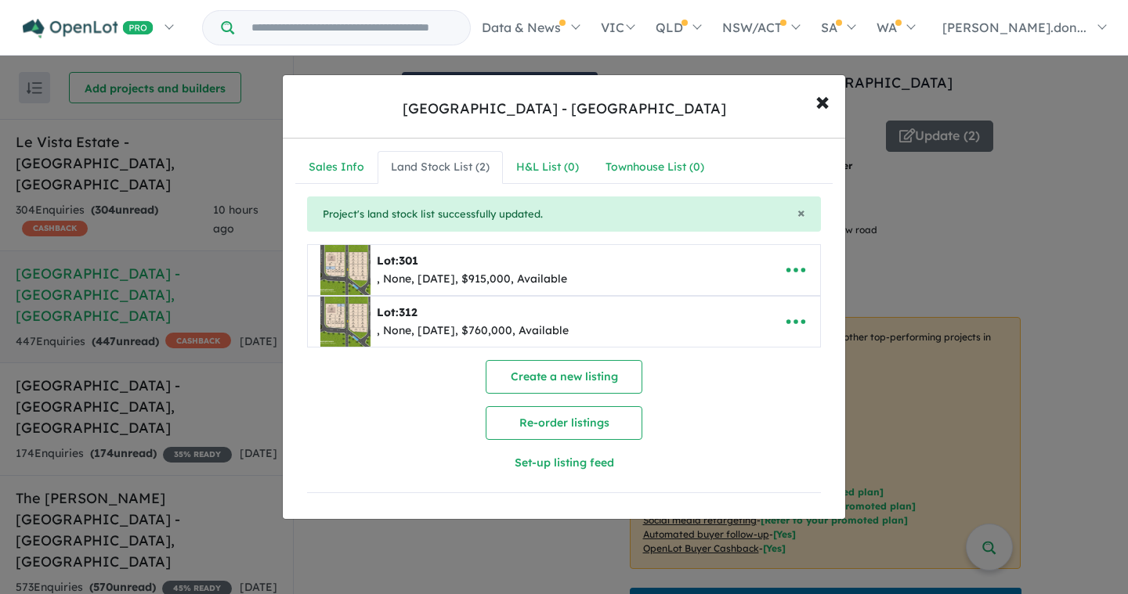
scroll to position [0, 0]
click at [577, 383] on button "Create a new listing" at bounding box center [564, 377] width 157 height 34
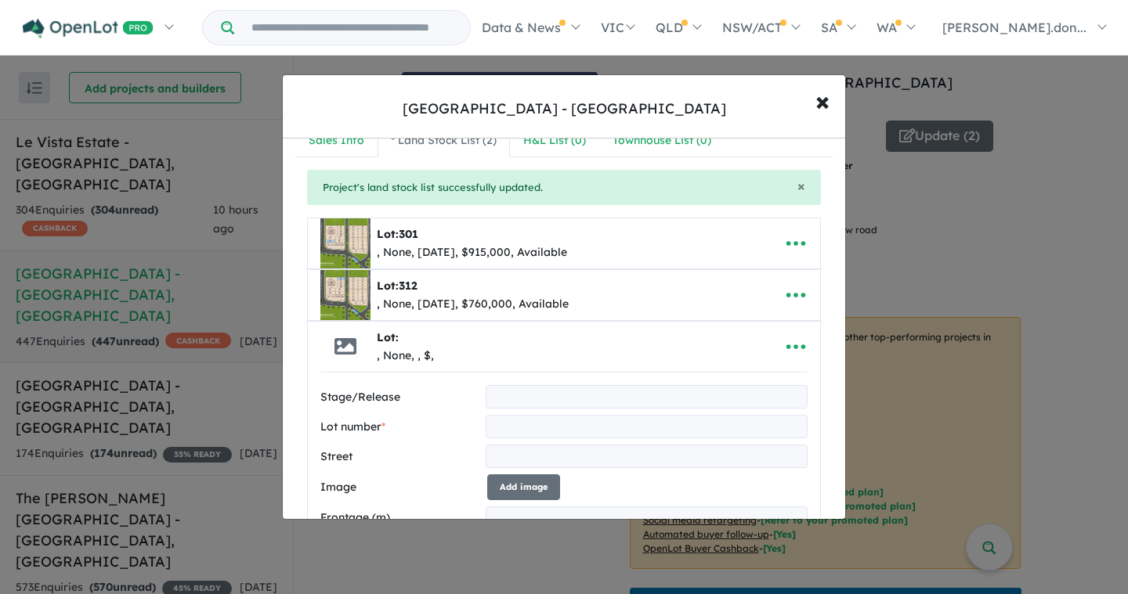
scroll to position [37, 0]
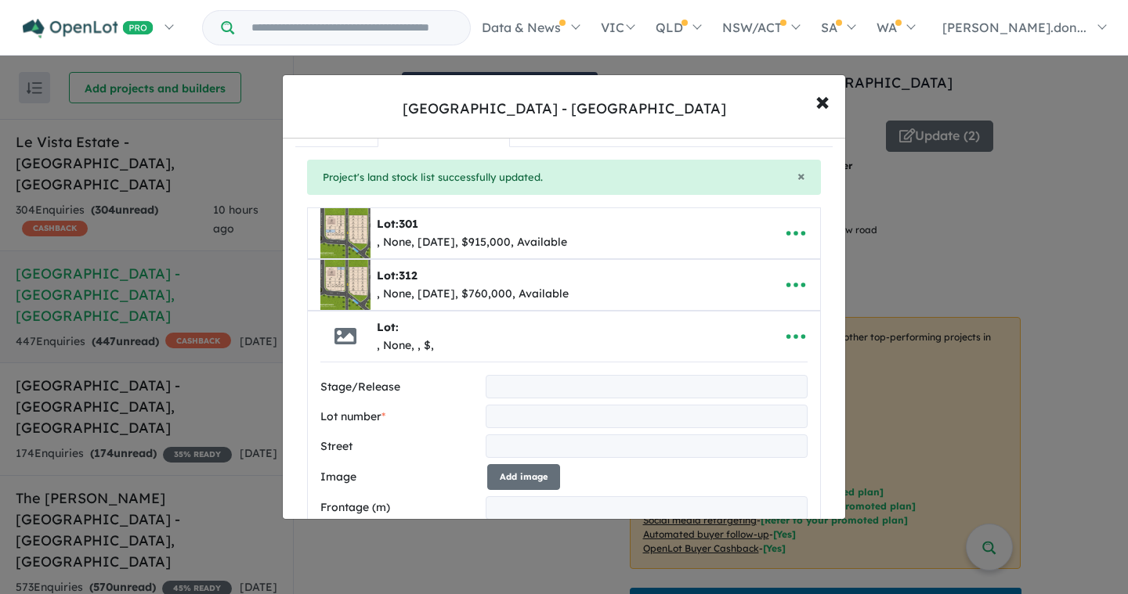
click at [533, 414] on input "text" at bounding box center [647, 416] width 322 height 23
click at [534, 413] on input "text" at bounding box center [647, 416] width 322 height 23
click at [500, 420] on input "text" at bounding box center [647, 416] width 322 height 23
type input "*"
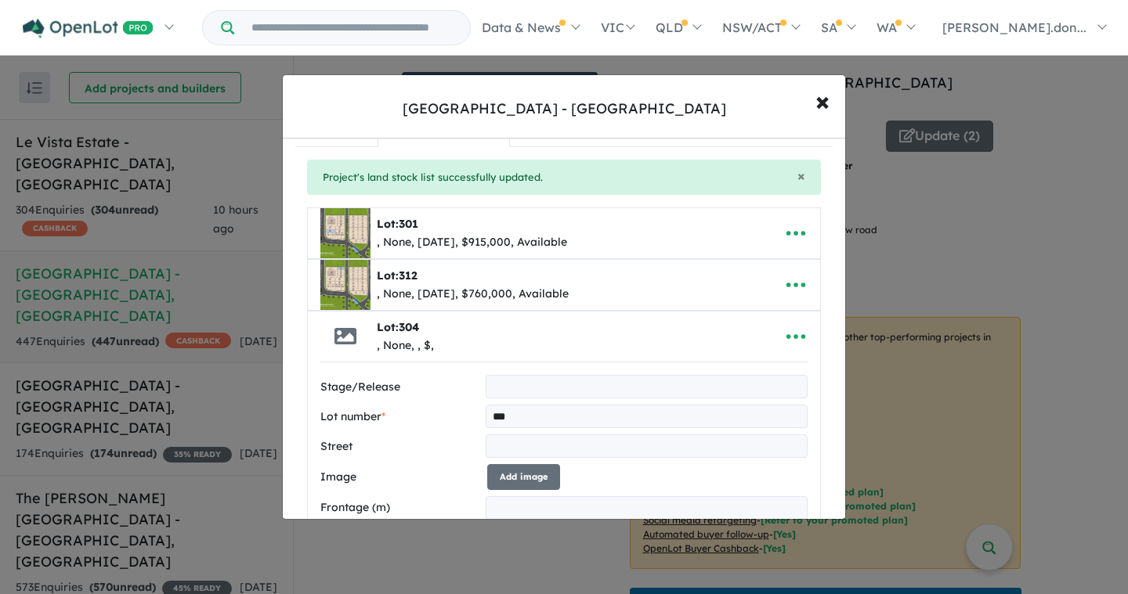
type input "***"
click at [526, 452] on input "text" at bounding box center [647, 446] width 322 height 23
type input "**********"
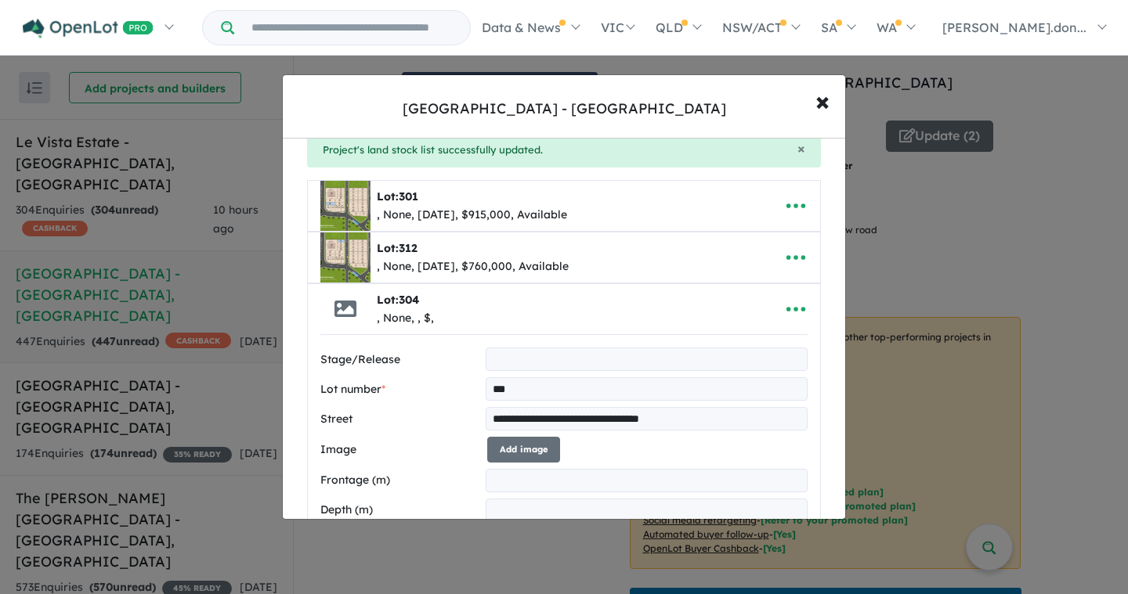
scroll to position [73, 0]
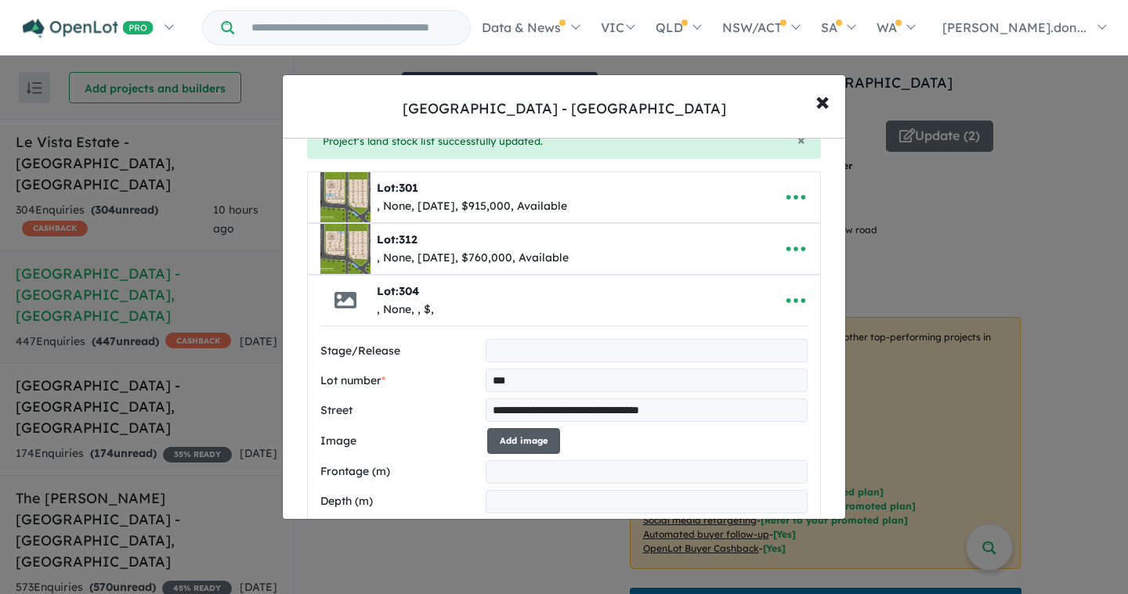
click at [524, 444] on button "Add image" at bounding box center [523, 441] width 73 height 26
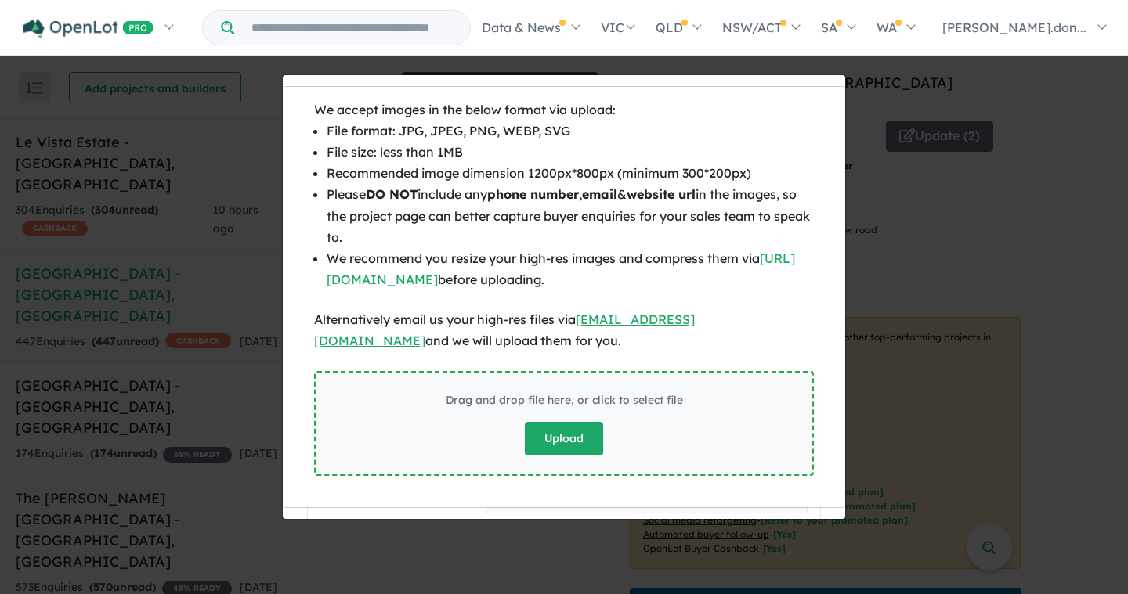
click at [547, 442] on button "Upload" at bounding box center [564, 439] width 78 height 34
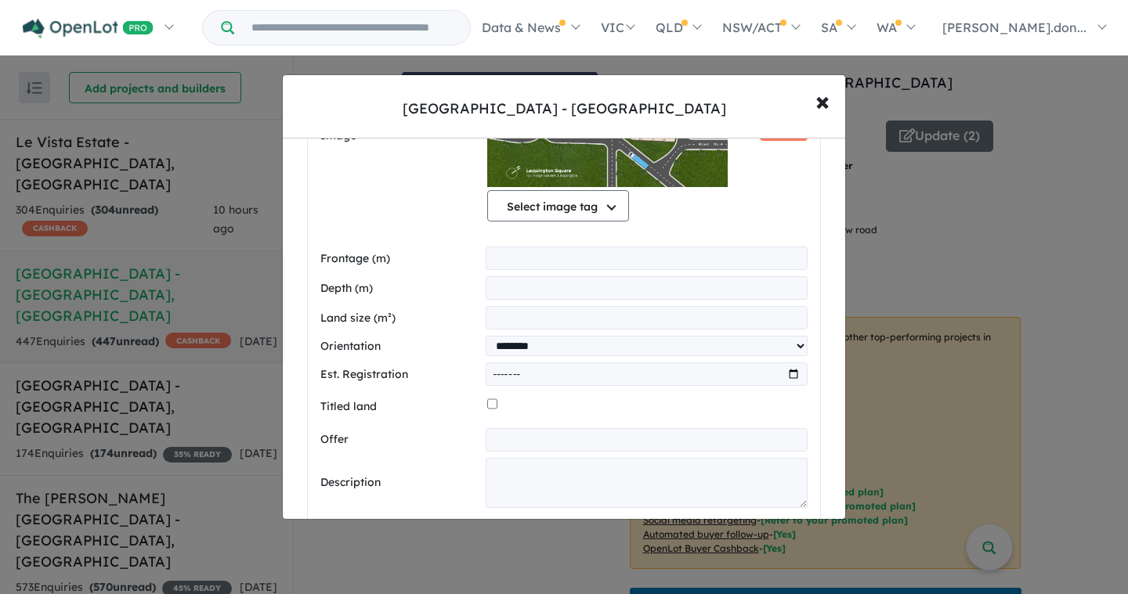
scroll to position [472, 0]
click at [501, 258] on input "number" at bounding box center [647, 256] width 322 height 23
type input "*****"
drag, startPoint x: 521, startPoint y: 282, endPoint x: 533, endPoint y: 307, distance: 28.0
click at [521, 282] on input "number" at bounding box center [647, 286] width 322 height 23
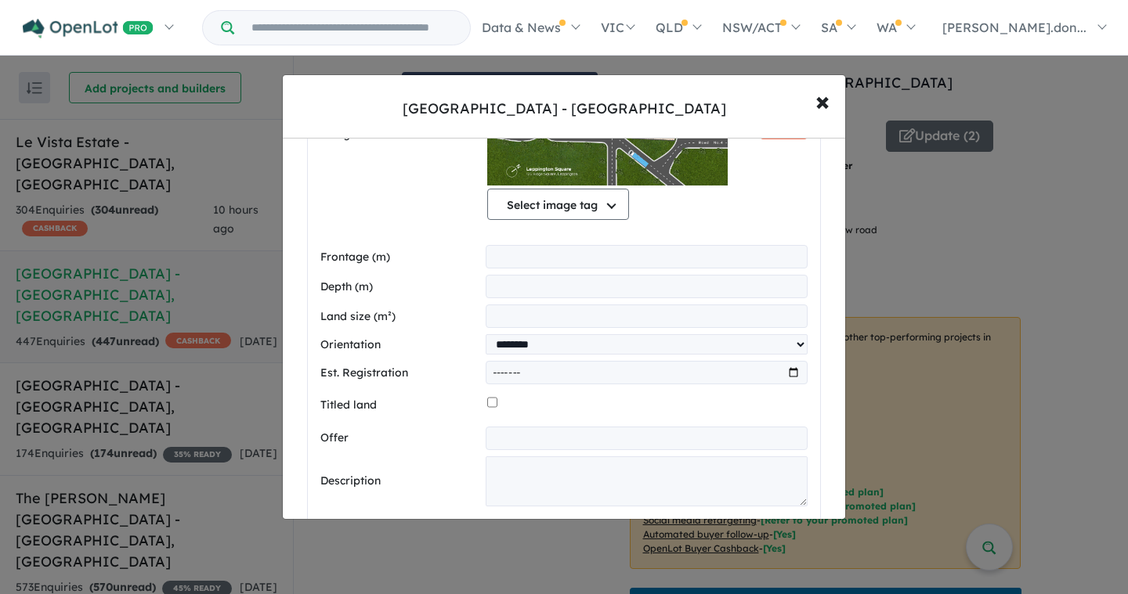
type input "******"
click at [654, 318] on input "number" at bounding box center [647, 316] width 322 height 23
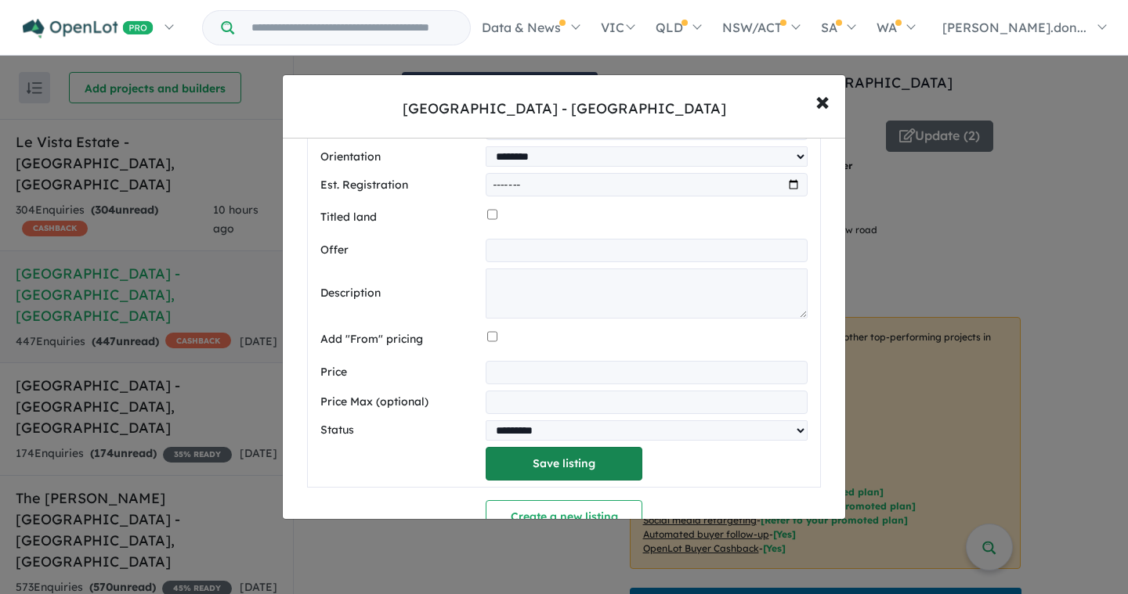
scroll to position [684, 0]
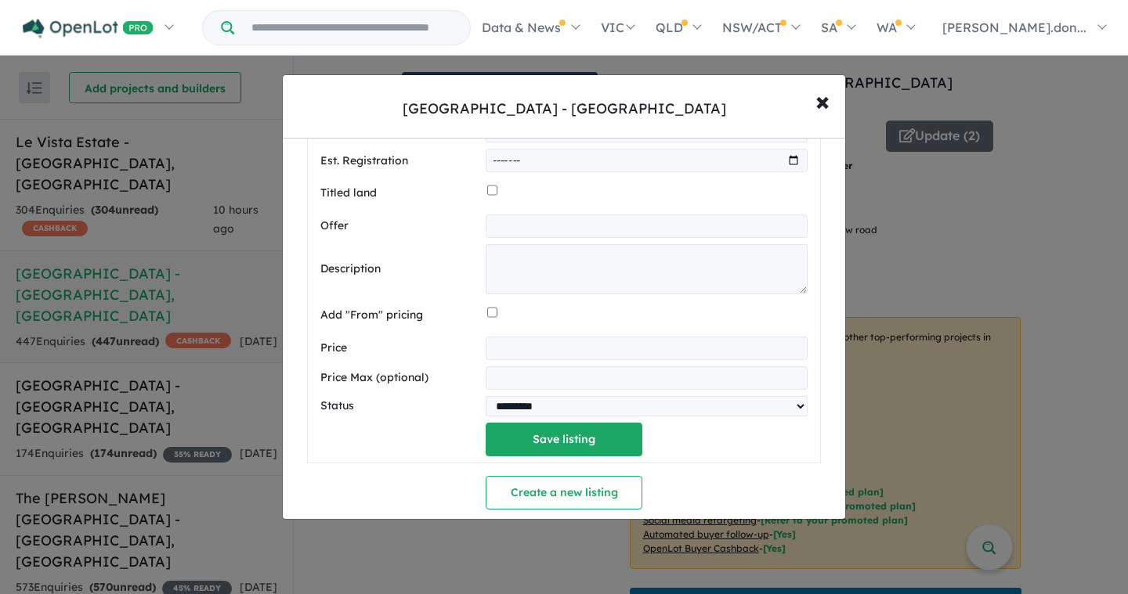
type input "*****"
click at [514, 342] on input "number" at bounding box center [647, 348] width 322 height 23
type input "******"
click at [623, 443] on button "Save listing" at bounding box center [564, 440] width 157 height 34
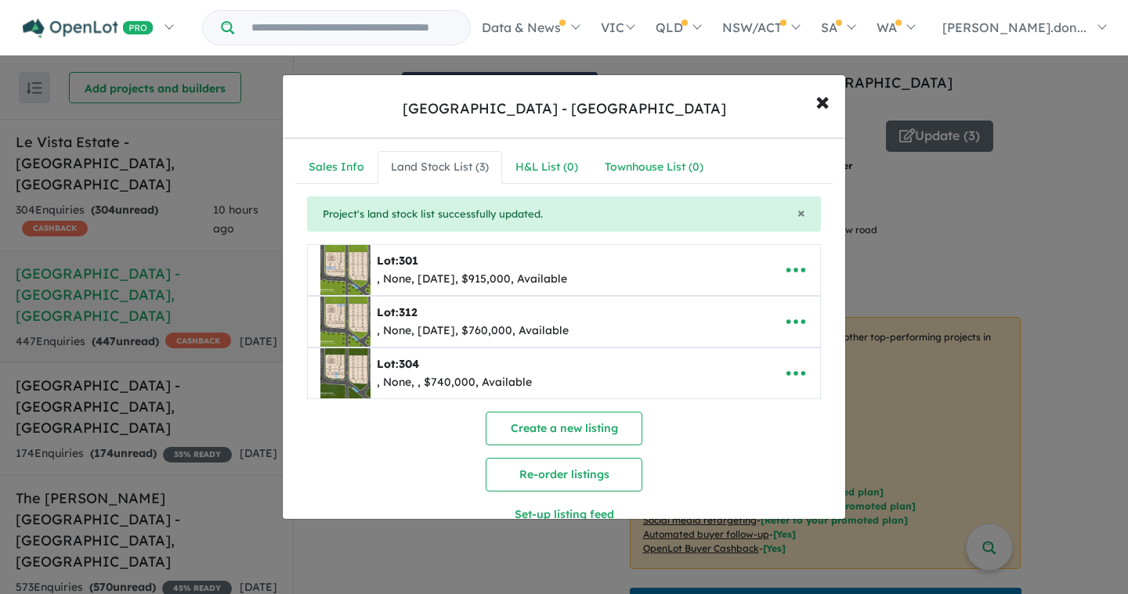
scroll to position [0, 0]
click at [615, 427] on button "Create a new listing" at bounding box center [564, 429] width 157 height 34
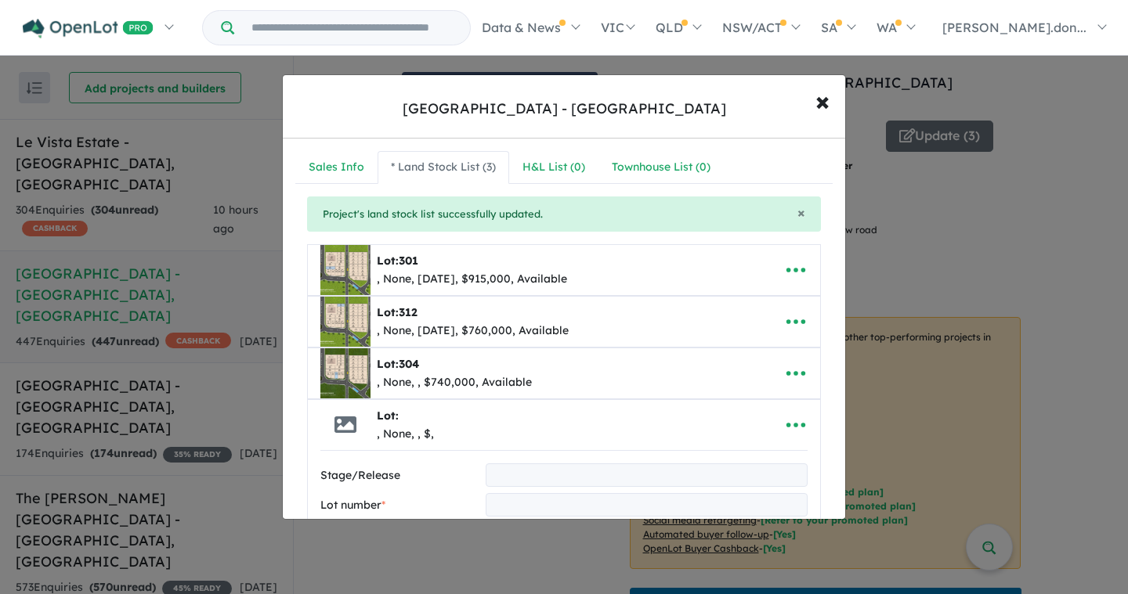
scroll to position [74, 0]
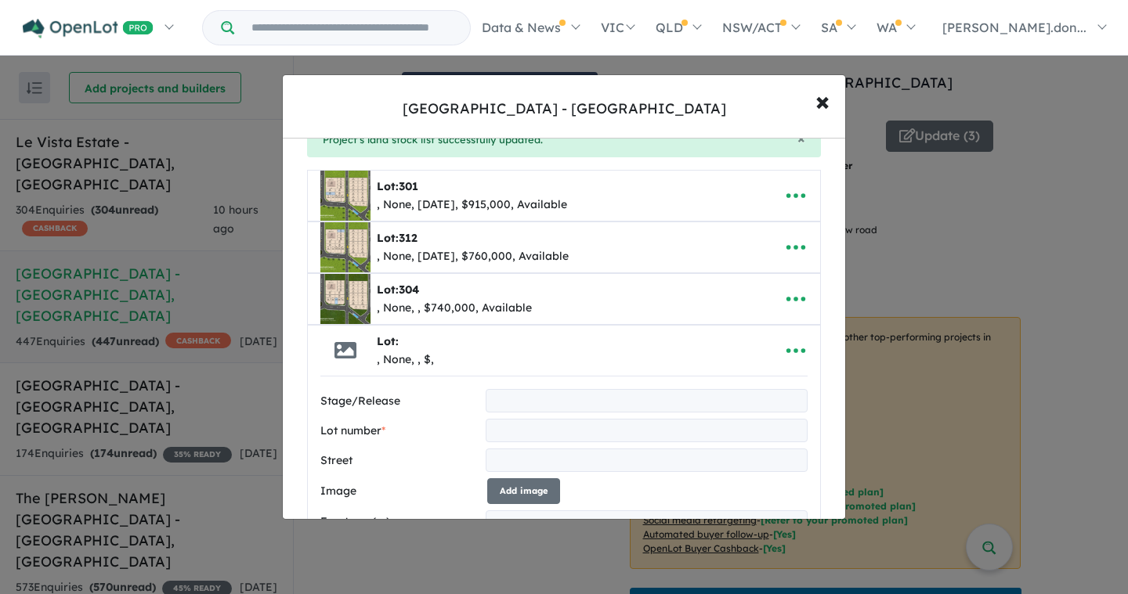
click at [504, 428] on input "text" at bounding box center [647, 430] width 322 height 23
type input "***"
click at [529, 463] on input "text" at bounding box center [647, 460] width 322 height 23
type input "**********"
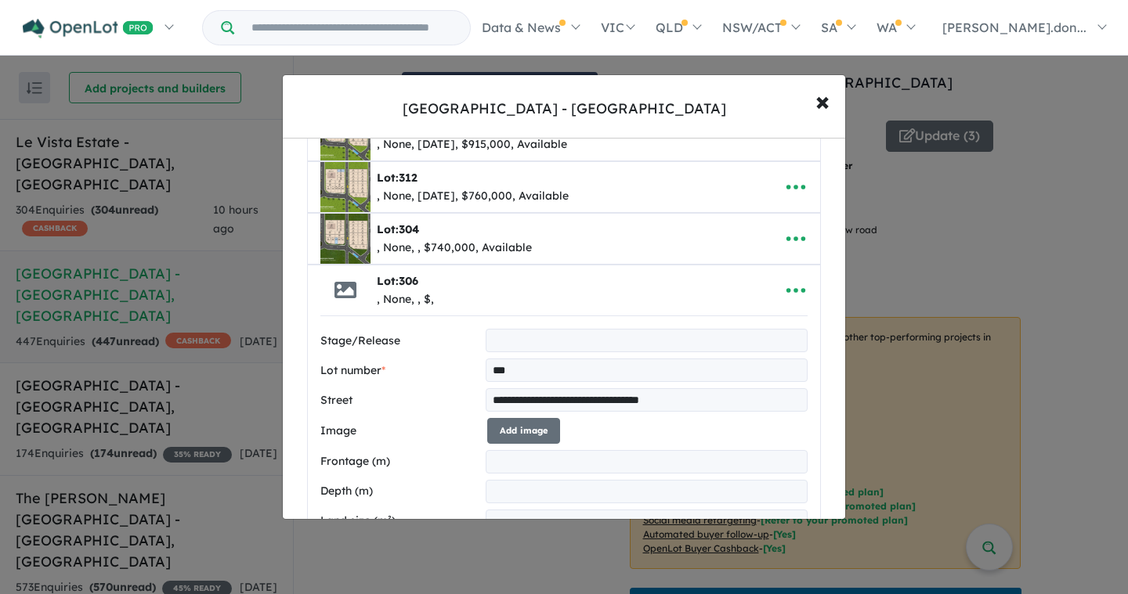
scroll to position [146, 0]
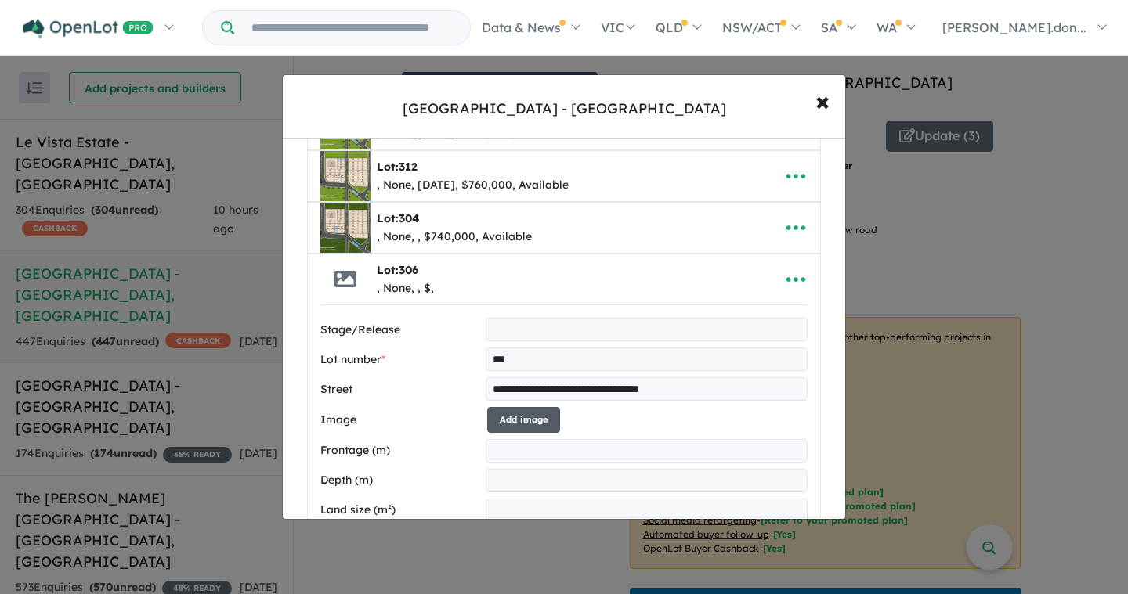
click at [525, 424] on button "Add image" at bounding box center [523, 420] width 73 height 26
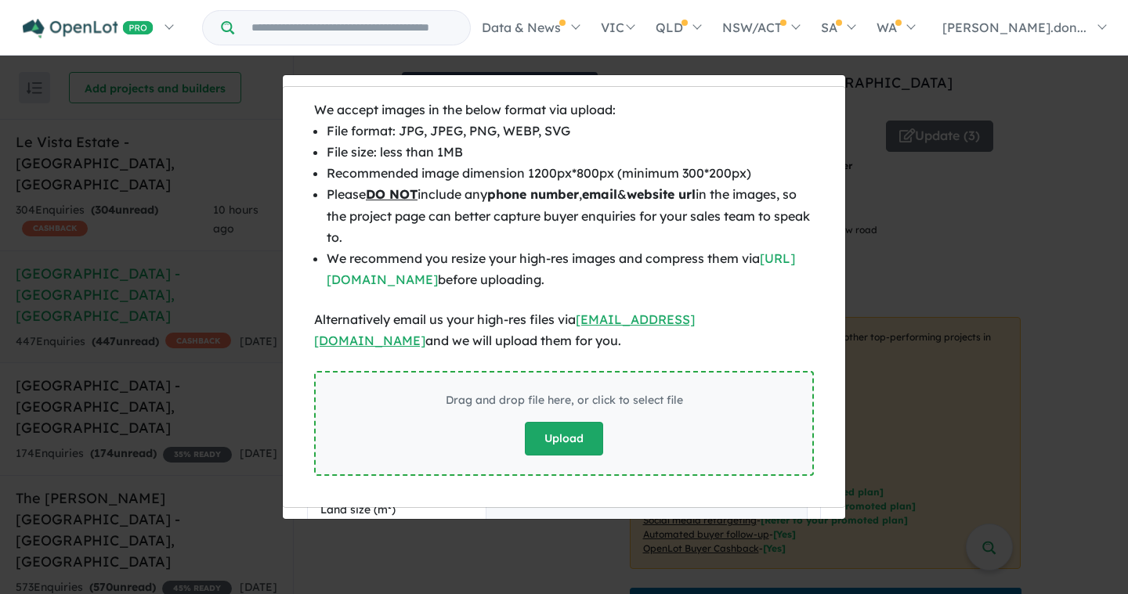
click at [561, 440] on button "Upload" at bounding box center [564, 439] width 78 height 34
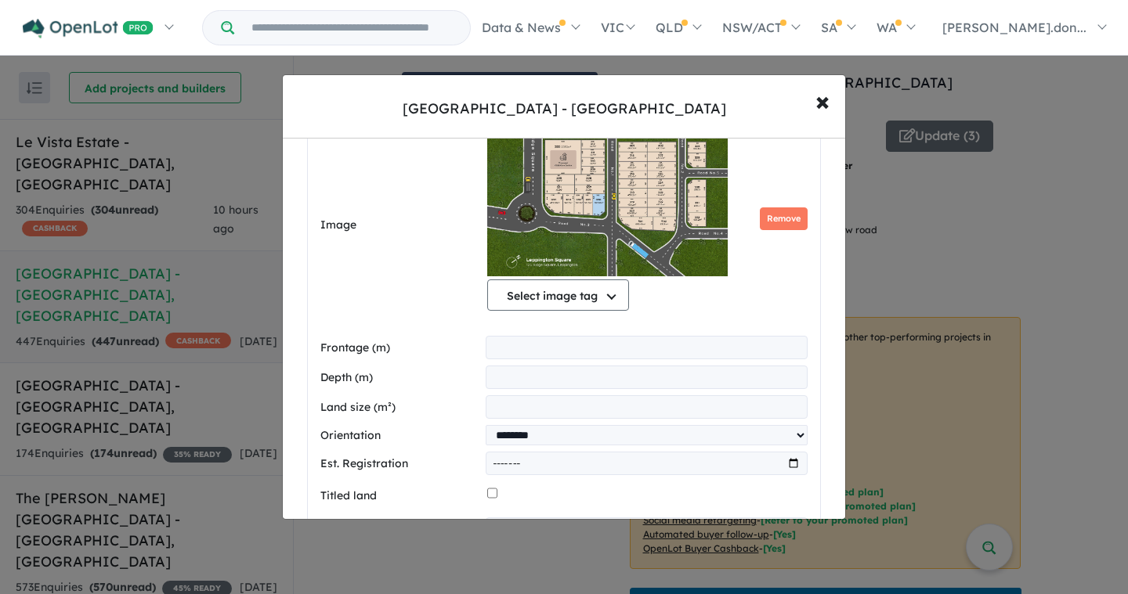
scroll to position [434, 0]
click at [538, 347] on input "number" at bounding box center [647, 346] width 322 height 23
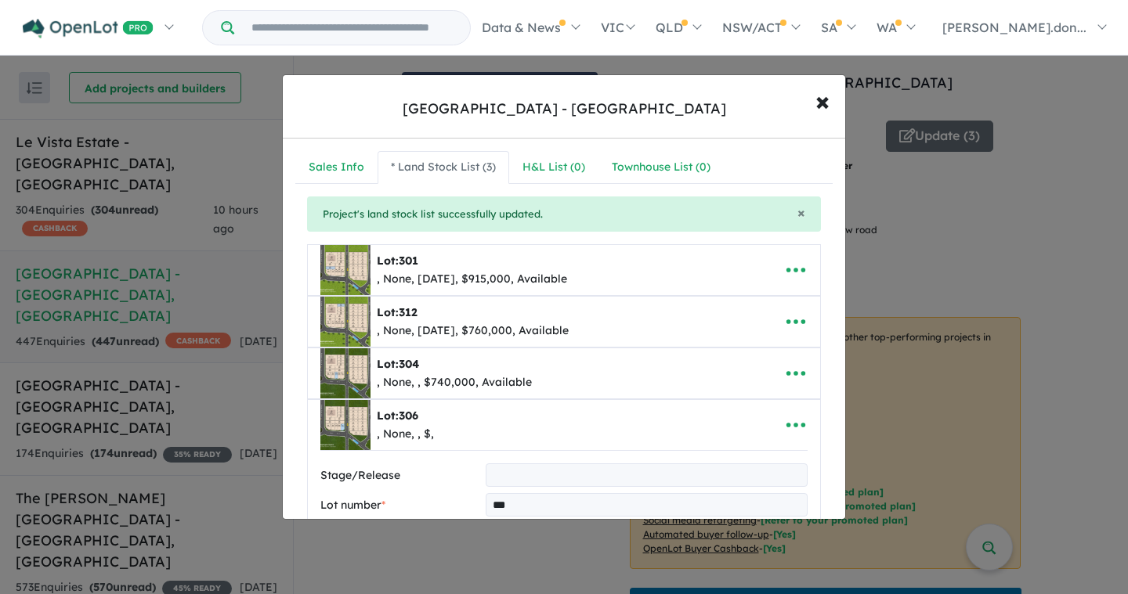
scroll to position [434, 0]
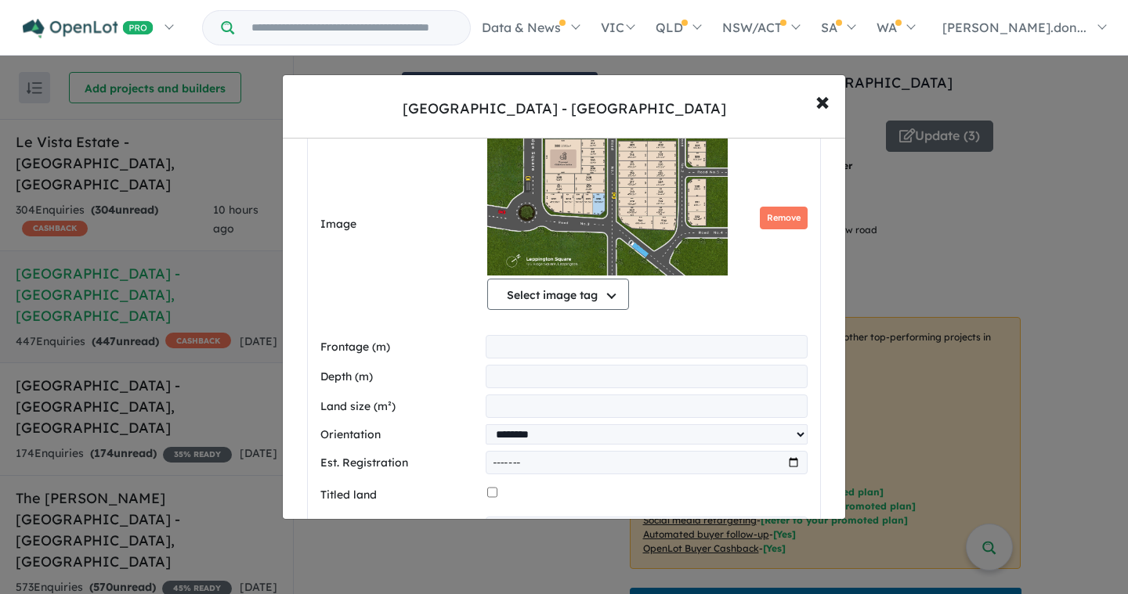
click at [508, 374] on input "number" at bounding box center [647, 376] width 322 height 23
type input "*****"
click at [507, 406] on input "number" at bounding box center [647, 406] width 322 height 23
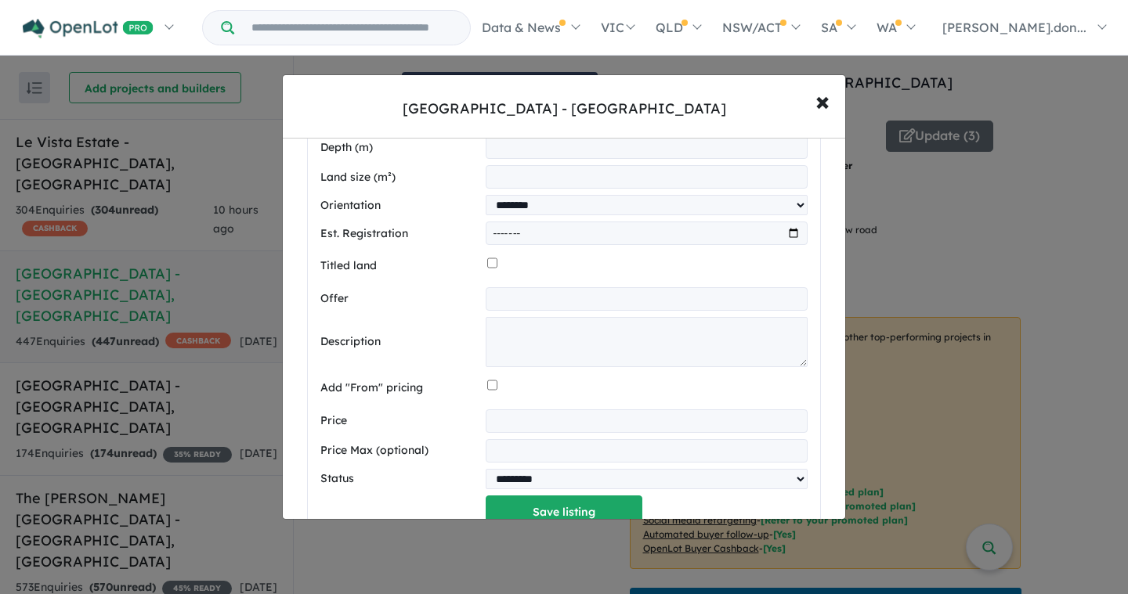
scroll to position [664, 0]
type input "******"
click at [506, 418] on input "number" at bounding box center [647, 420] width 322 height 23
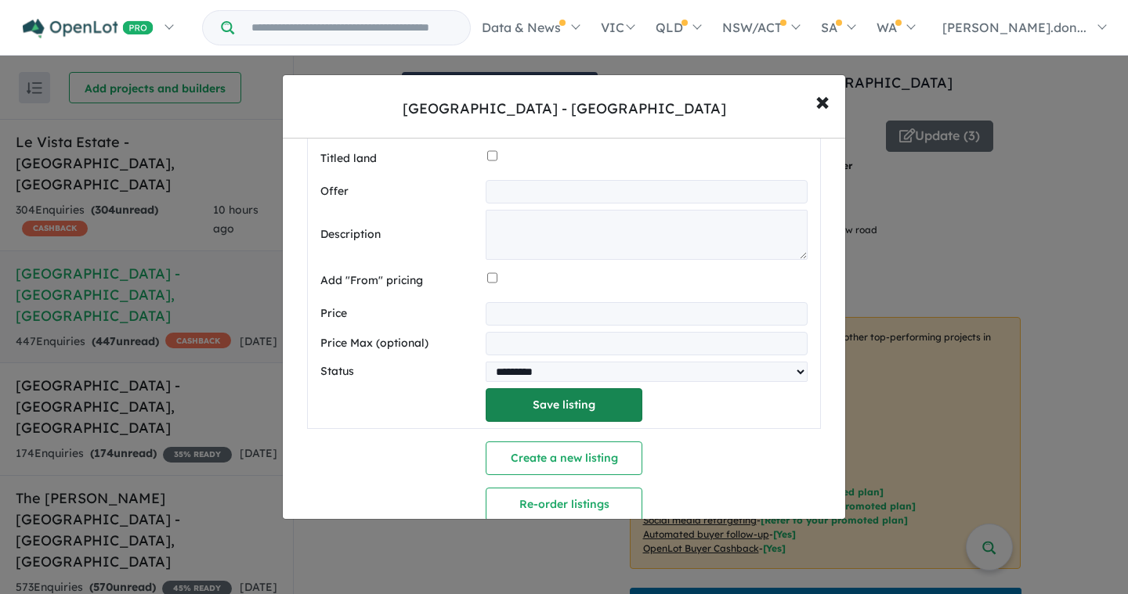
type input "******"
click at [570, 412] on button "Save listing" at bounding box center [564, 405] width 157 height 34
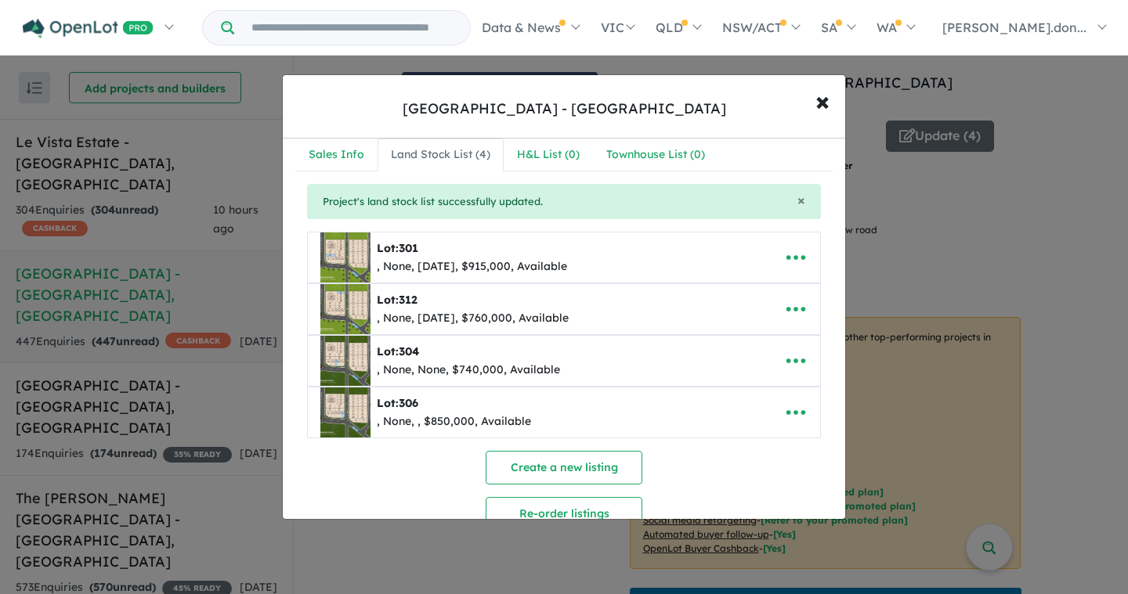
scroll to position [0, 0]
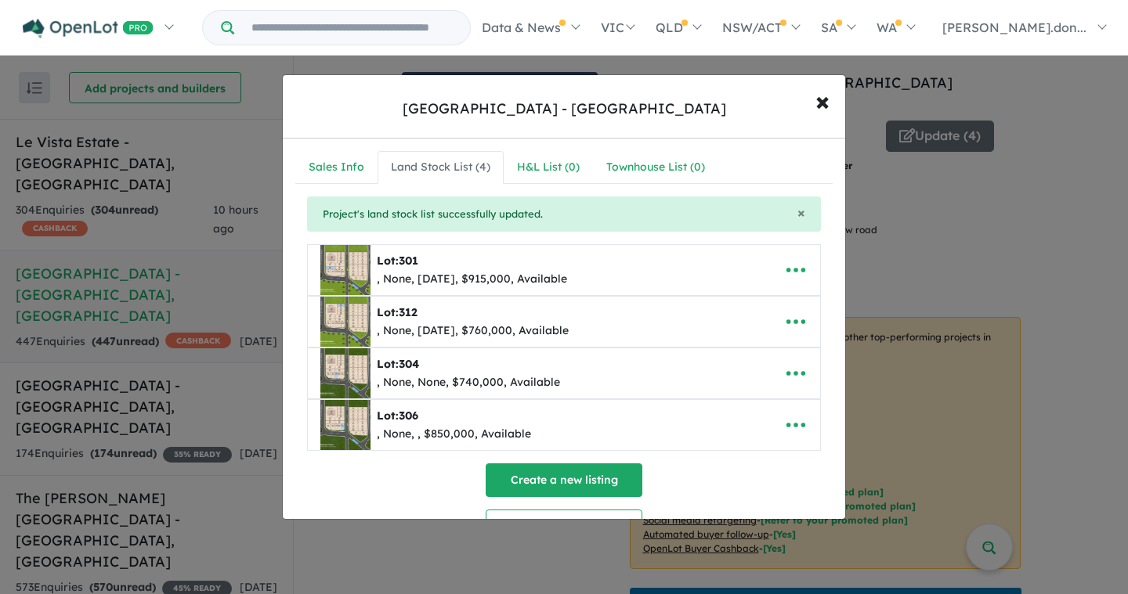
click at [552, 472] on button "Create a new listing" at bounding box center [564, 481] width 157 height 34
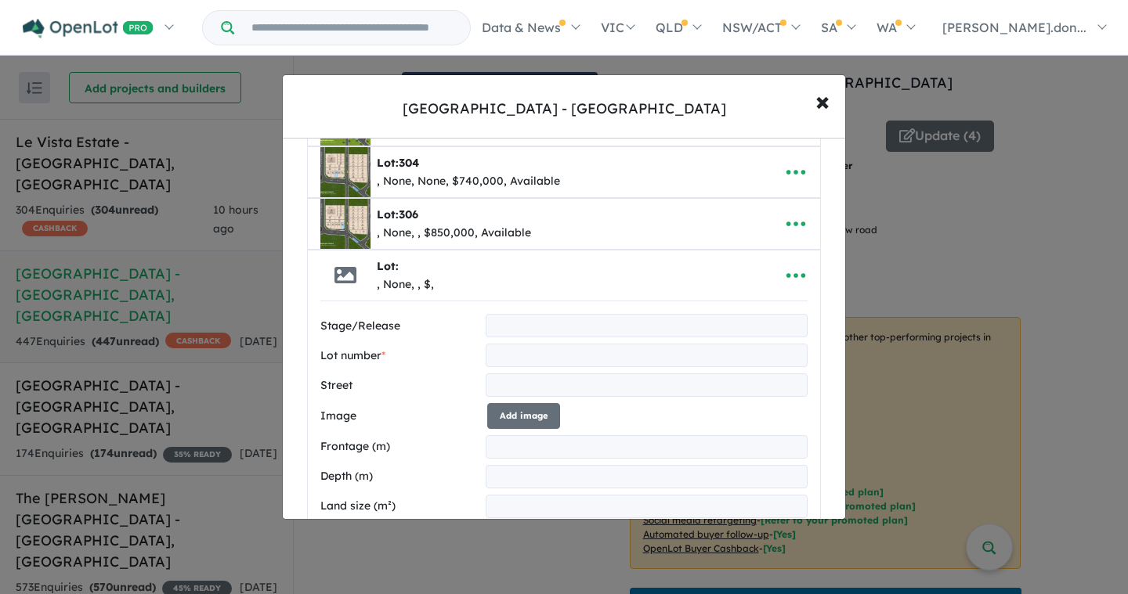
click at [498, 353] on input "text" at bounding box center [647, 355] width 322 height 23
type input "***"
click at [540, 381] on input "text" at bounding box center [647, 385] width 322 height 23
type input "**********"
click at [528, 417] on button "Add image" at bounding box center [523, 416] width 73 height 26
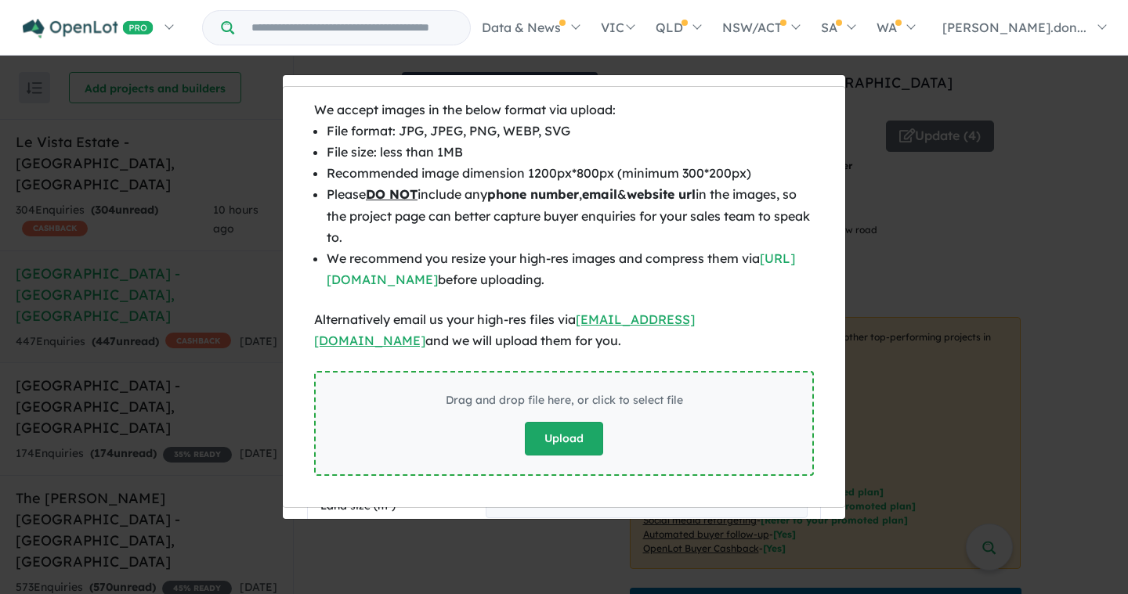
click at [556, 431] on button "Upload" at bounding box center [564, 439] width 78 height 34
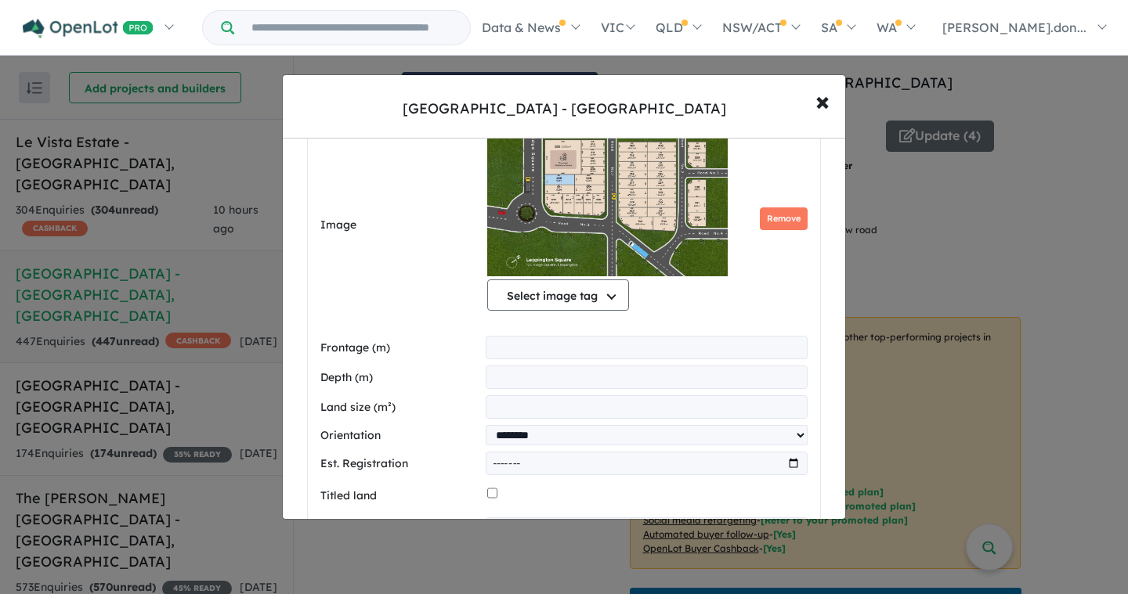
scroll to position [486, 0]
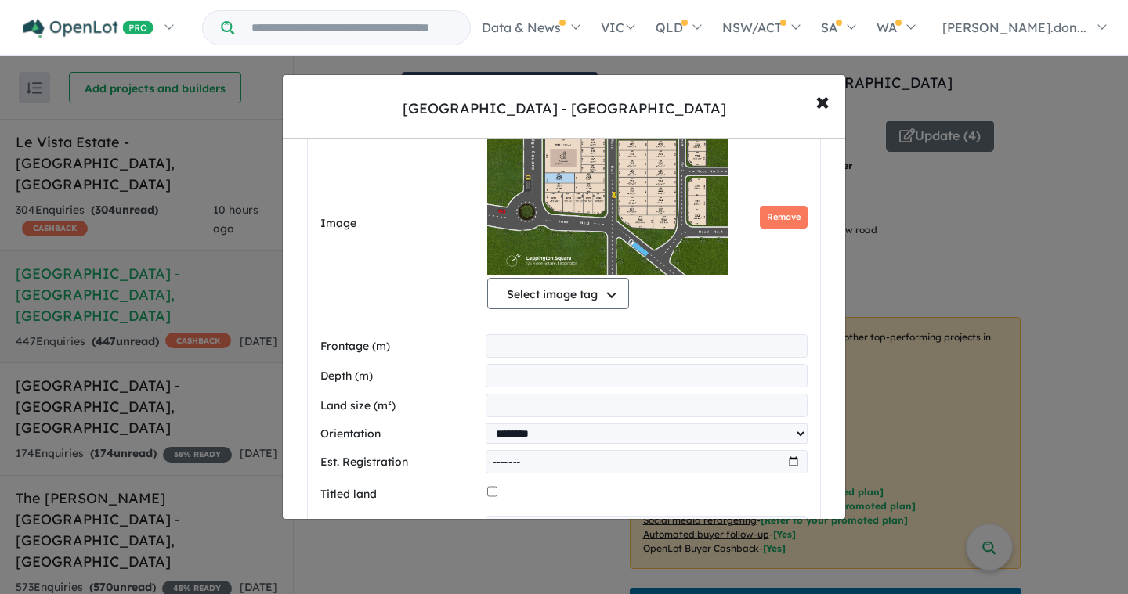
click at [511, 341] on input "number" at bounding box center [647, 345] width 322 height 23
type input "*****"
click at [543, 380] on input "number" at bounding box center [647, 375] width 322 height 23
type input "*****"
click at [610, 410] on input "number" at bounding box center [647, 405] width 322 height 23
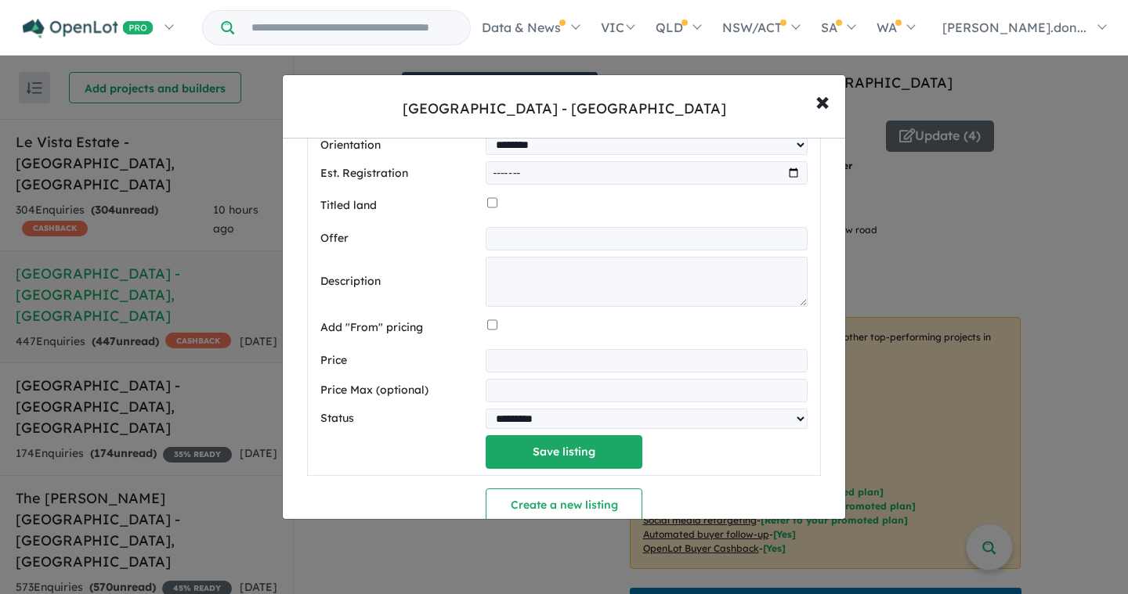
scroll to position [808, 0]
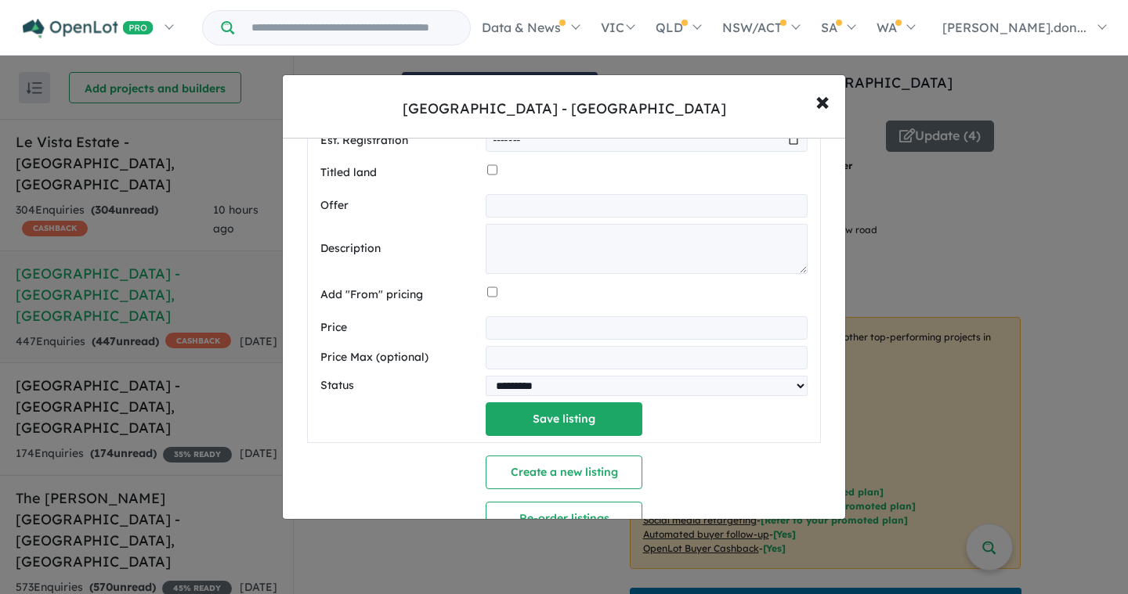
type input "***"
click at [510, 330] on input "number" at bounding box center [647, 327] width 322 height 23
type input "******"
click at [614, 427] on button "Save listing" at bounding box center [564, 419] width 157 height 34
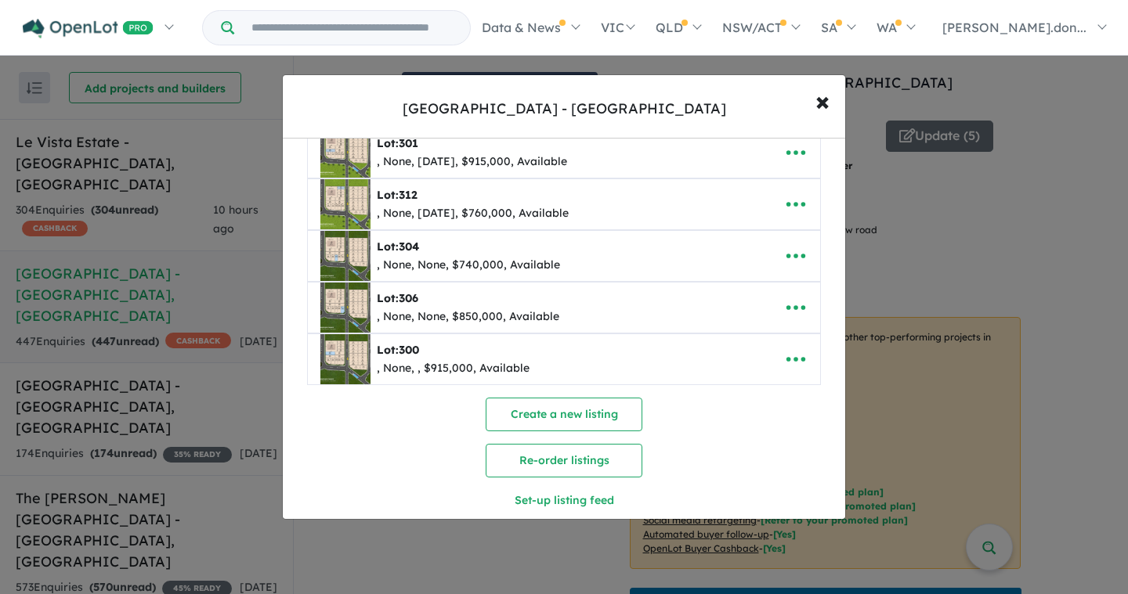
scroll to position [101, 0]
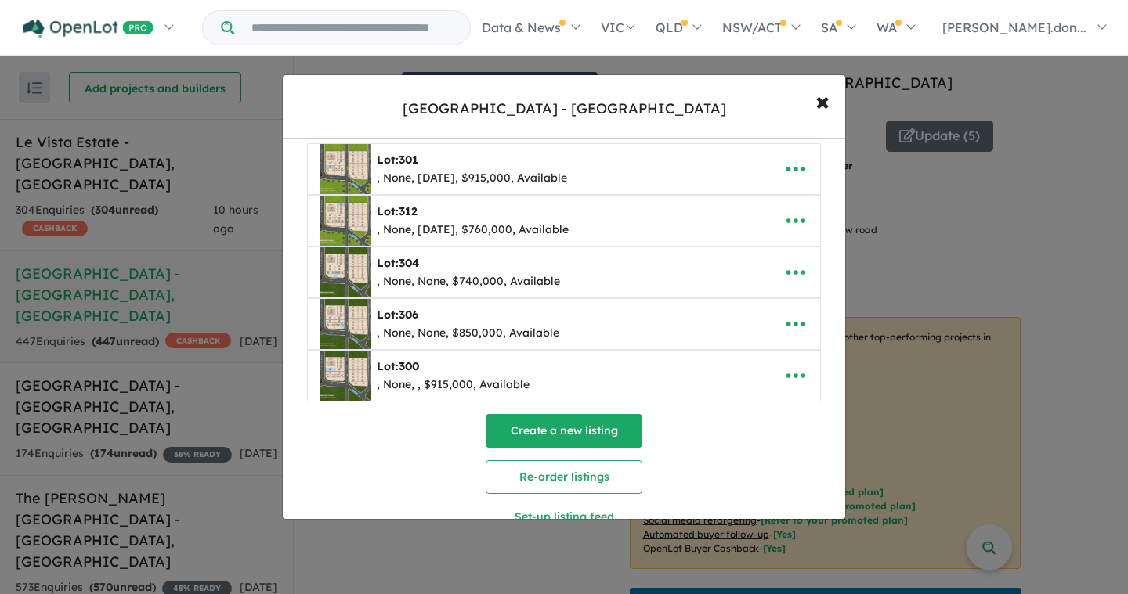
click at [572, 436] on button "Create a new listing" at bounding box center [564, 431] width 157 height 34
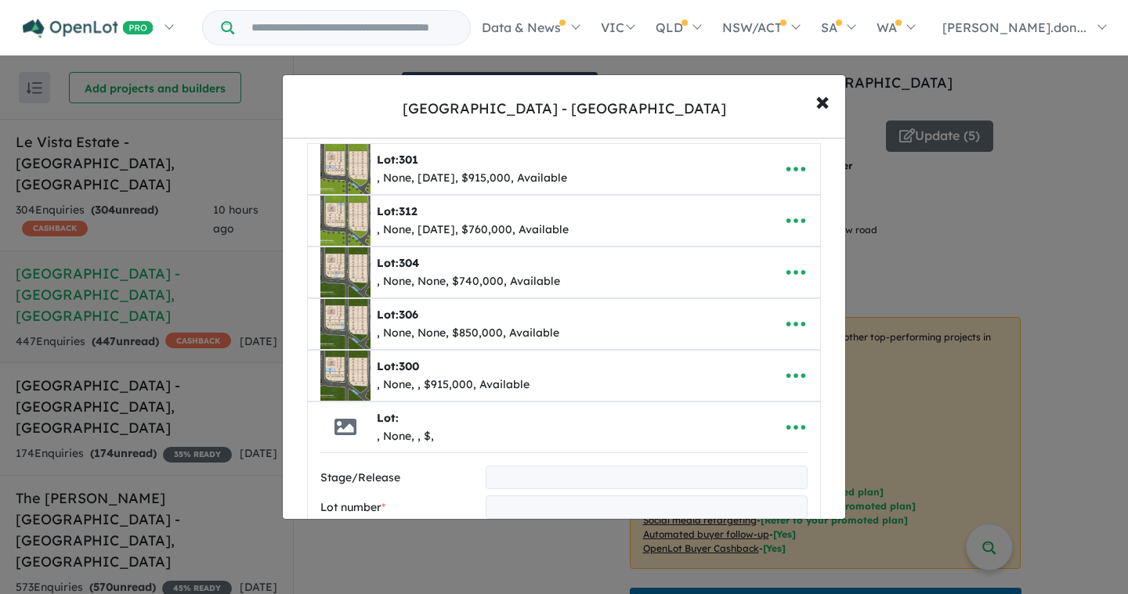
scroll to position [253, 0]
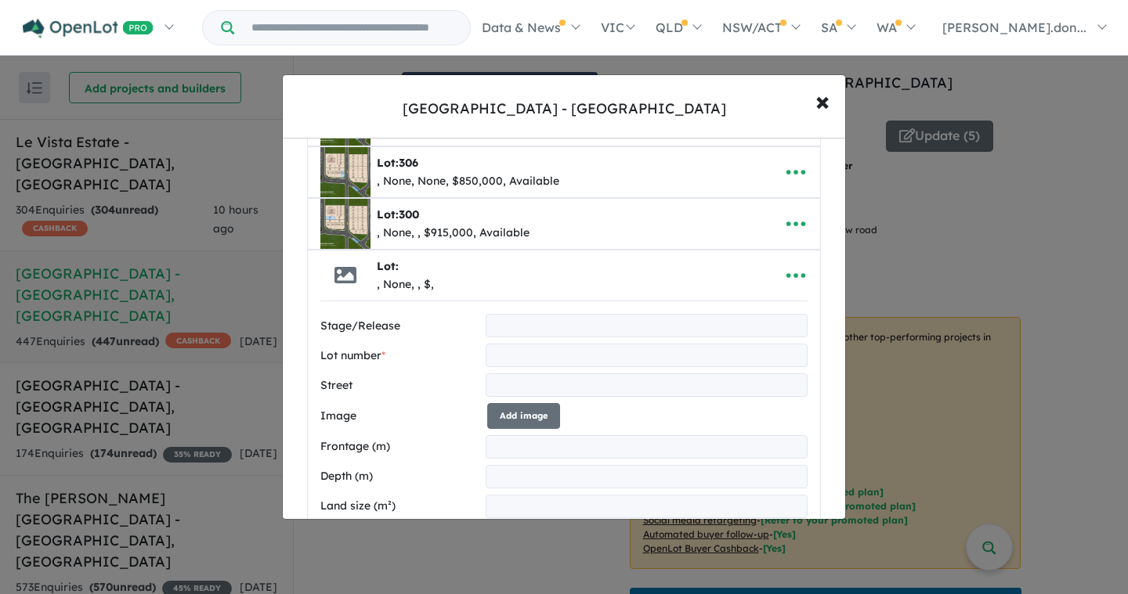
click at [514, 357] on input "text" at bounding box center [647, 355] width 322 height 23
type input "***"
click at [508, 377] on input "text" at bounding box center [647, 385] width 322 height 23
type input "**********"
click at [536, 419] on button "Add image" at bounding box center [523, 416] width 73 height 26
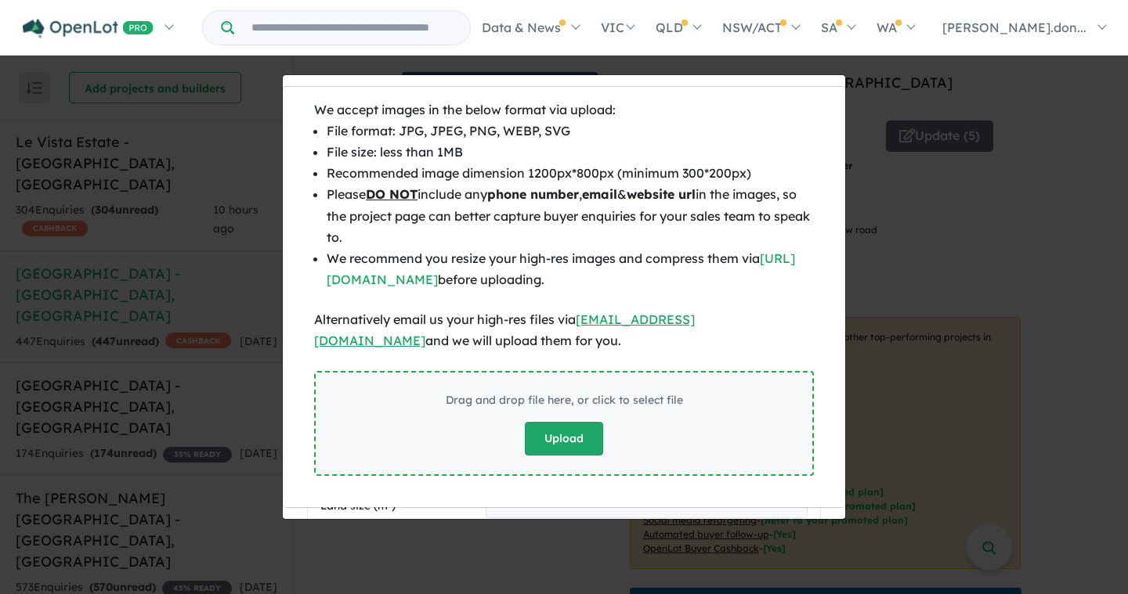
click at [573, 439] on button "Upload" at bounding box center [564, 439] width 78 height 34
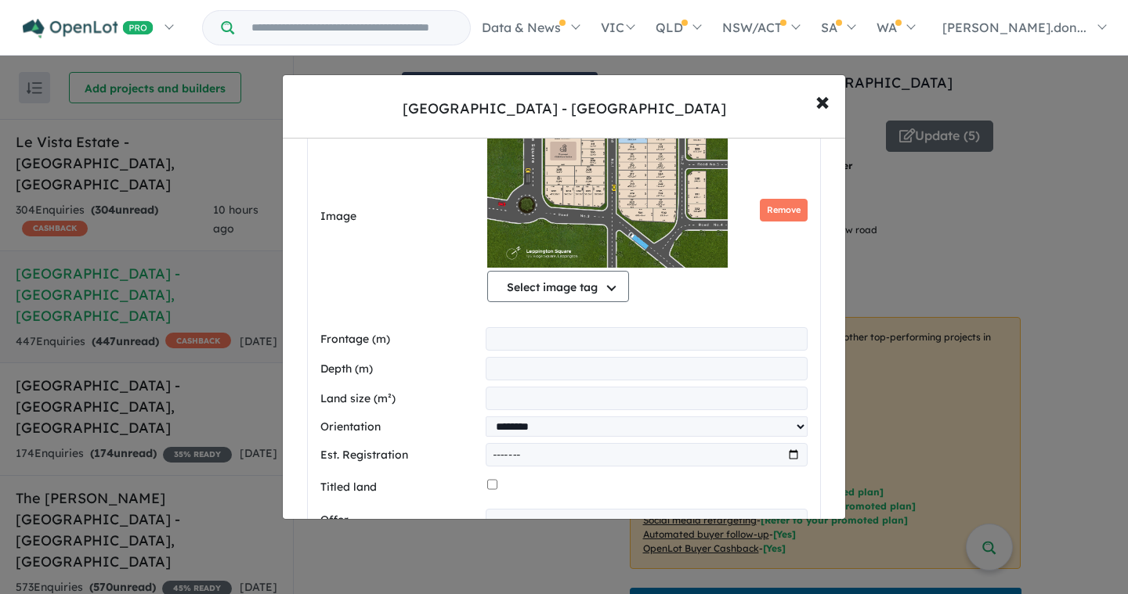
scroll to position [547, 0]
click at [535, 343] on input "number" at bounding box center [647, 337] width 322 height 23
type input "*****"
click at [526, 366] on input "number" at bounding box center [647, 367] width 322 height 23
type input "*****"
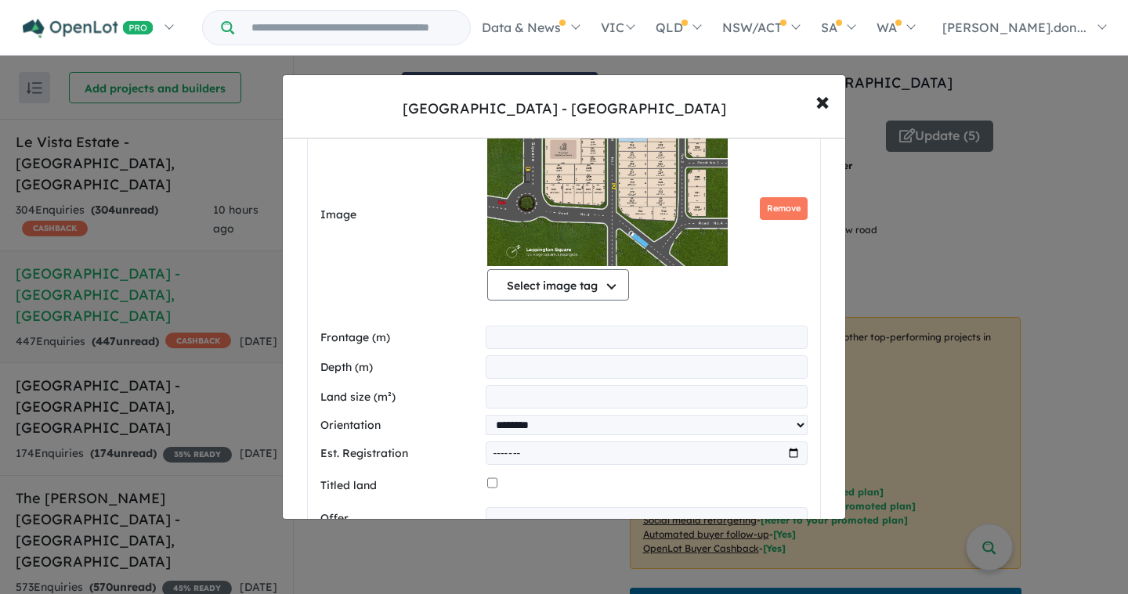
click at [561, 395] on input "number" at bounding box center [647, 396] width 322 height 23
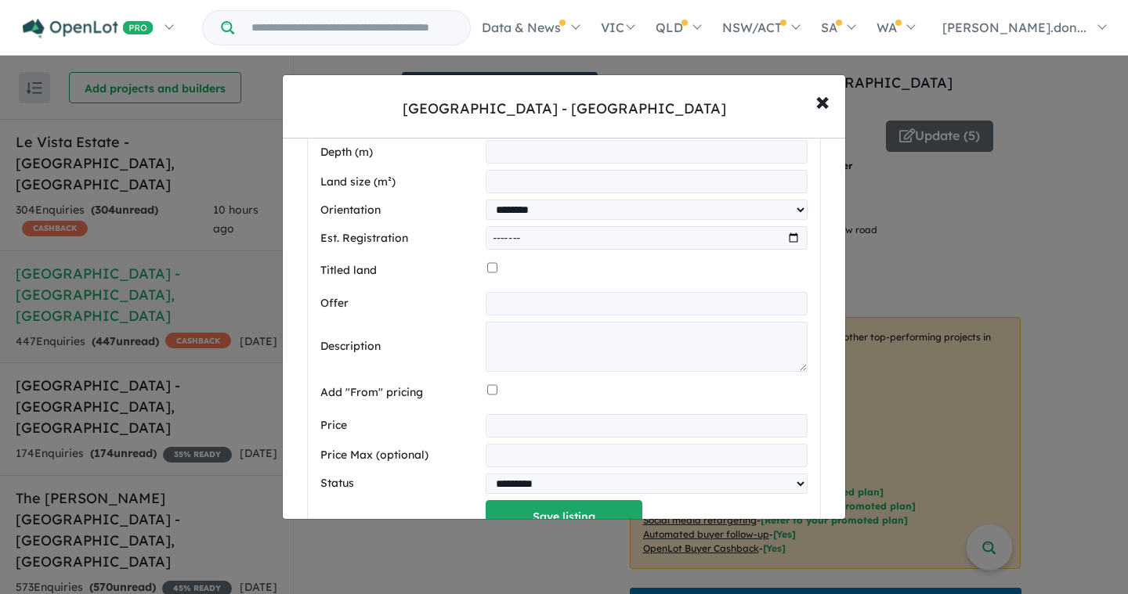
scroll to position [764, 0]
type input "*****"
click at [515, 426] on input "number" at bounding box center [647, 423] width 322 height 23
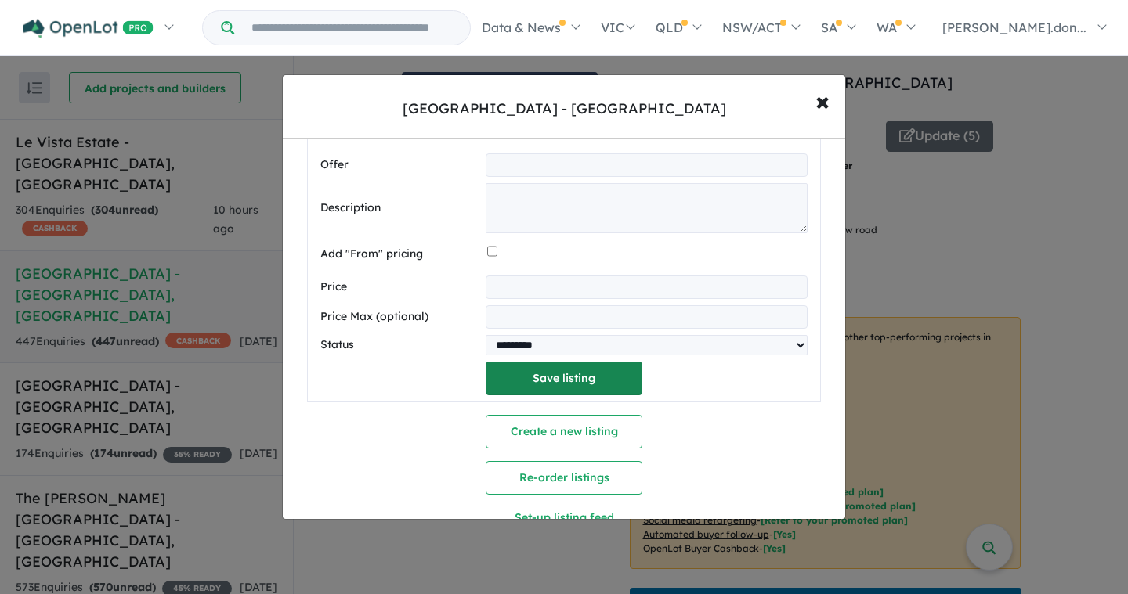
type input "******"
click at [567, 384] on button "Save listing" at bounding box center [564, 379] width 157 height 34
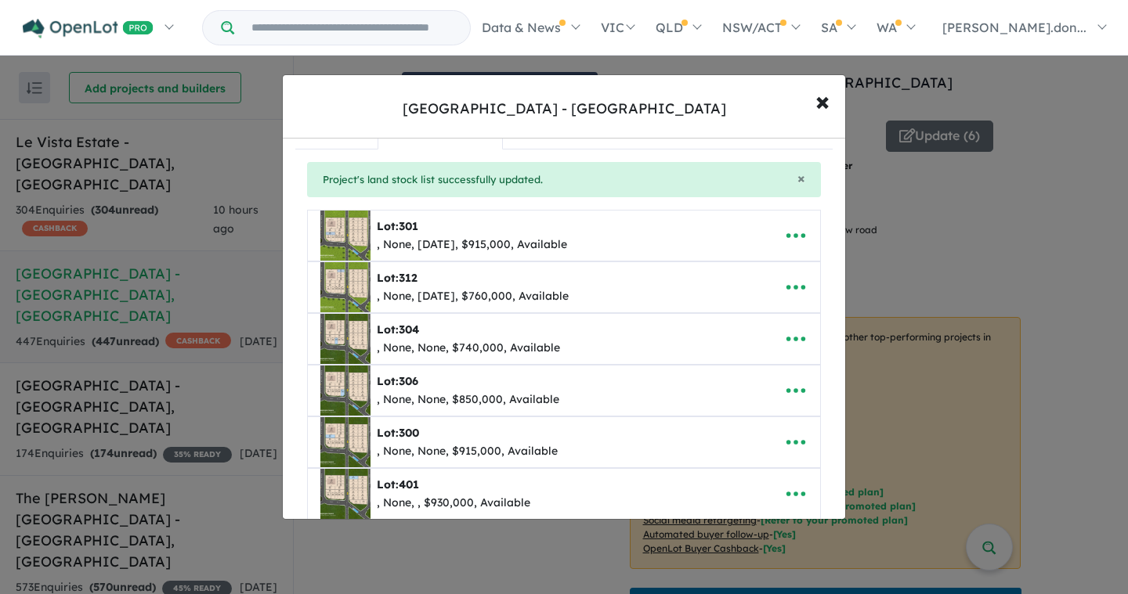
scroll to position [0, 0]
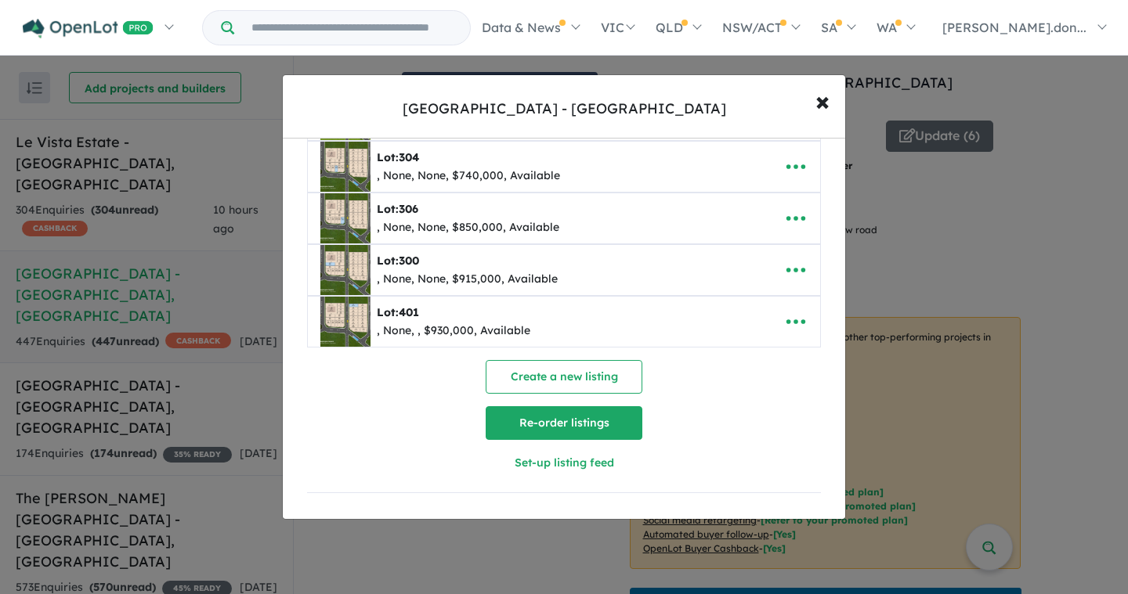
click at [567, 424] on button "Re-order listings" at bounding box center [564, 423] width 157 height 34
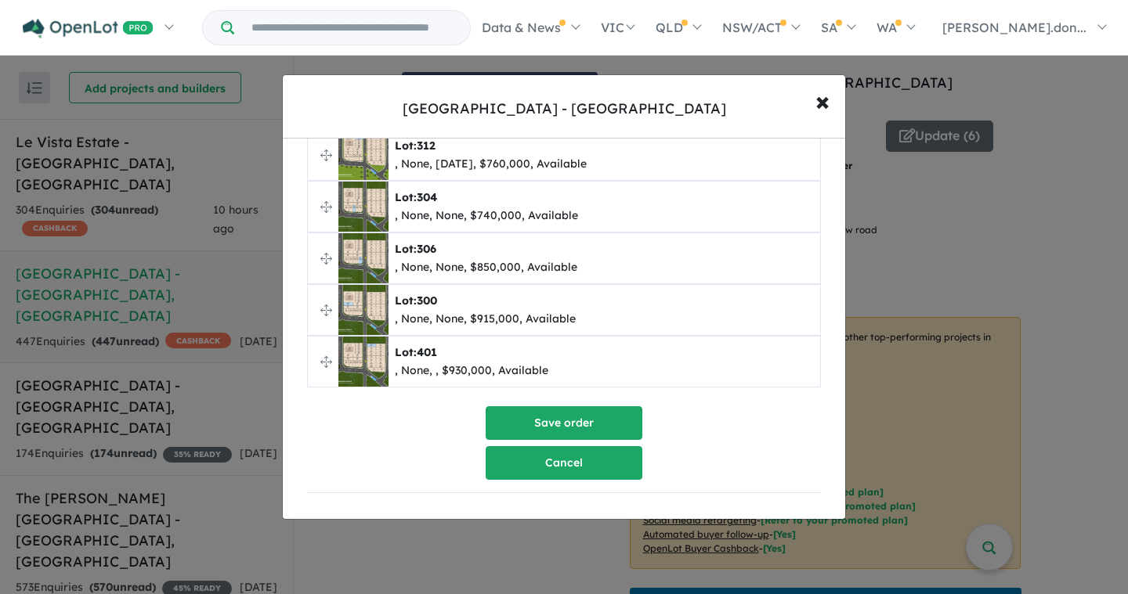
scroll to position [173, 0]
drag, startPoint x: 619, startPoint y: 311, endPoint x: 644, endPoint y: 309, distance: 24.3
click at [642, 309] on div "Lot: 300 , None, None, $915,000, Available" at bounding box center [572, 310] width 469 height 50
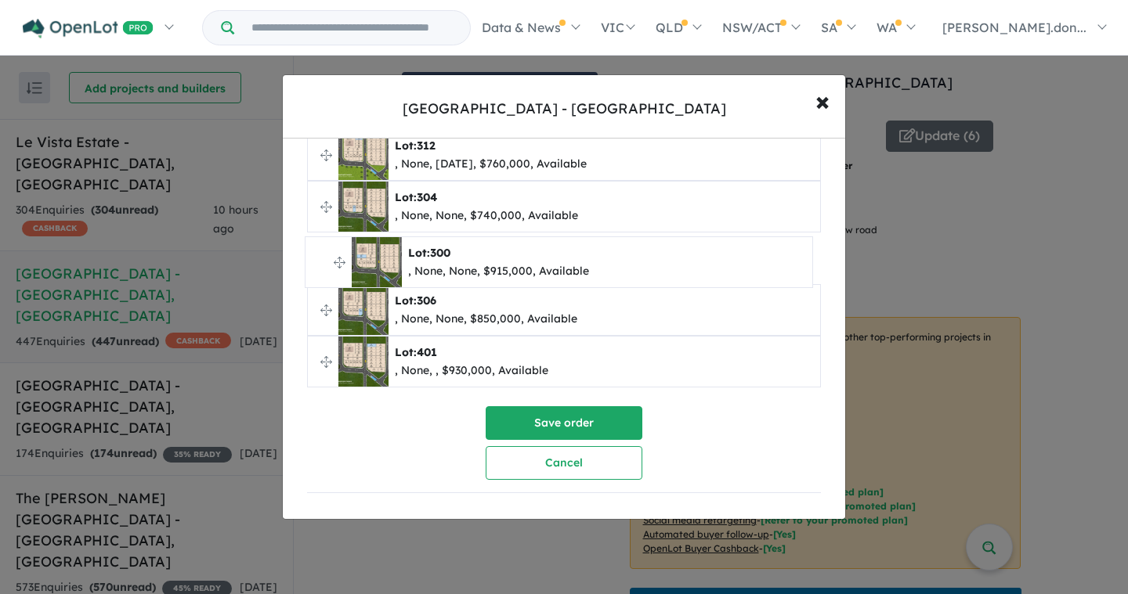
scroll to position [0, 0]
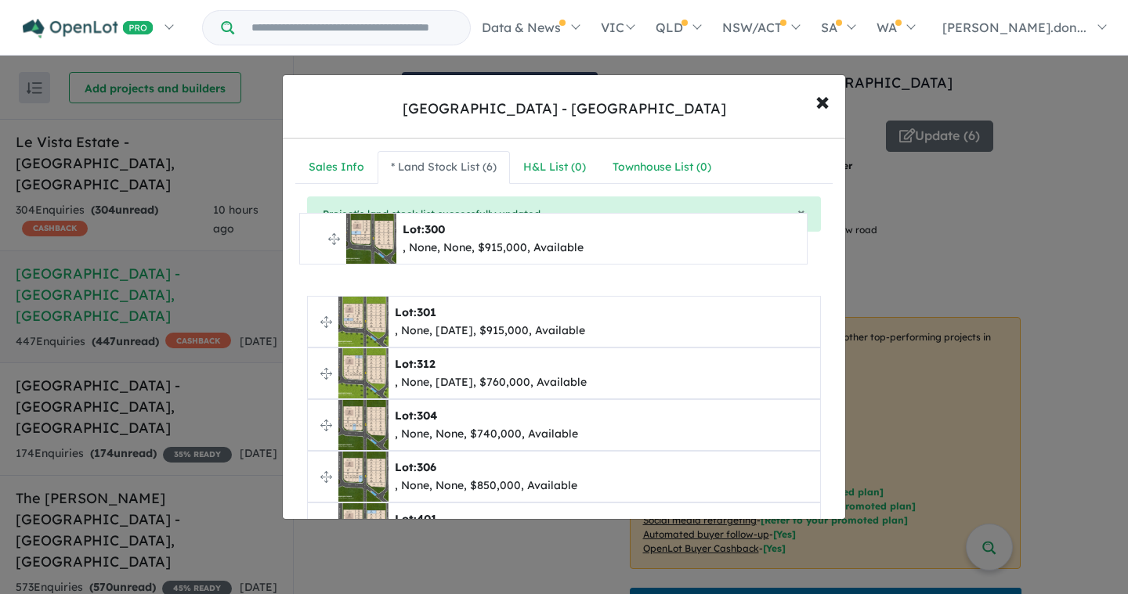
drag, startPoint x: 325, startPoint y: 305, endPoint x: 316, endPoint y: 242, distance: 63.2
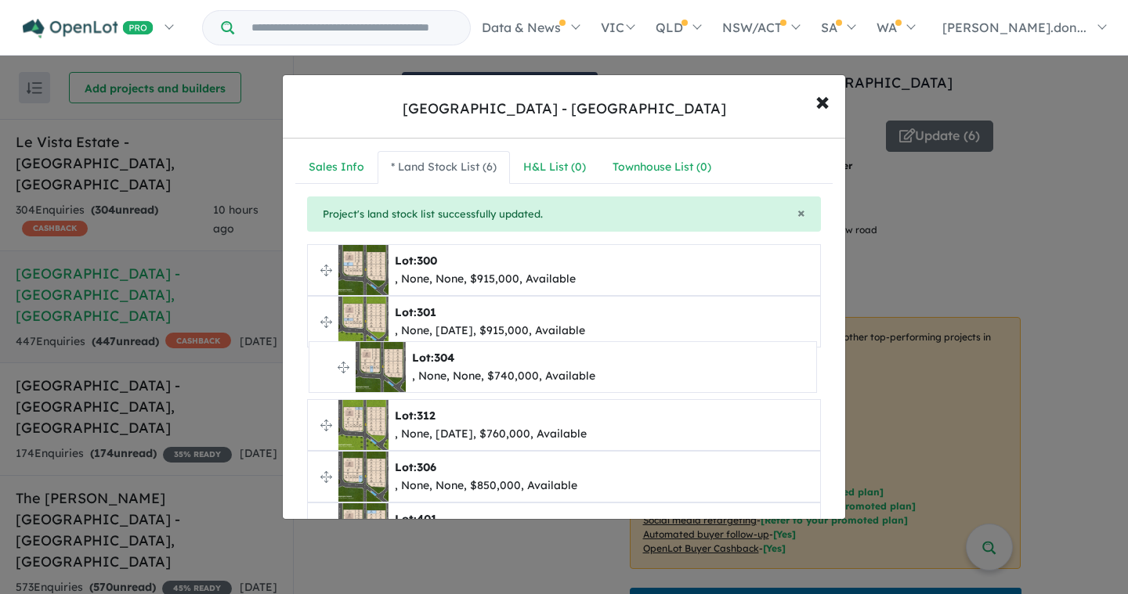
drag, startPoint x: 326, startPoint y: 425, endPoint x: 327, endPoint y: 366, distance: 59.5
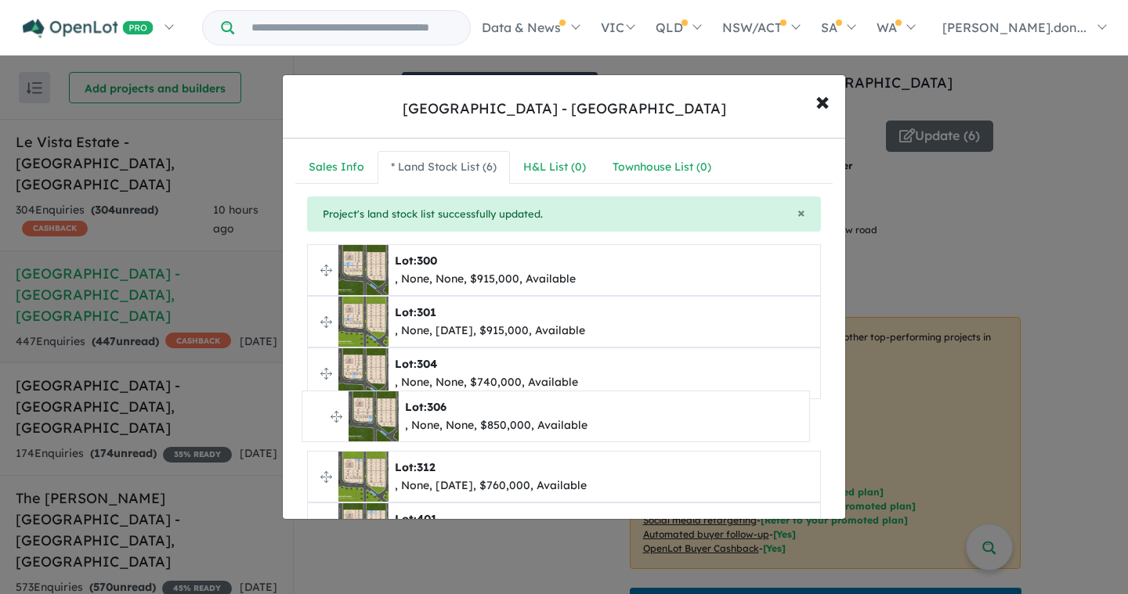
drag, startPoint x: 325, startPoint y: 477, endPoint x: 319, endPoint y: 417, distance: 60.5
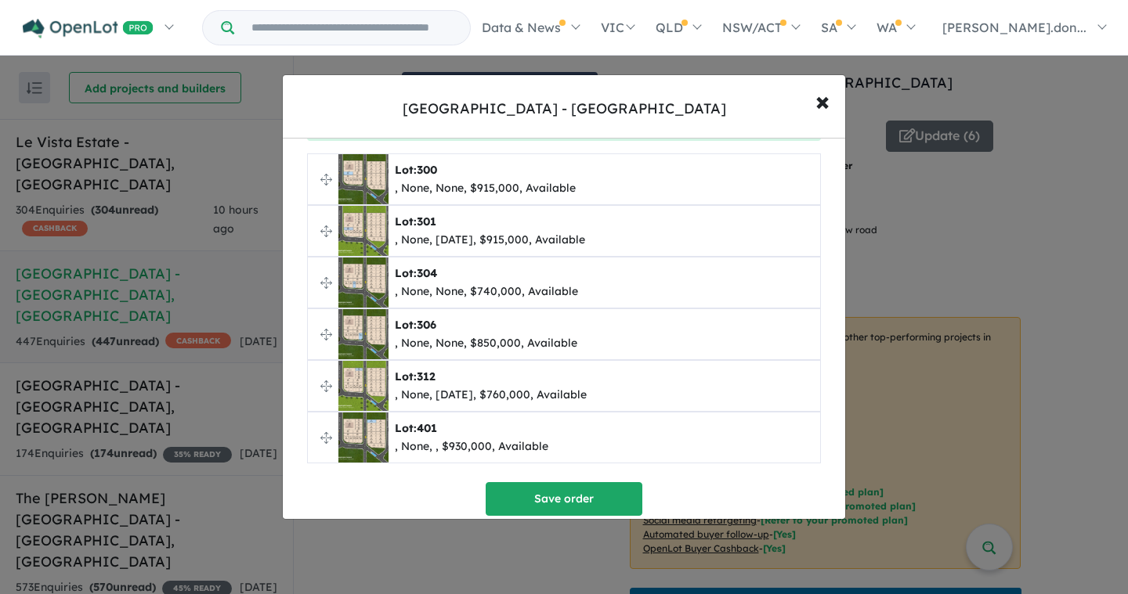
scroll to position [92, 0]
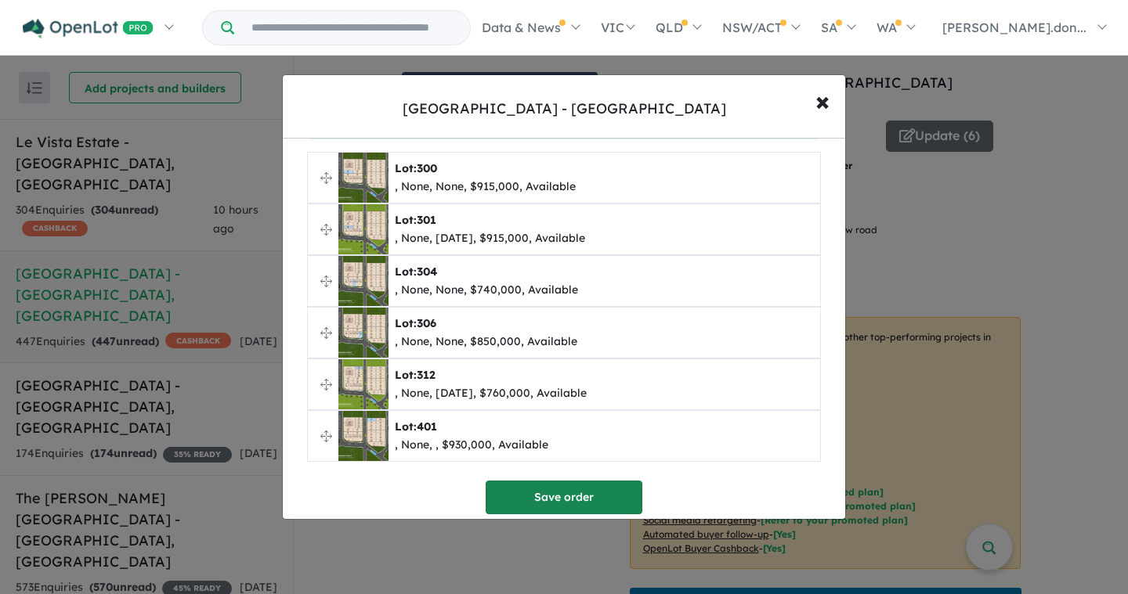
click at [594, 504] on button "Save order" at bounding box center [564, 498] width 157 height 34
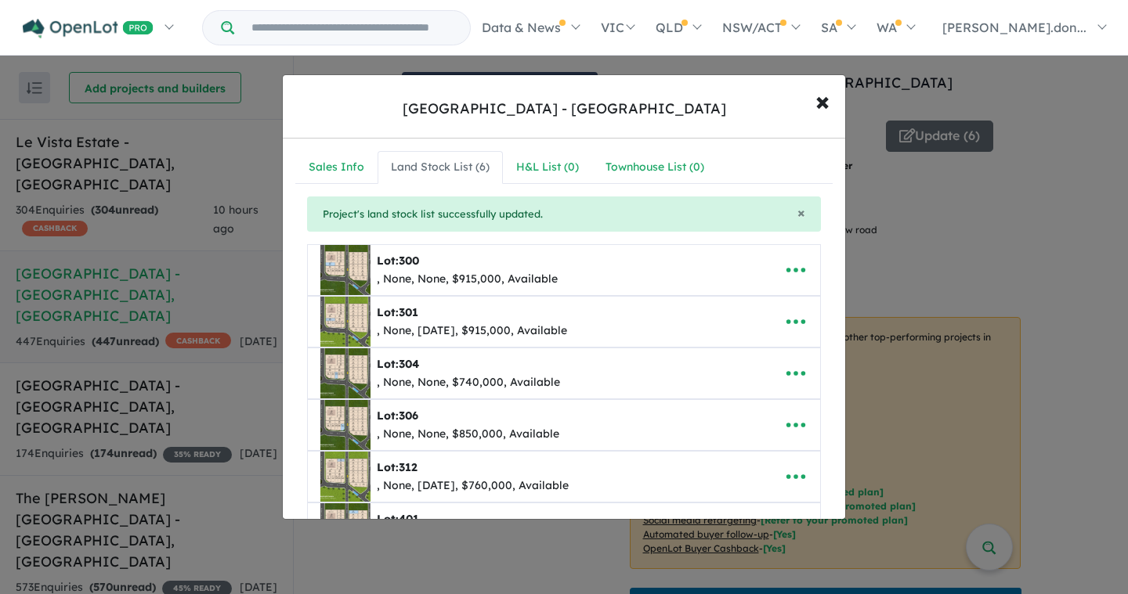
scroll to position [0, 0]
click at [815, 105] on span "×" at bounding box center [822, 101] width 14 height 34
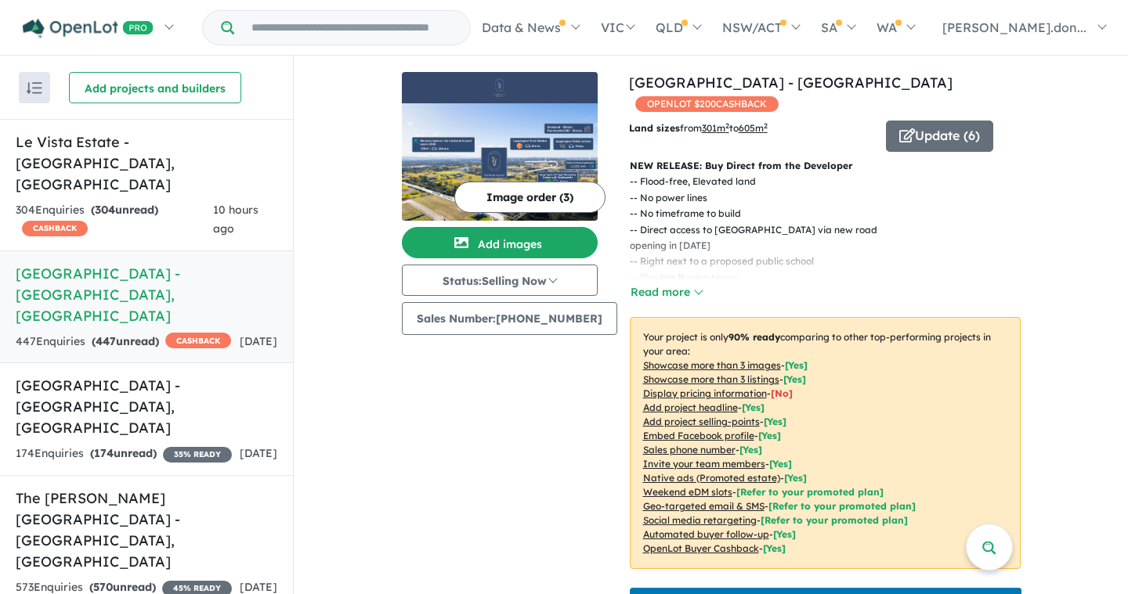
click at [501, 153] on img at bounding box center [500, 161] width 196 height 117
